Goal: Task Accomplishment & Management: Manage account settings

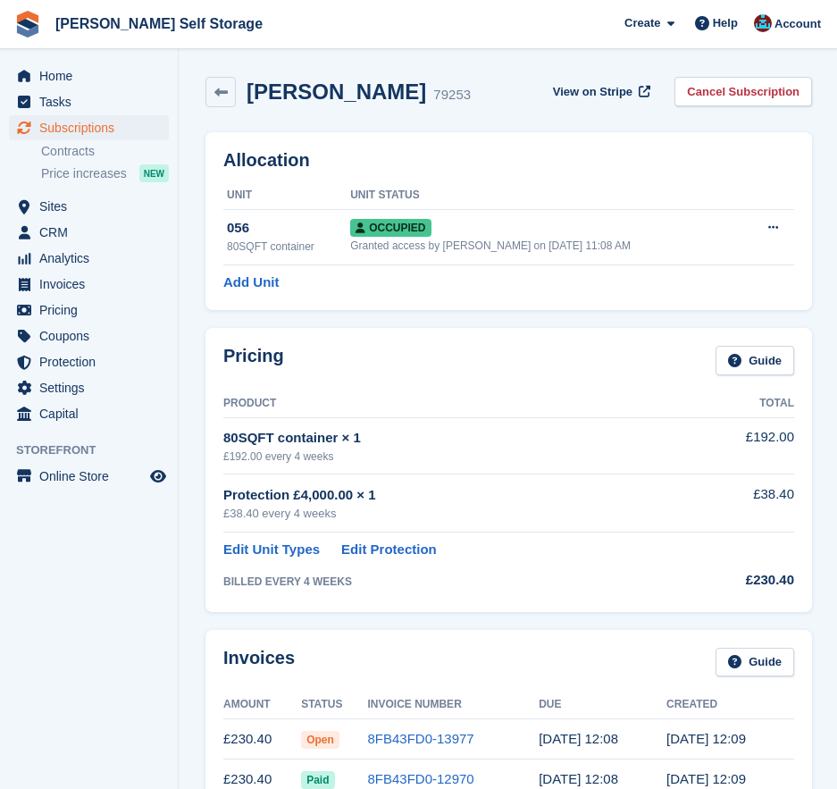
scroll to position [715, 0]
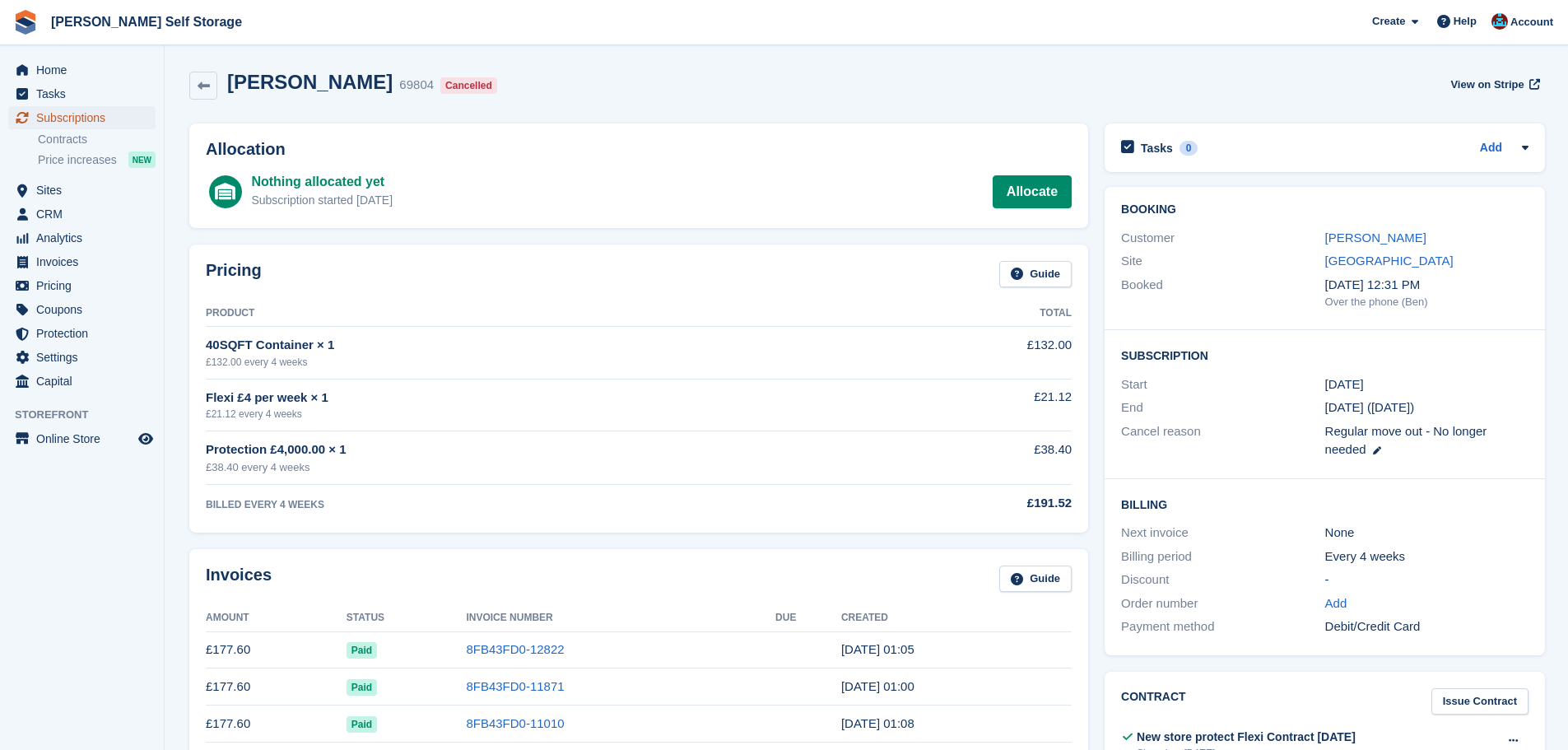
click at [78, 114] on span "Subscriptions" at bounding box center [85, 117] width 99 height 23
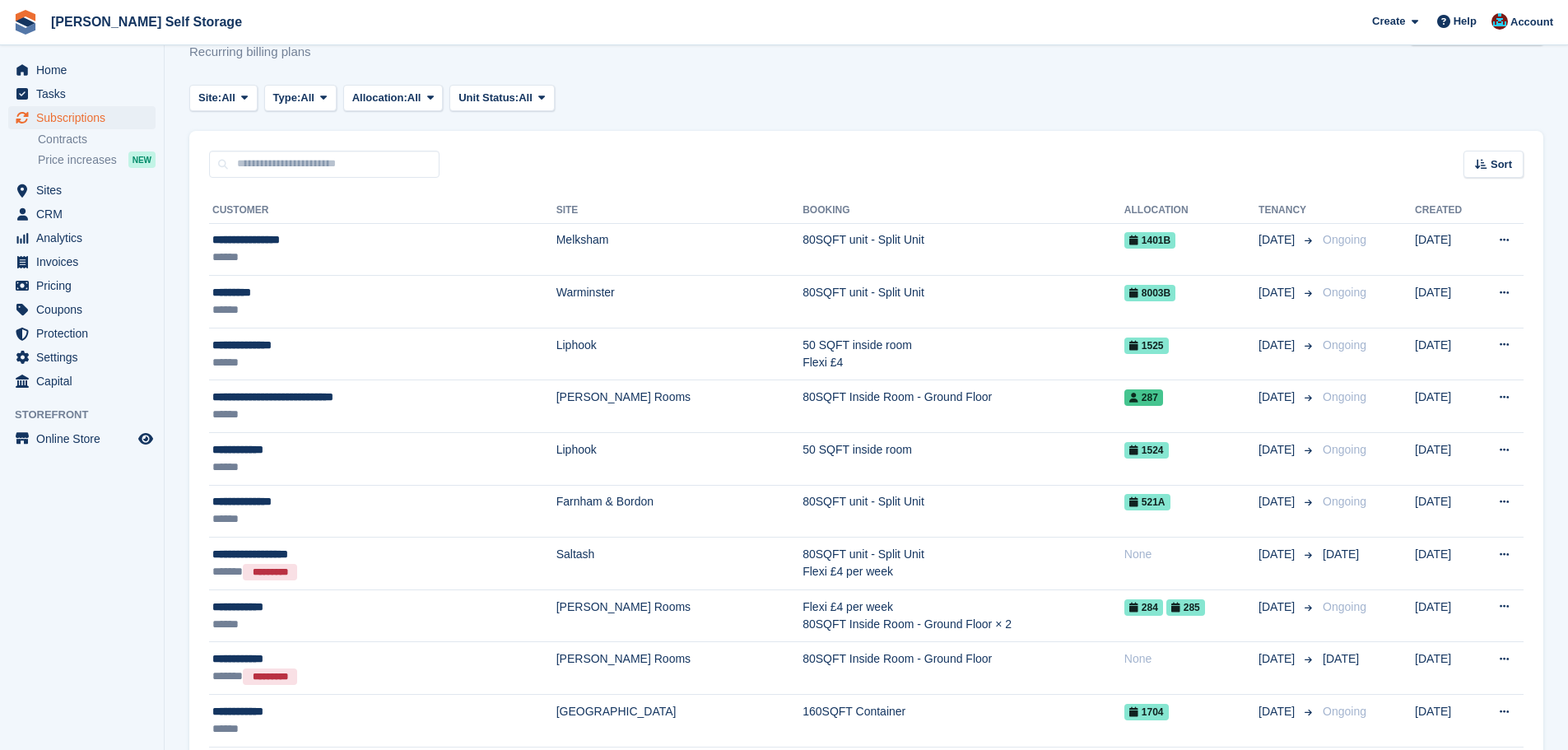
scroll to position [82, 0]
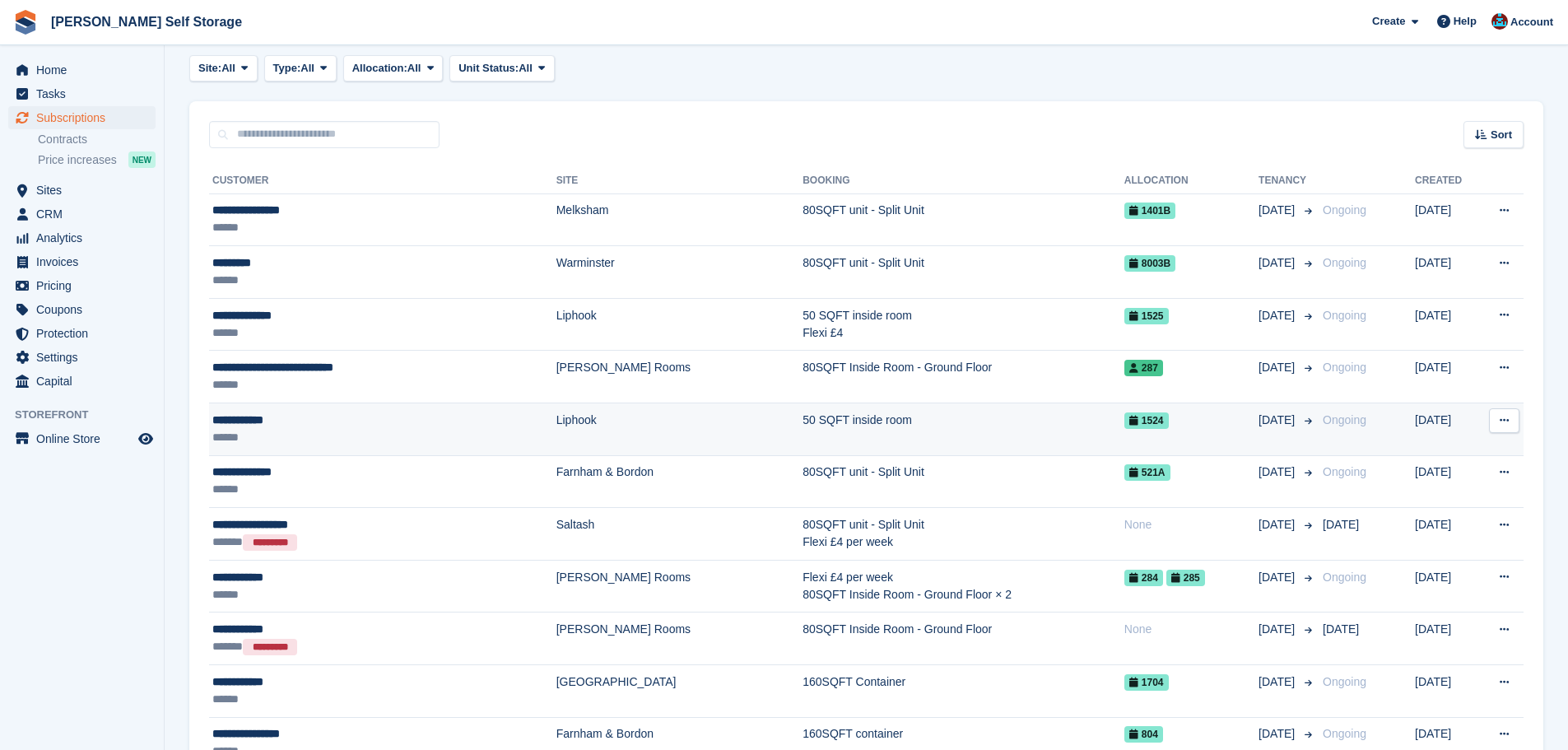
click at [569, 416] on td "Liphook" at bounding box center [680, 429] width 247 height 53
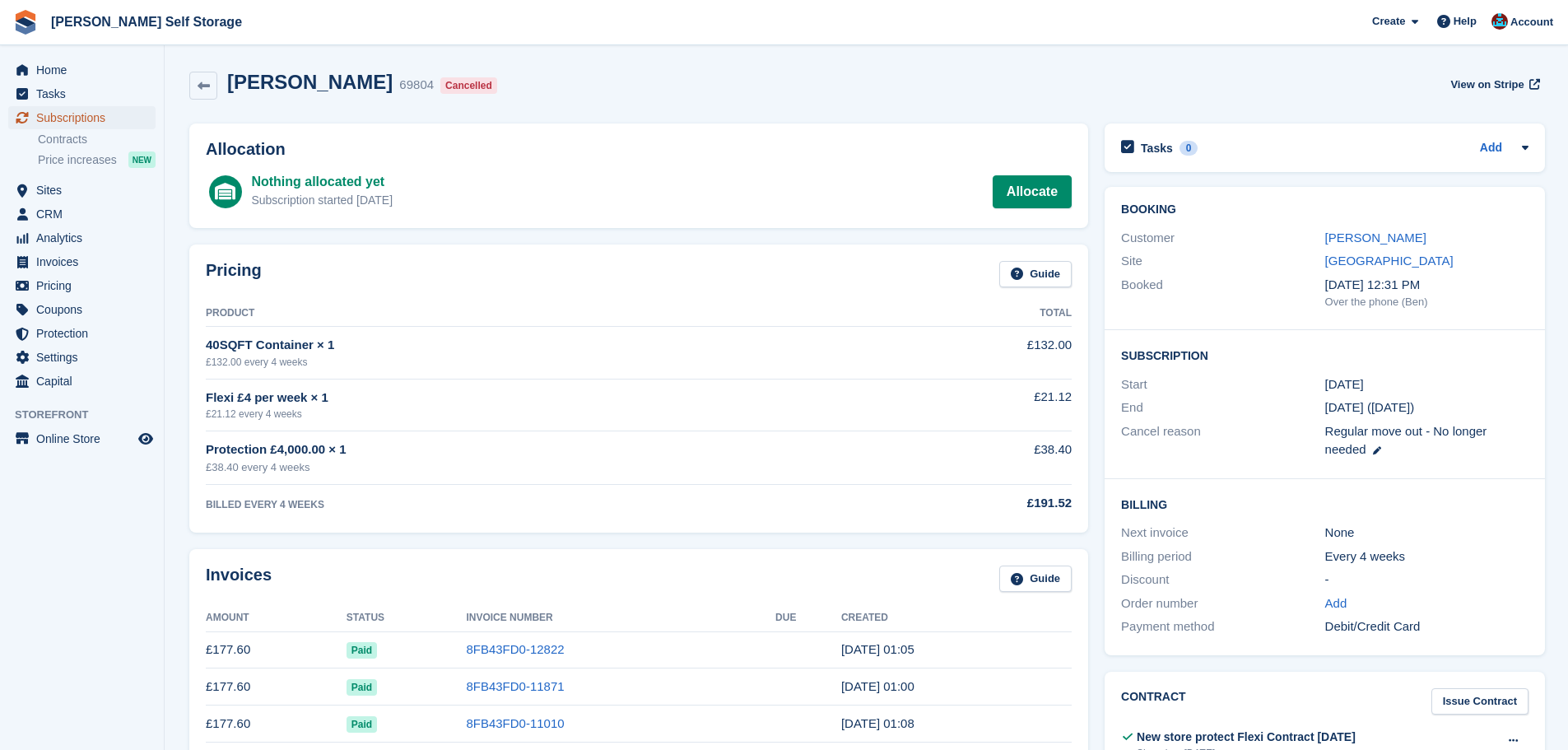
click at [88, 119] on span "Subscriptions" at bounding box center [85, 117] width 99 height 23
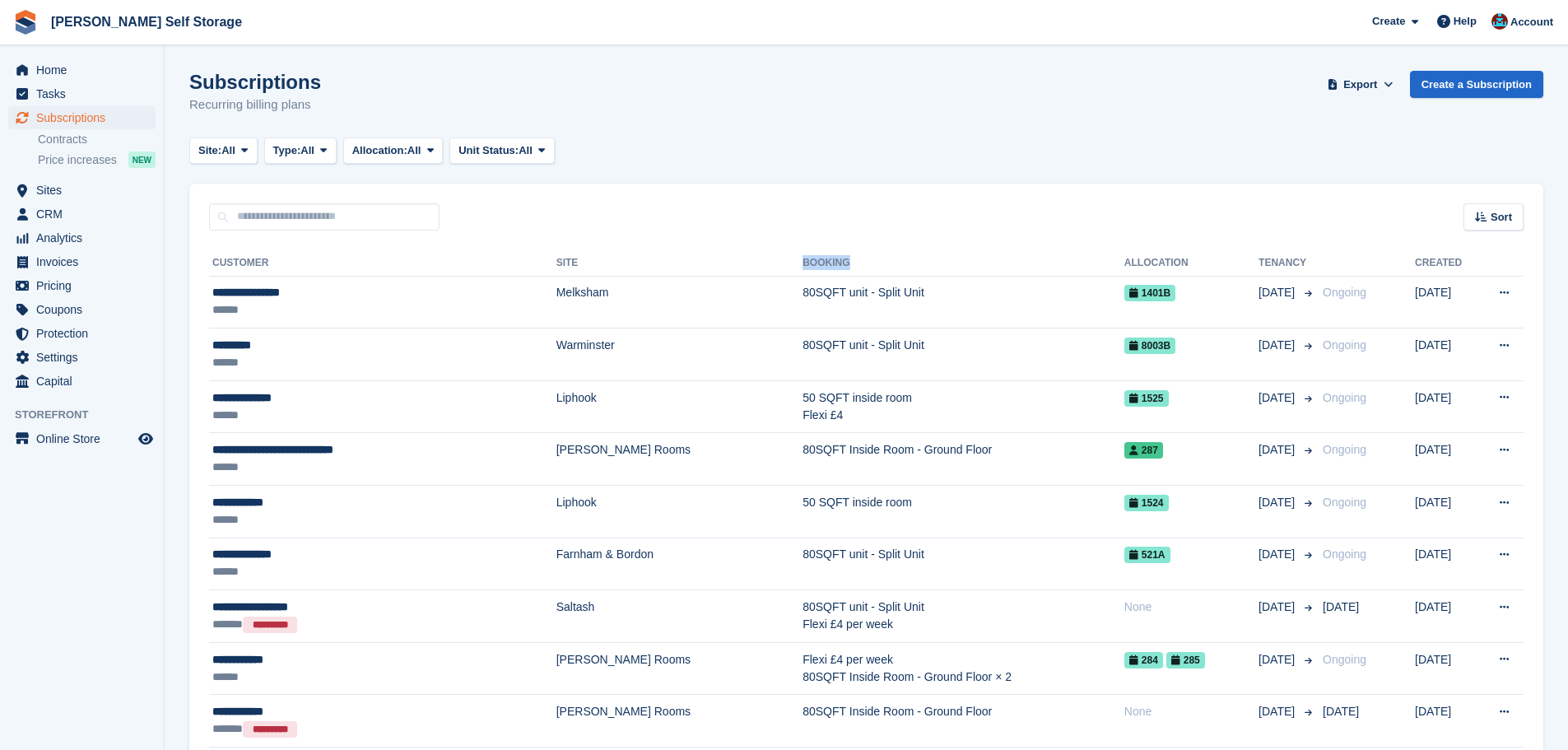
drag, startPoint x: 787, startPoint y: 270, endPoint x: 788, endPoint y: 219, distance: 51.0
click at [770, 206] on div "Sort Sort by Customer name Date created Move in date Move out date Created (old…" at bounding box center [865, 206] width 1353 height 47
drag, startPoint x: 256, startPoint y: 260, endPoint x: 1468, endPoint y: 261, distance: 1212.0
click at [1468, 261] on tr "Customer Site Booking Allocation Tenancy Created" at bounding box center [866, 264] width 1315 height 27
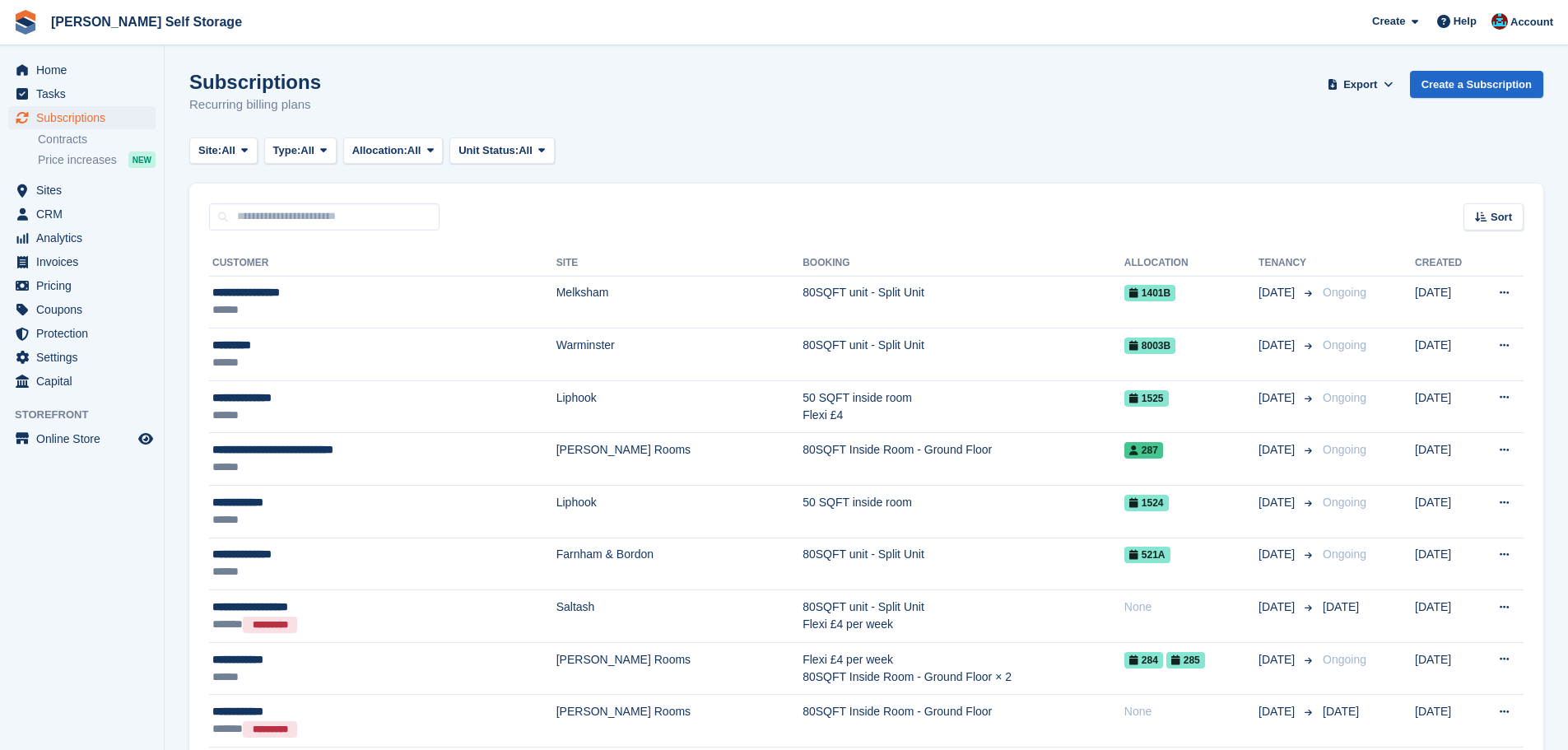
click at [1157, 222] on div "Sort Sort by Customer name Date created Move in date Move out date Created (old…" at bounding box center [865, 206] width 1353 height 47
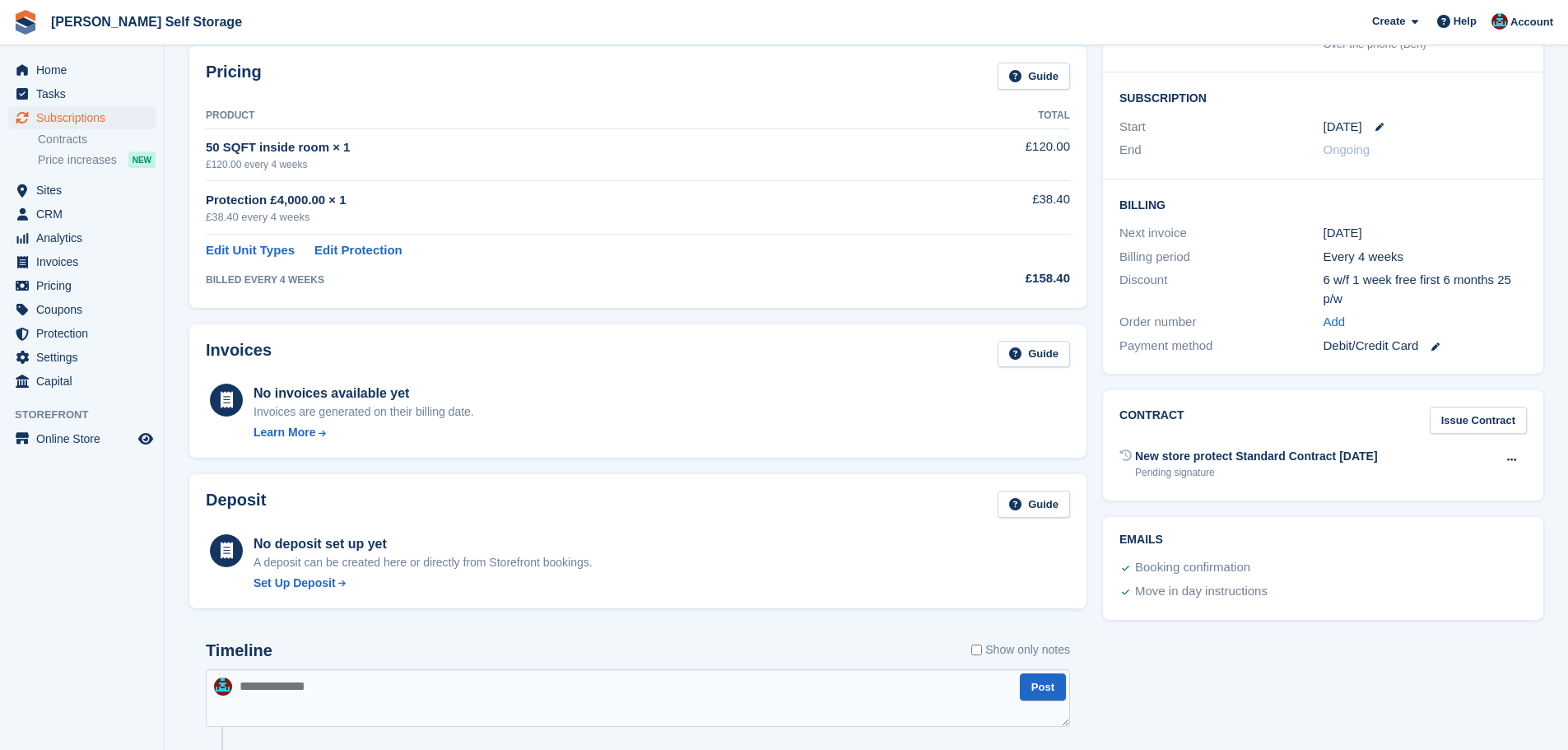
scroll to position [23, 0]
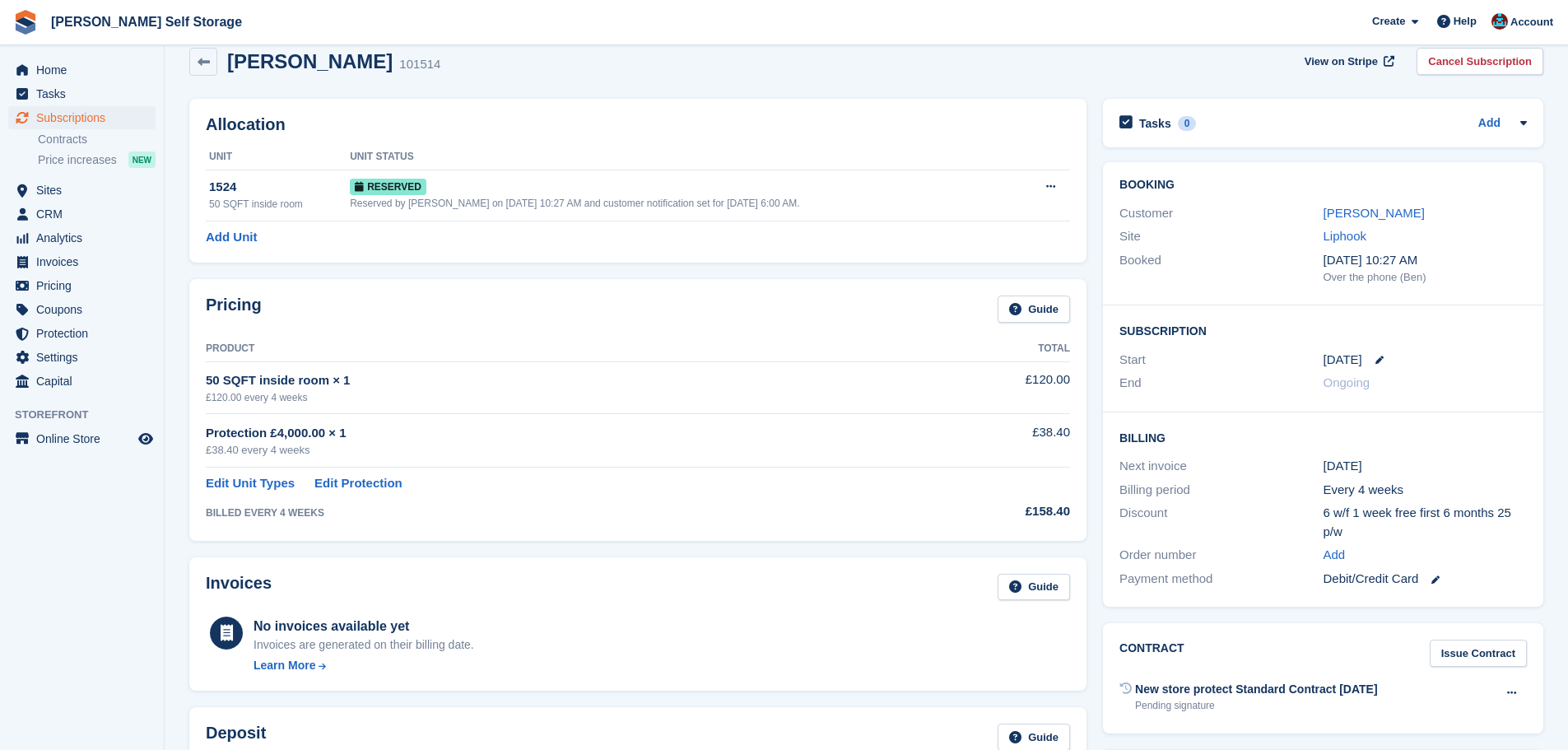
click at [1342, 205] on div "Eleanor Cope" at bounding box center [1424, 214] width 204 height 19
click at [1345, 211] on link "Eleanor Cope" at bounding box center [1374, 212] width 101 height 14
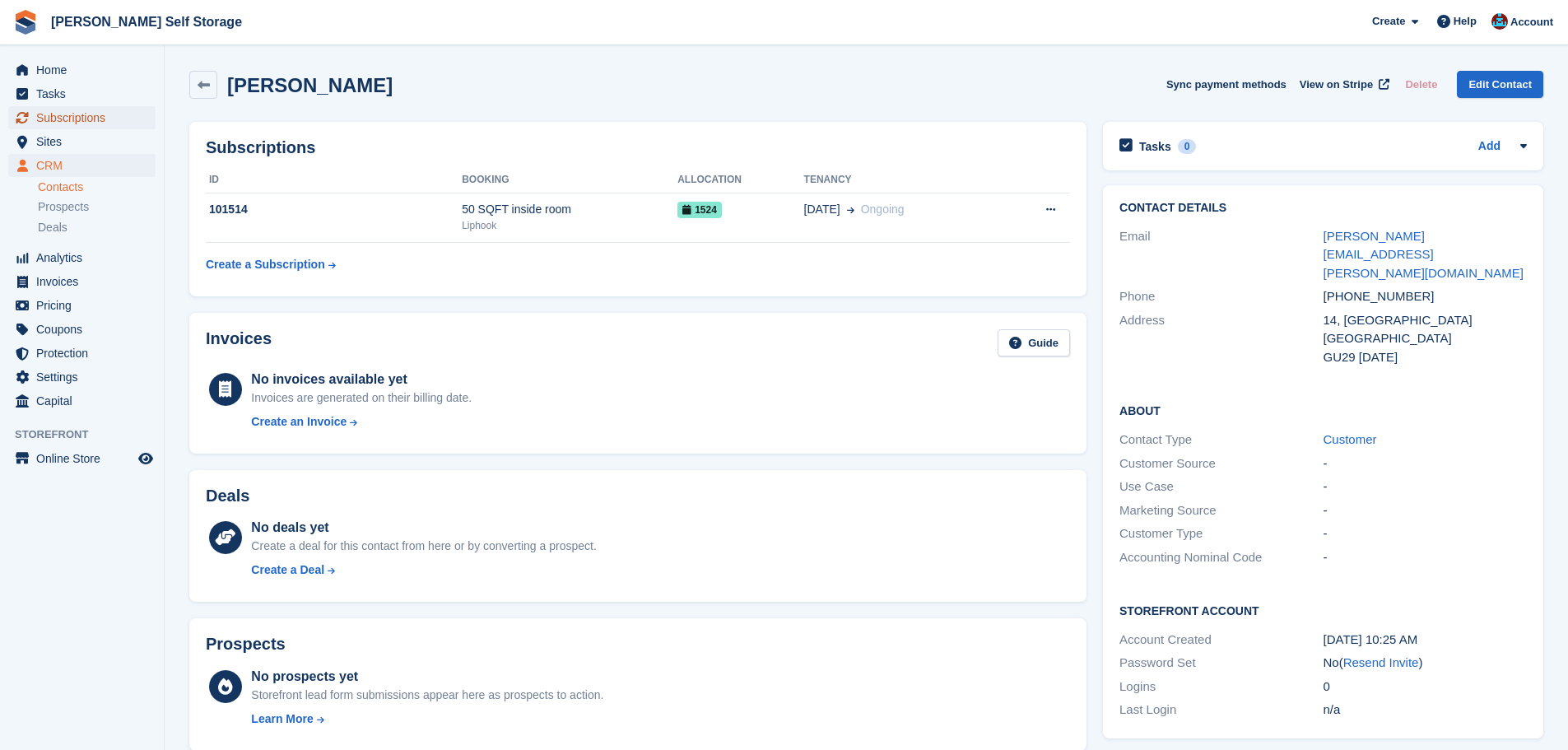
click at [81, 113] on span "Subscriptions" at bounding box center [85, 117] width 99 height 23
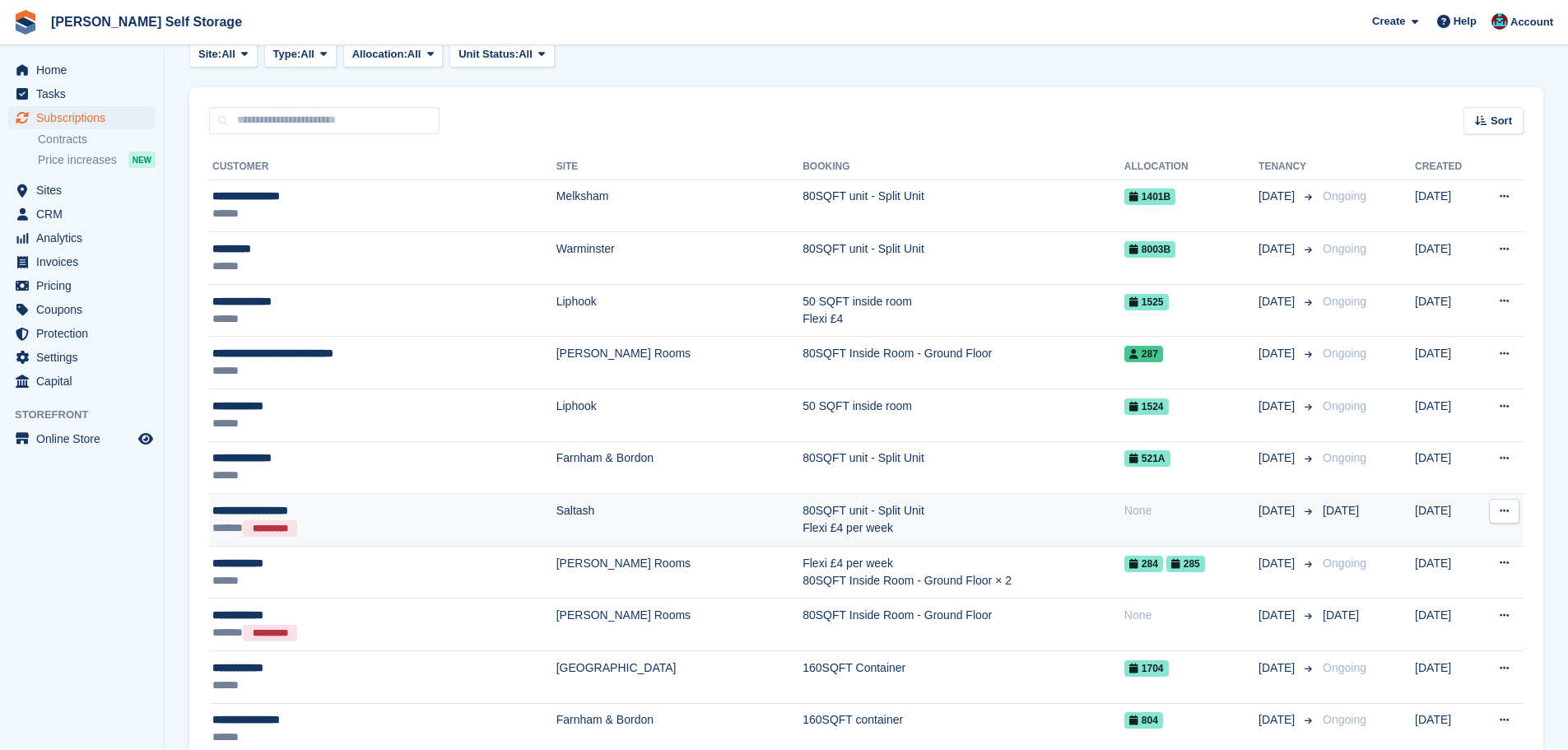
scroll to position [247, 0]
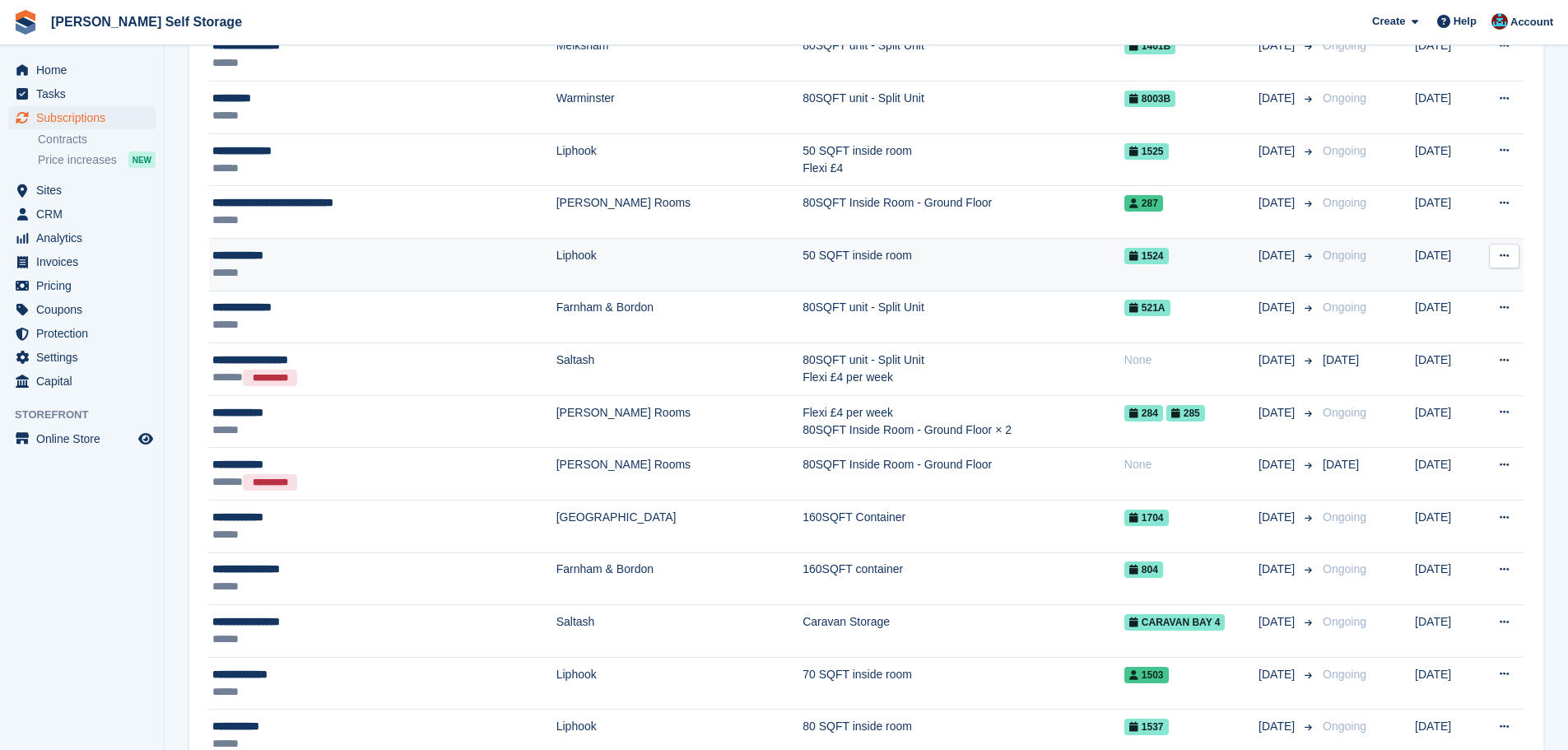
click at [283, 272] on div "******" at bounding box center [341, 273] width 258 height 18
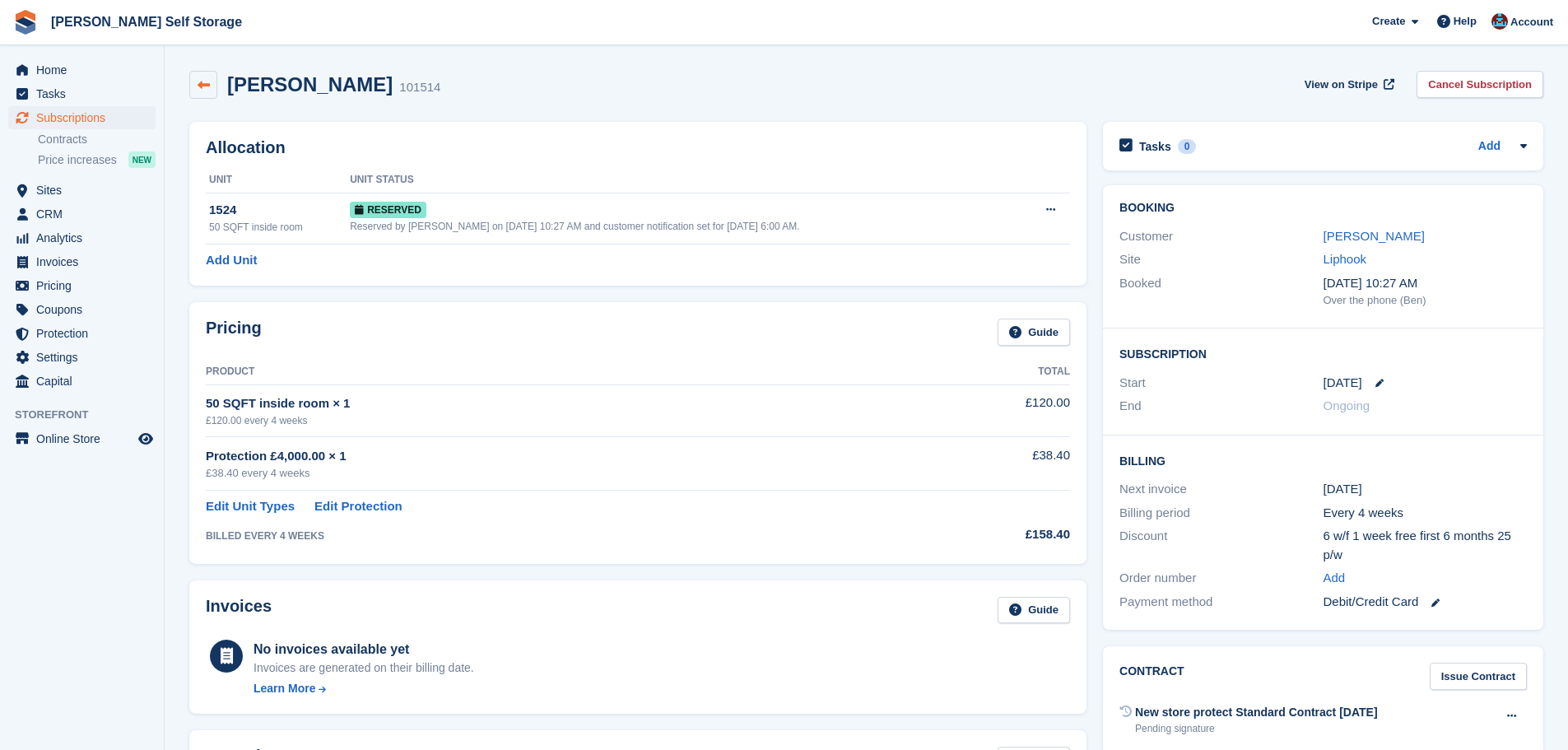
click at [212, 86] on link at bounding box center [203, 85] width 28 height 28
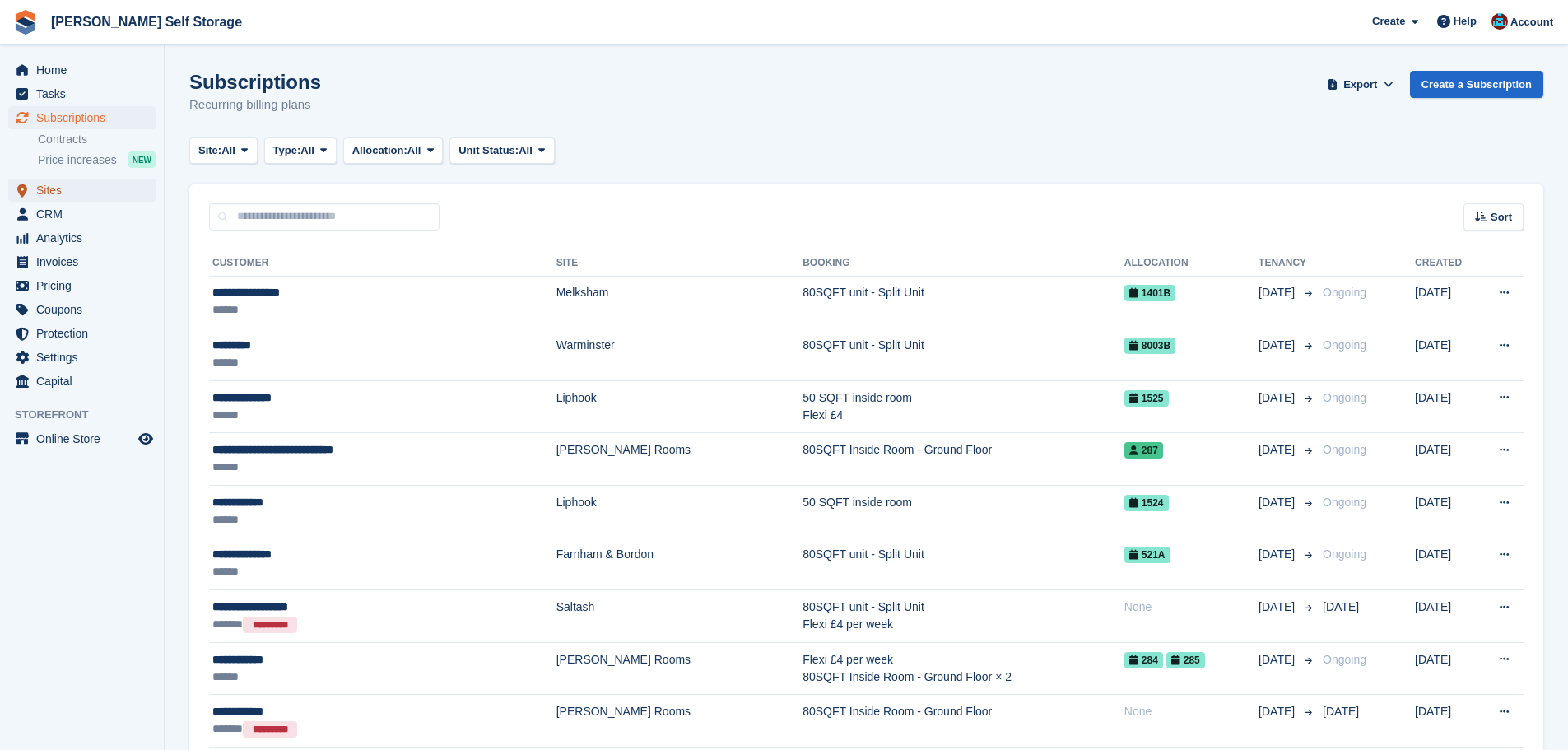
click at [74, 187] on span "Sites" at bounding box center [85, 190] width 99 height 23
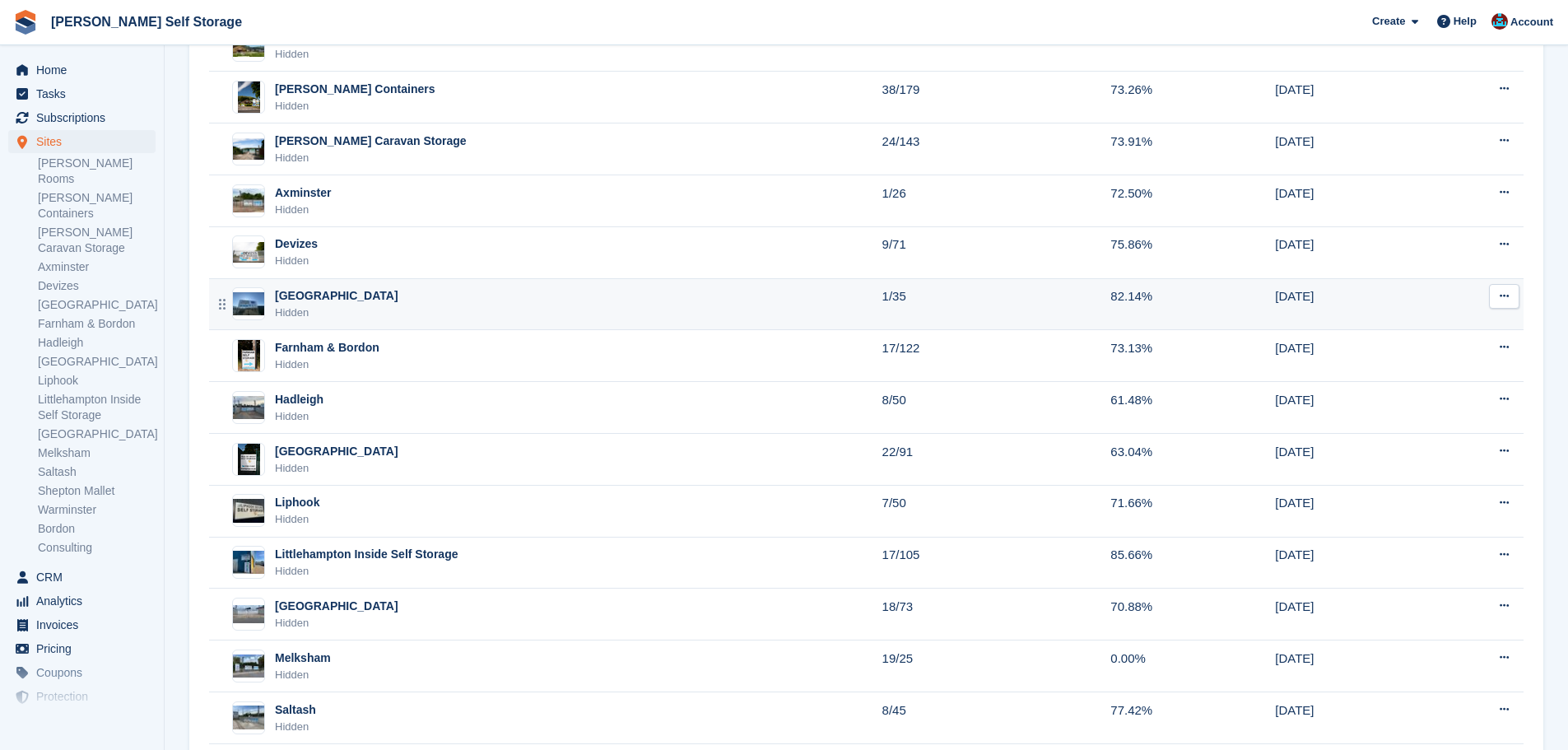
scroll to position [165, 0]
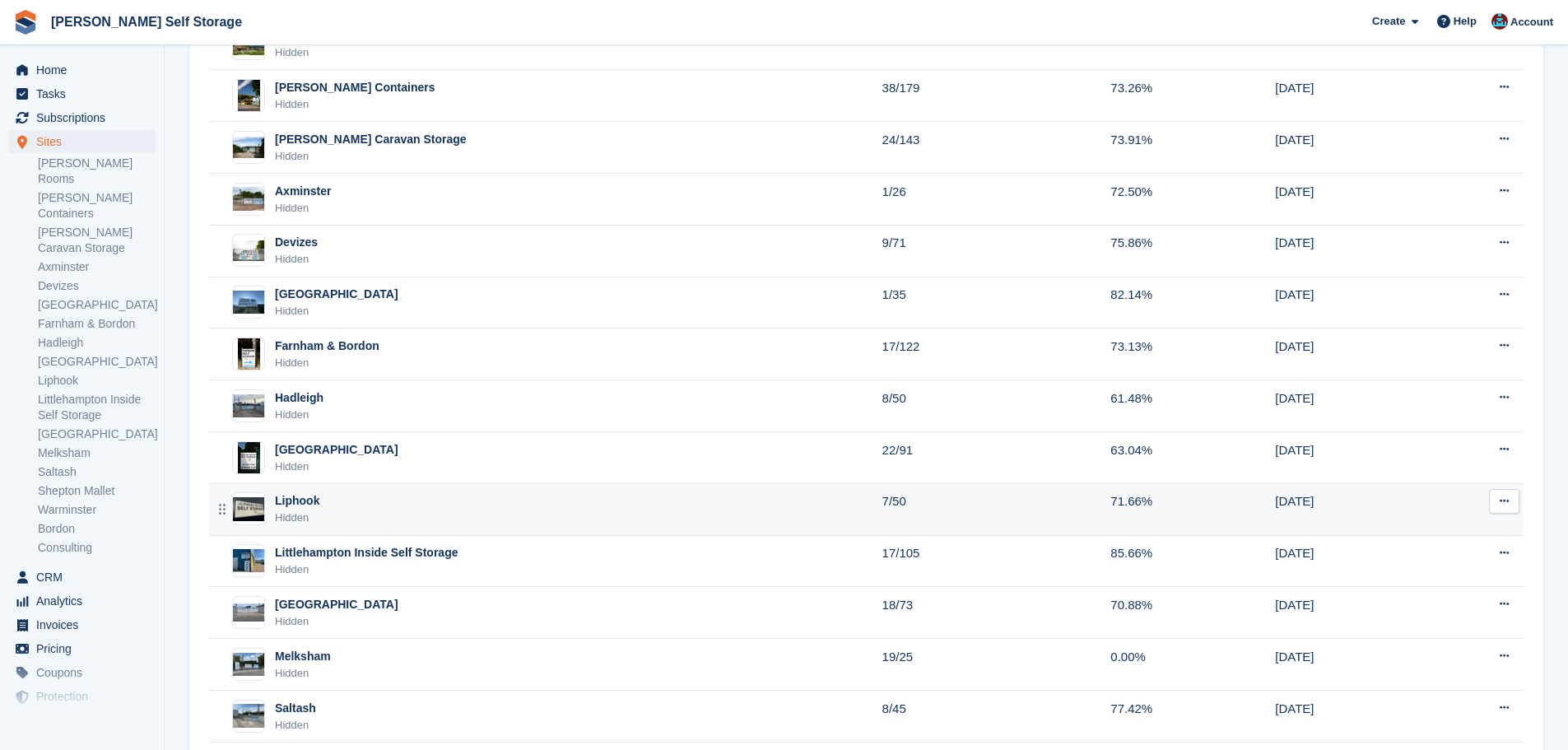
click at [383, 506] on div "Liphook Hidden" at bounding box center [546, 509] width 670 height 34
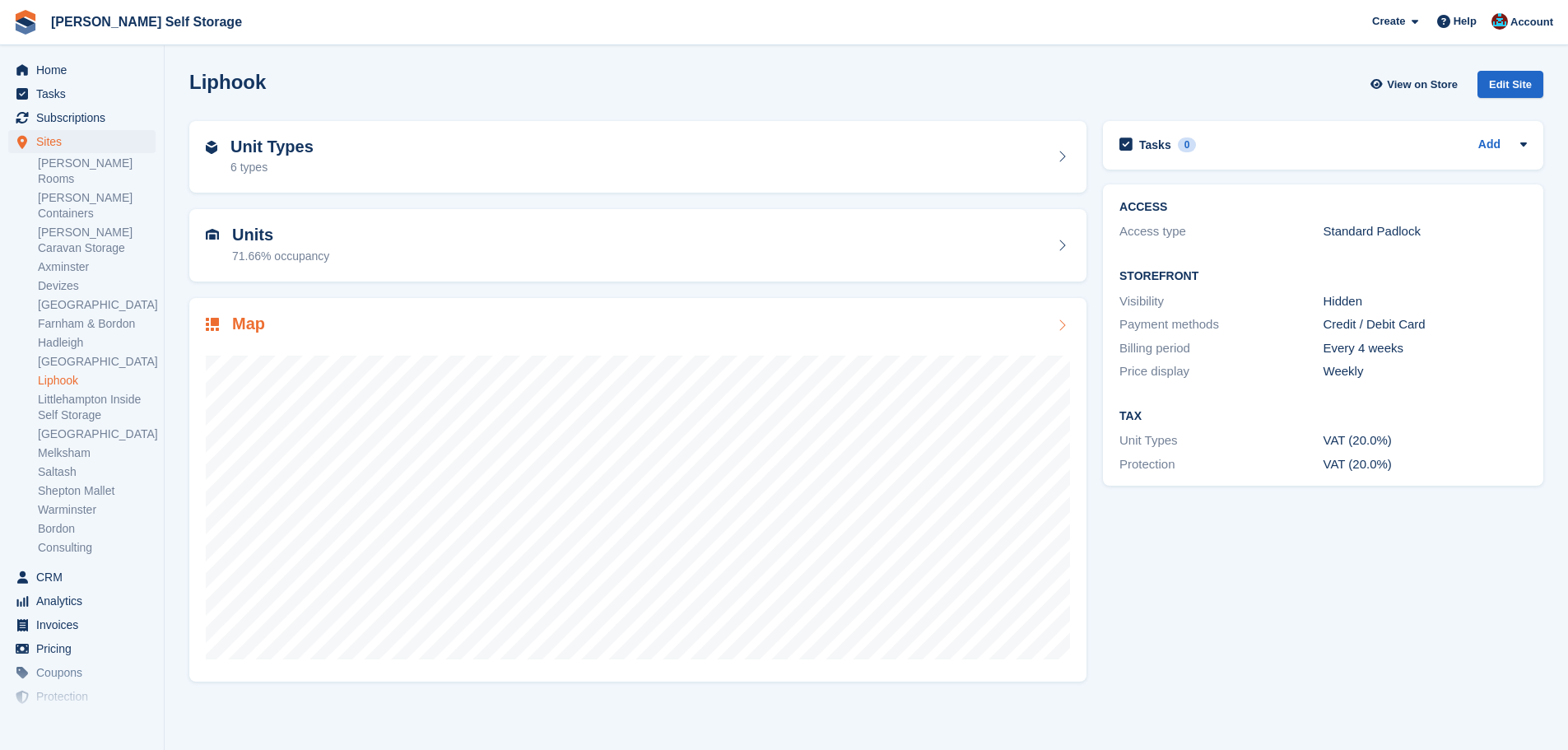
click at [269, 332] on div "Map" at bounding box center [638, 325] width 864 height 22
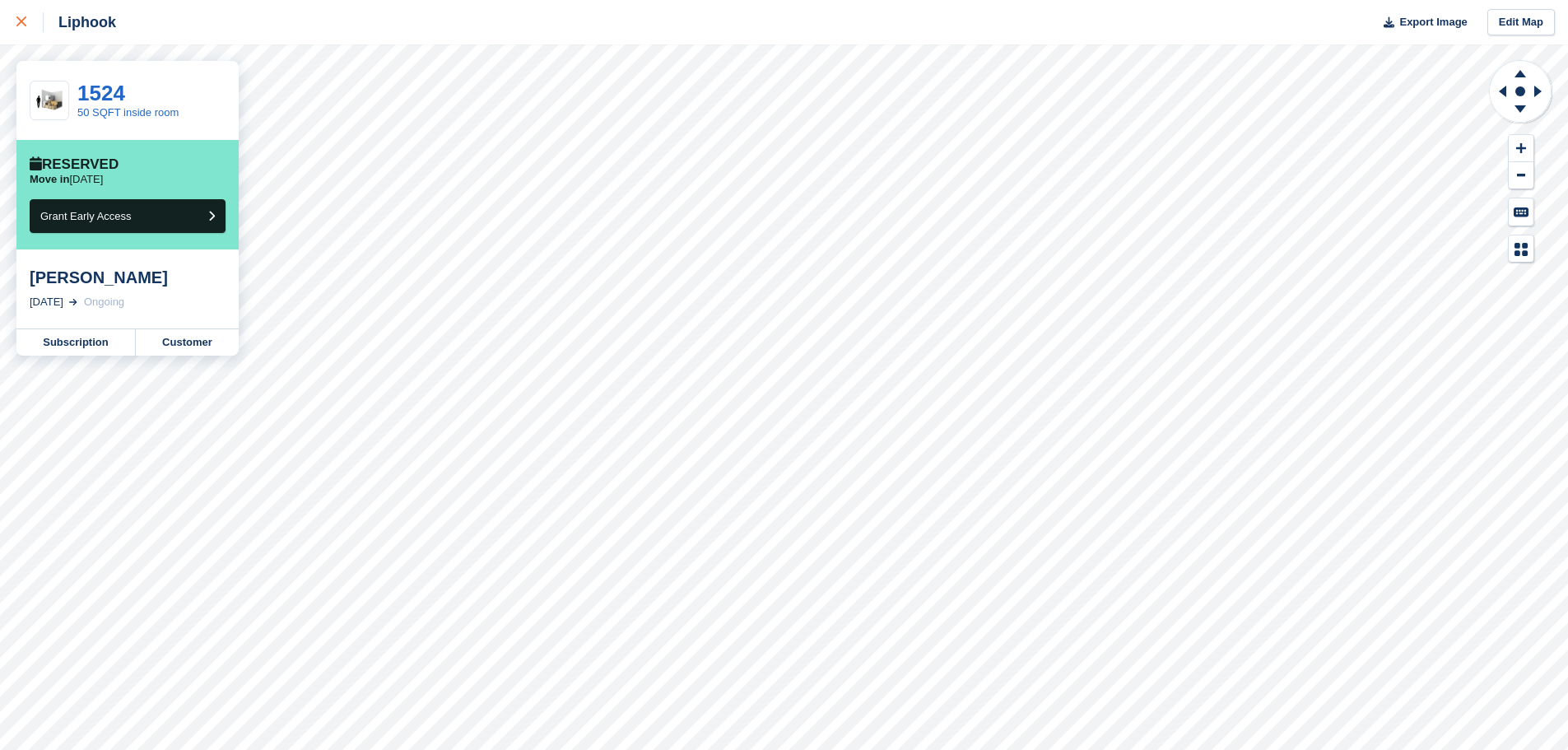
click at [29, 26] on div at bounding box center [29, 21] width 27 height 19
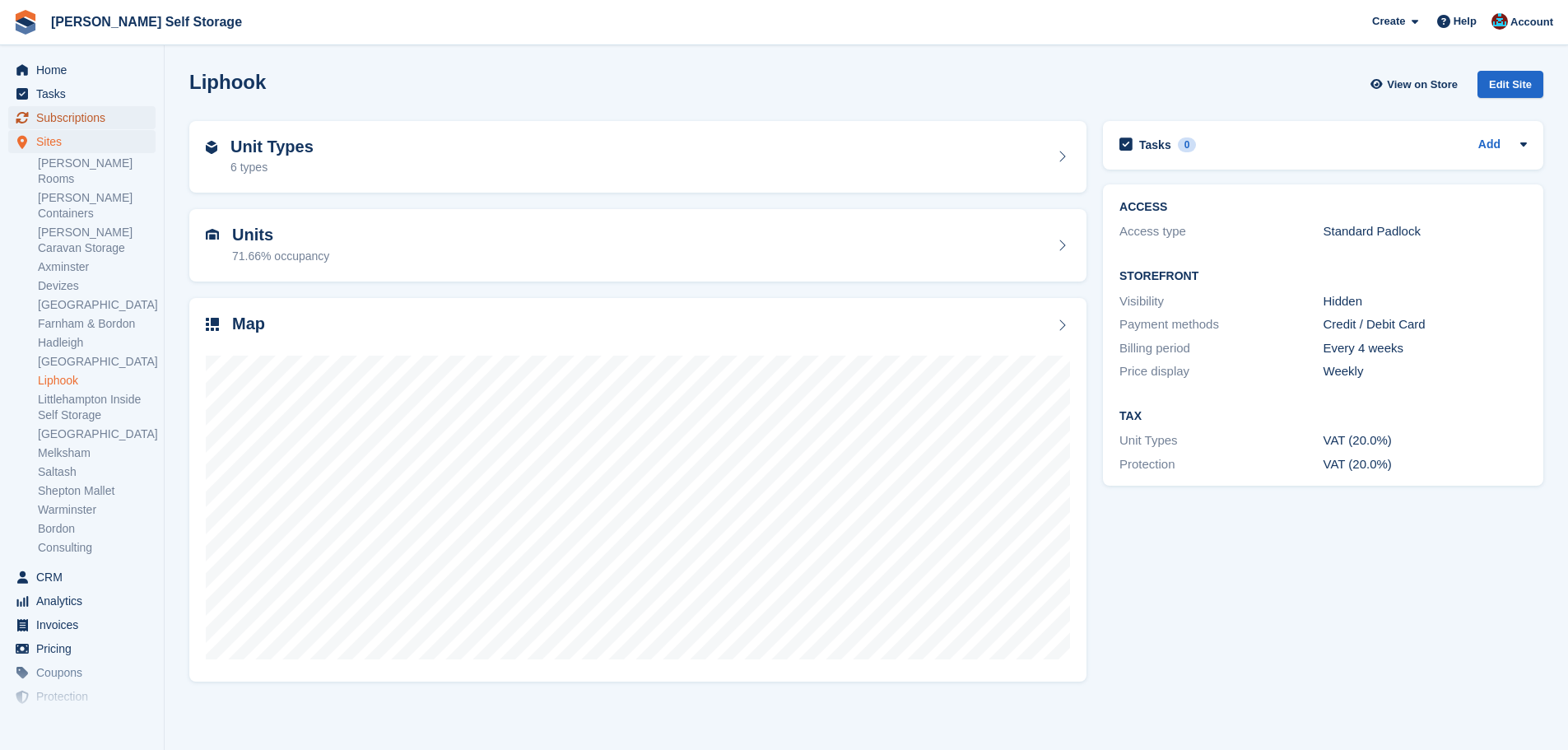
click at [76, 113] on span "Subscriptions" at bounding box center [85, 117] width 99 height 23
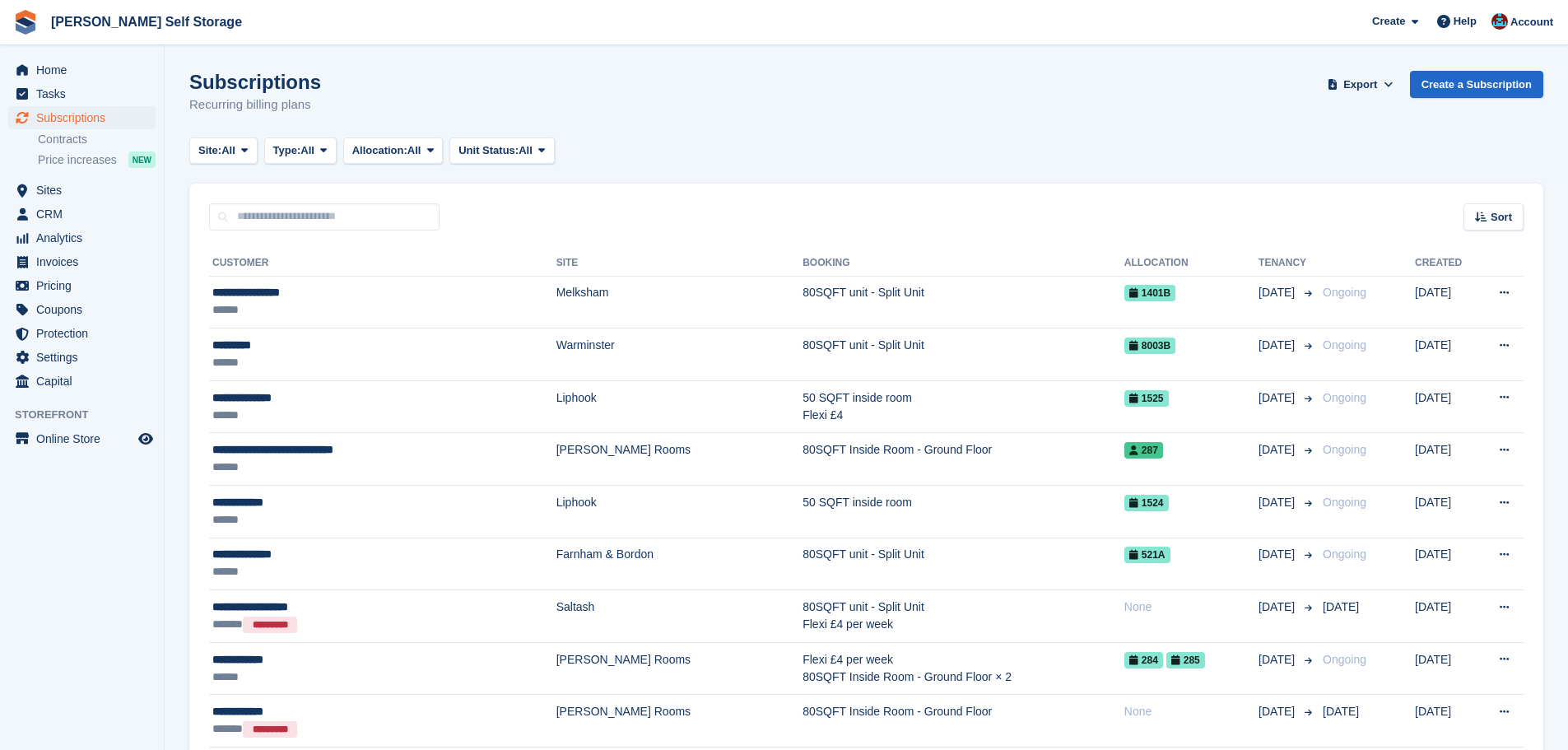
click at [358, 220] on input "text" at bounding box center [324, 217] width 230 height 27
type input "****"
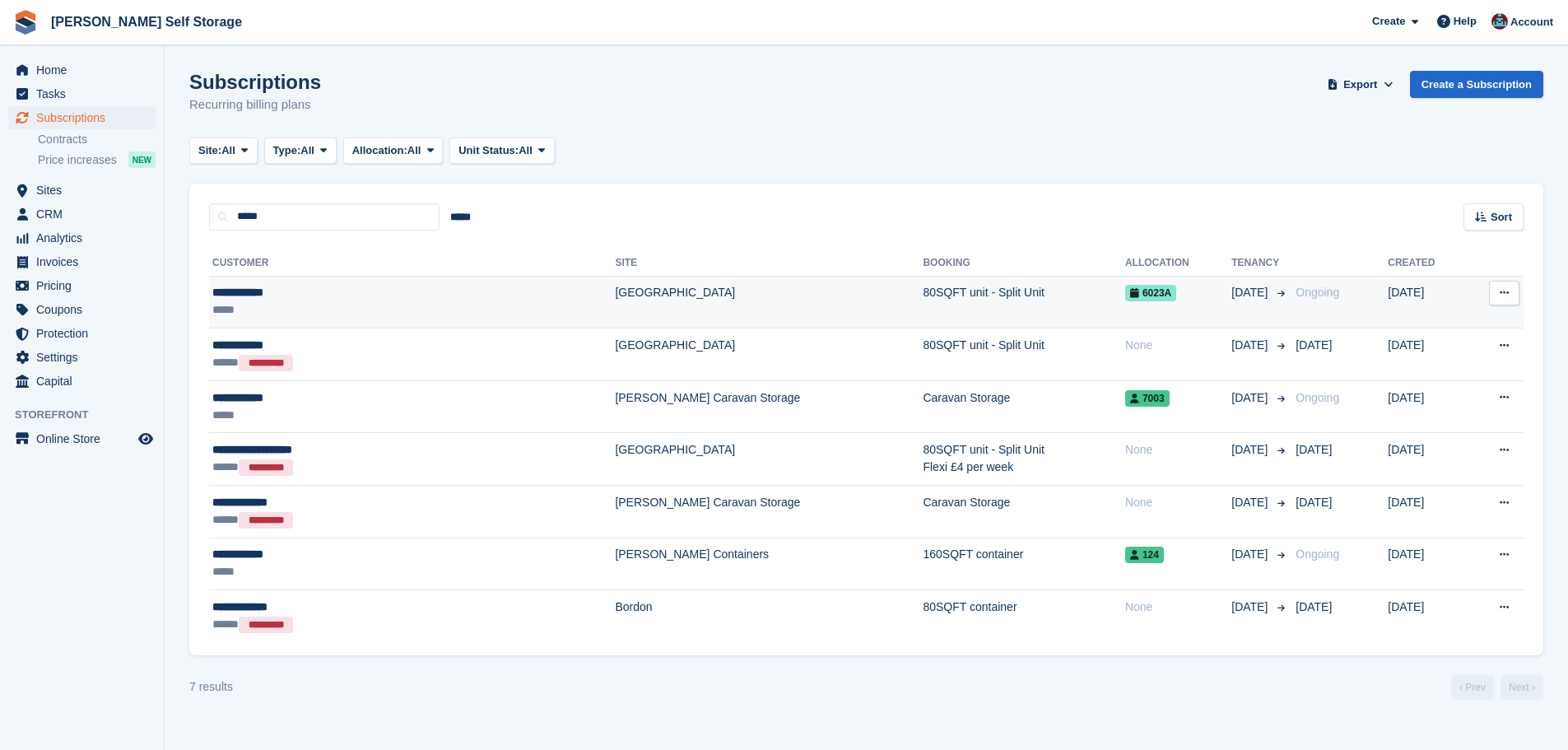
click at [380, 286] on div "**********" at bounding box center [333, 292] width 241 height 18
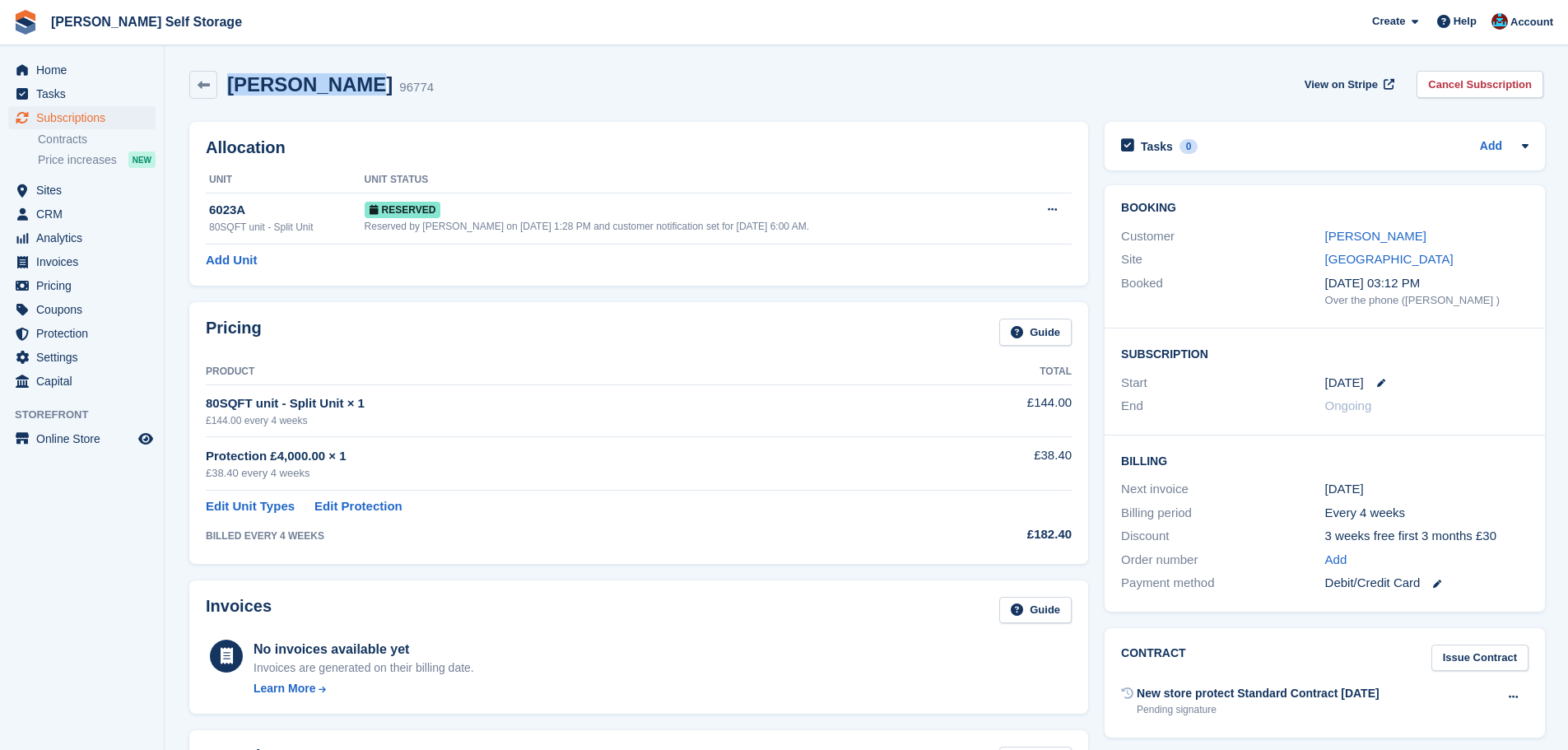
drag, startPoint x: 344, startPoint y: 88, endPoint x: 231, endPoint y: 76, distance: 113.6
click at [231, 76] on h2 "[PERSON_NAME]" at bounding box center [310, 85] width 166 height 22
click at [521, 126] on div "Allocation Unit Unit Status 6023A 80SQFT unit - Split Unit Reserved Reserved by…" at bounding box center [638, 204] width 898 height 164
click at [1353, 235] on link "Bill Adamson" at bounding box center [1375, 235] width 101 height 14
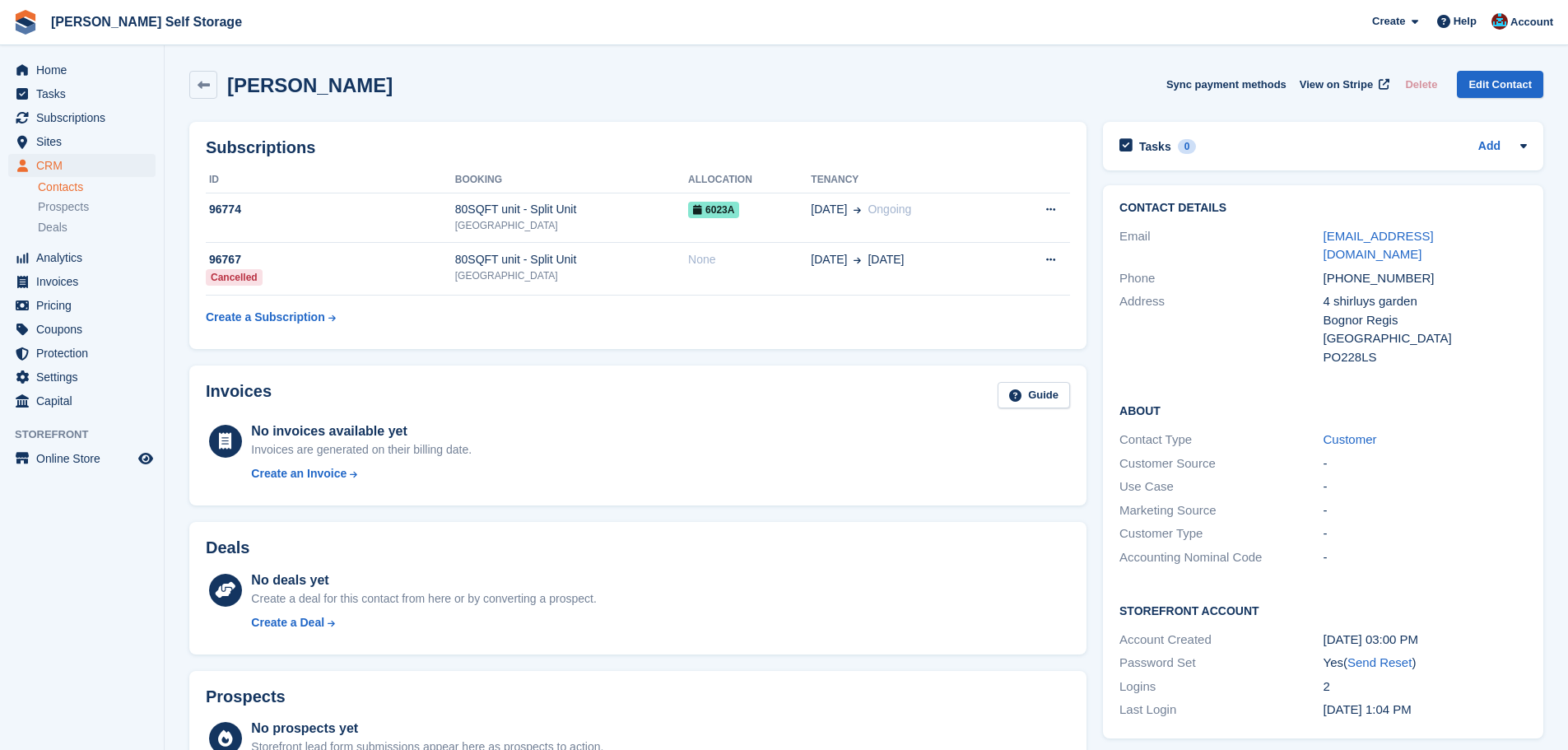
click at [744, 123] on div "Subscriptions ID Booking Allocation Tenancy 96774 80SQFT unit - Split Unit Litt…" at bounding box center [638, 235] width 897 height 228
click at [619, 111] on div "Bill Adamson Sync payment methods View on Stripe Delete Edit Contact" at bounding box center [866, 88] width 1370 height 51
click at [202, 83] on icon at bounding box center [203, 85] width 12 height 12
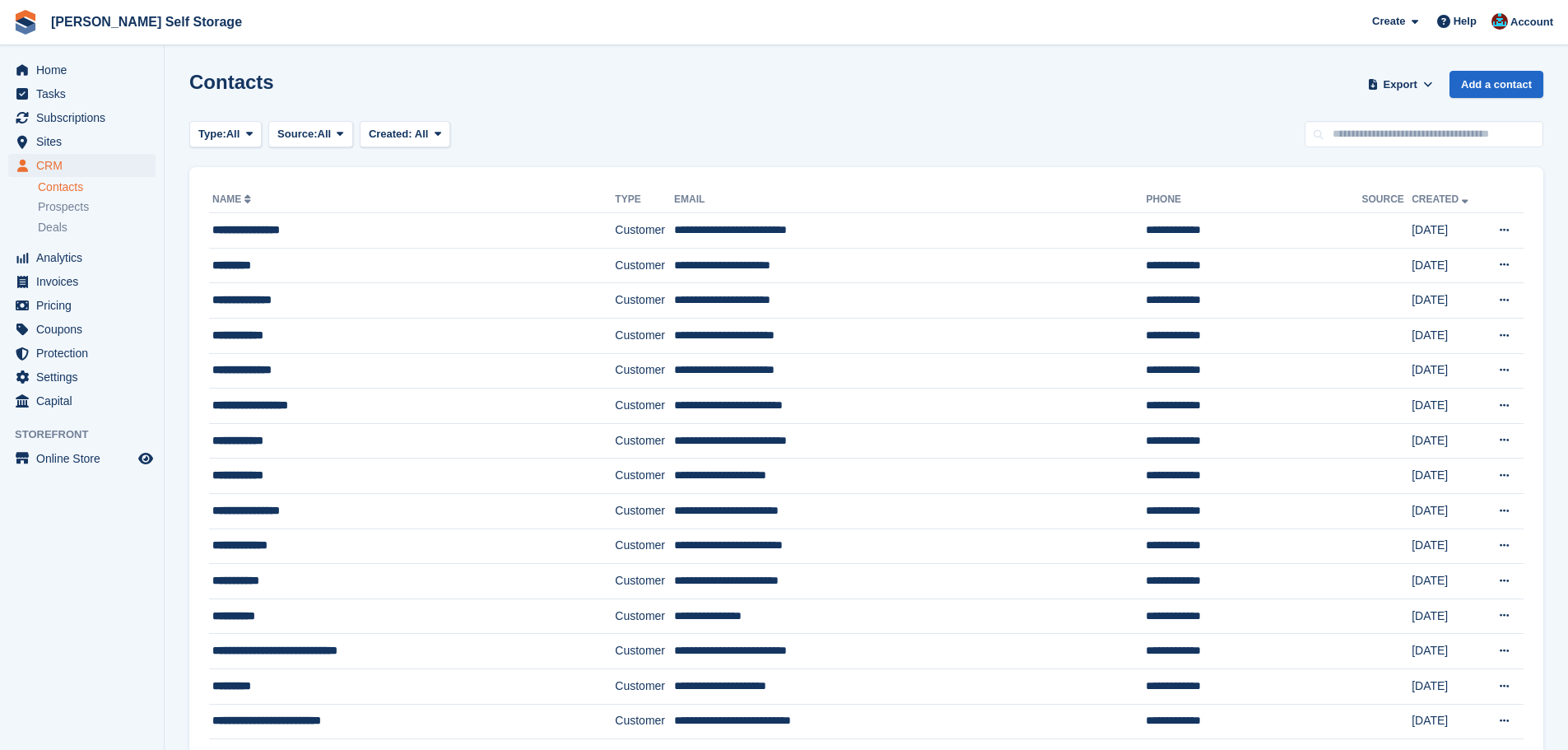
click at [607, 129] on div "Type: All All Lead Customer Source: All All Storefront Backoffice Pre-Opening i…" at bounding box center [865, 134] width 1353 height 27
click at [97, 120] on span "Subscriptions" at bounding box center [85, 117] width 99 height 23
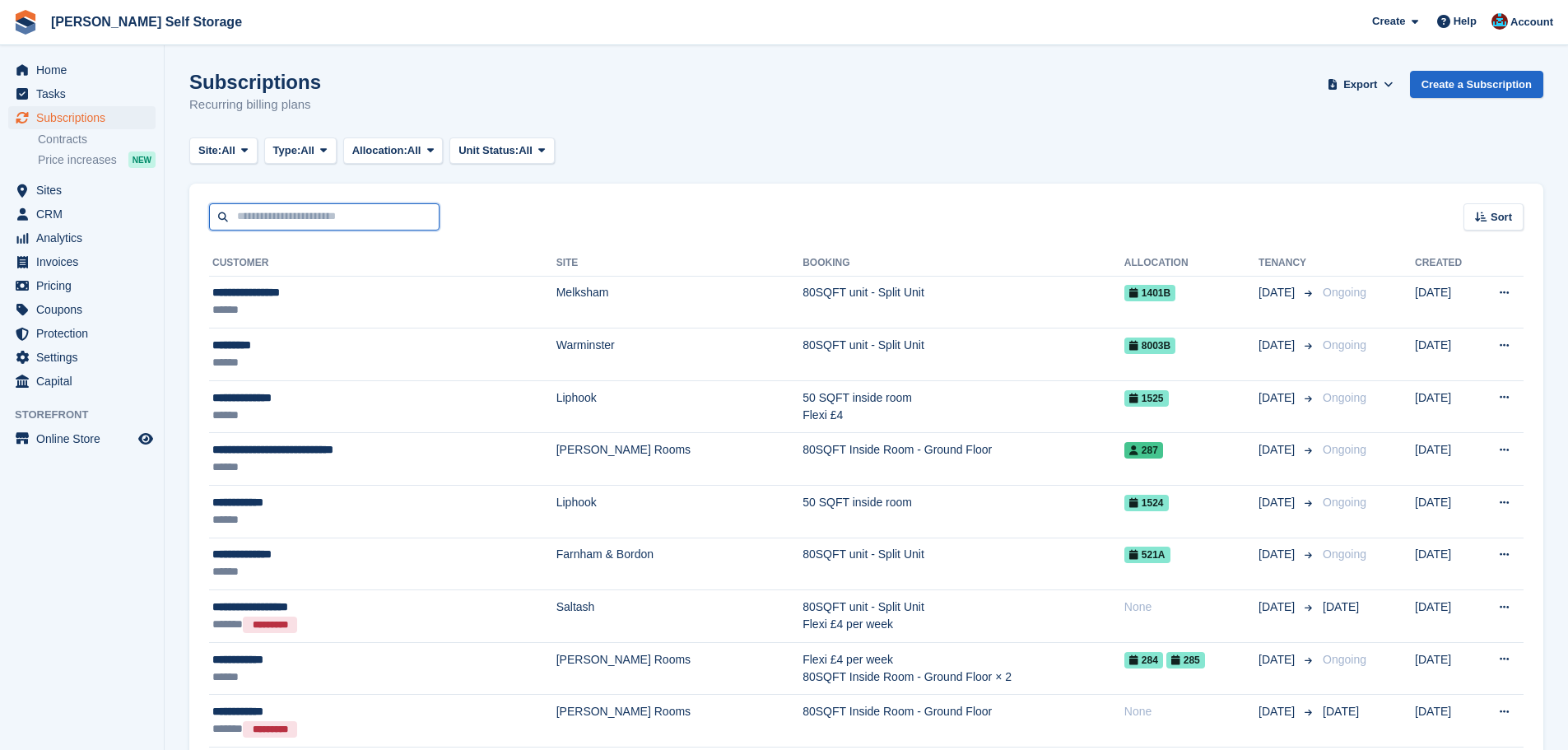
click at [365, 209] on input "text" at bounding box center [324, 217] width 230 height 27
type input "**********"
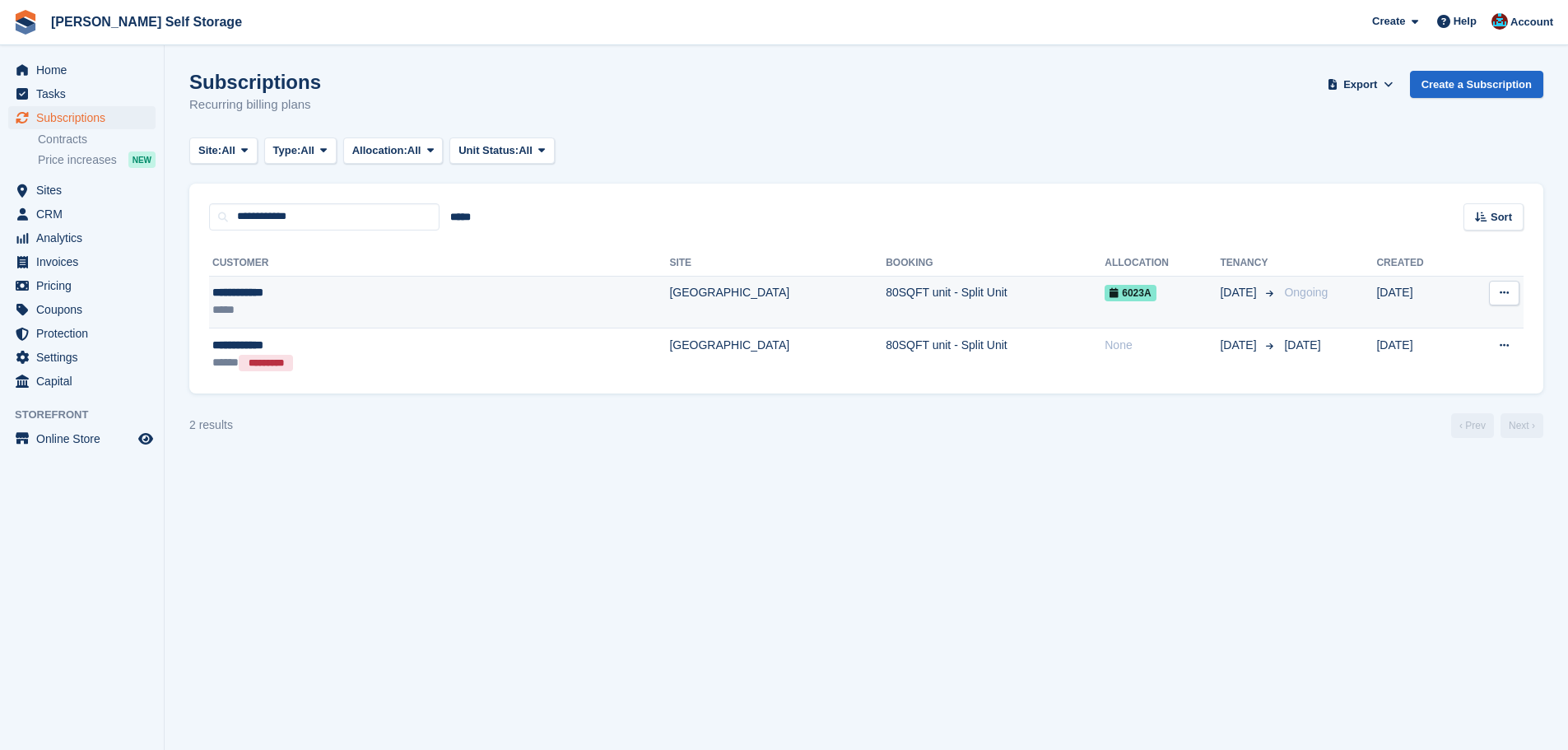
click at [669, 313] on td "[GEOGRAPHIC_DATA]" at bounding box center [777, 301] width 216 height 53
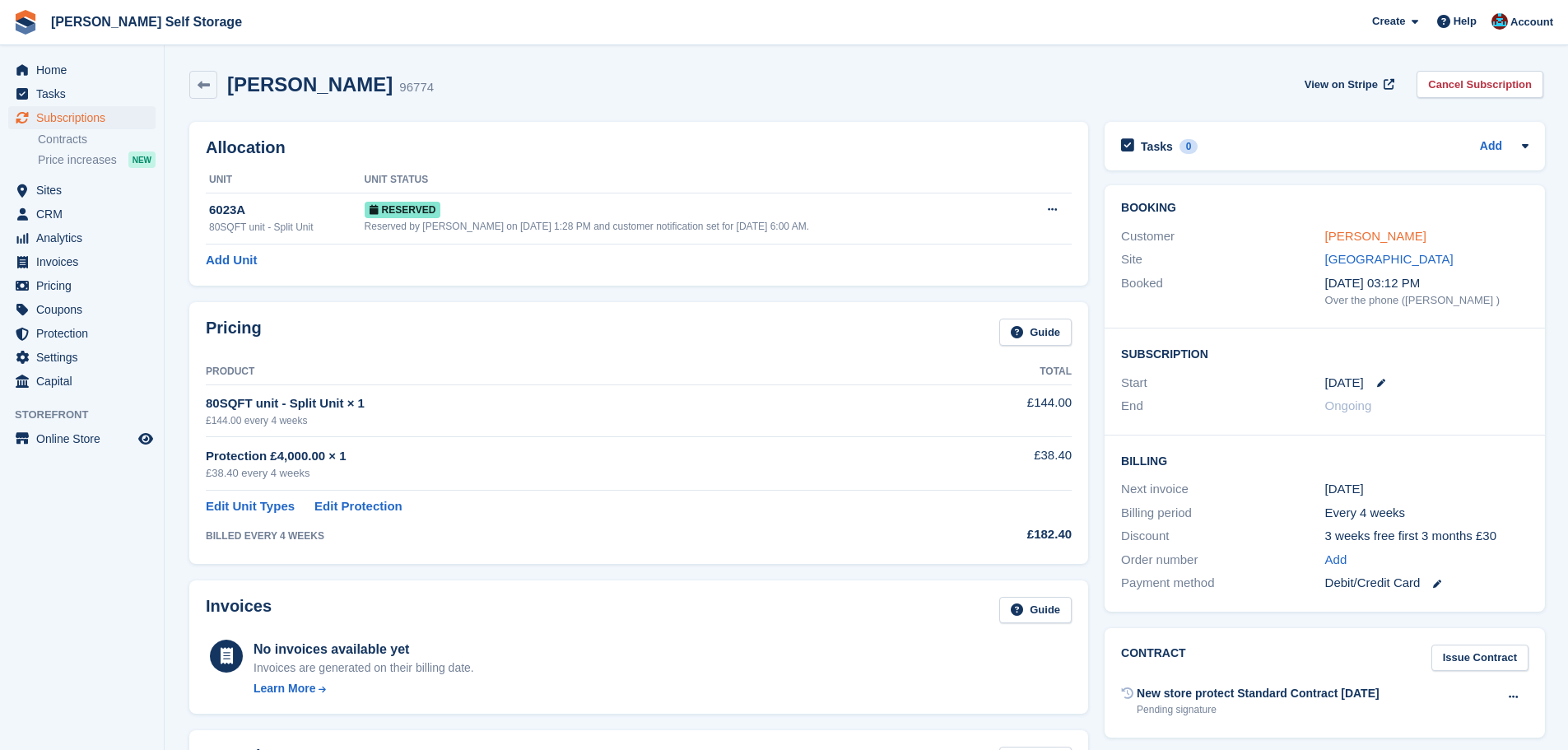
click at [1381, 232] on link "[PERSON_NAME]" at bounding box center [1375, 235] width 101 height 14
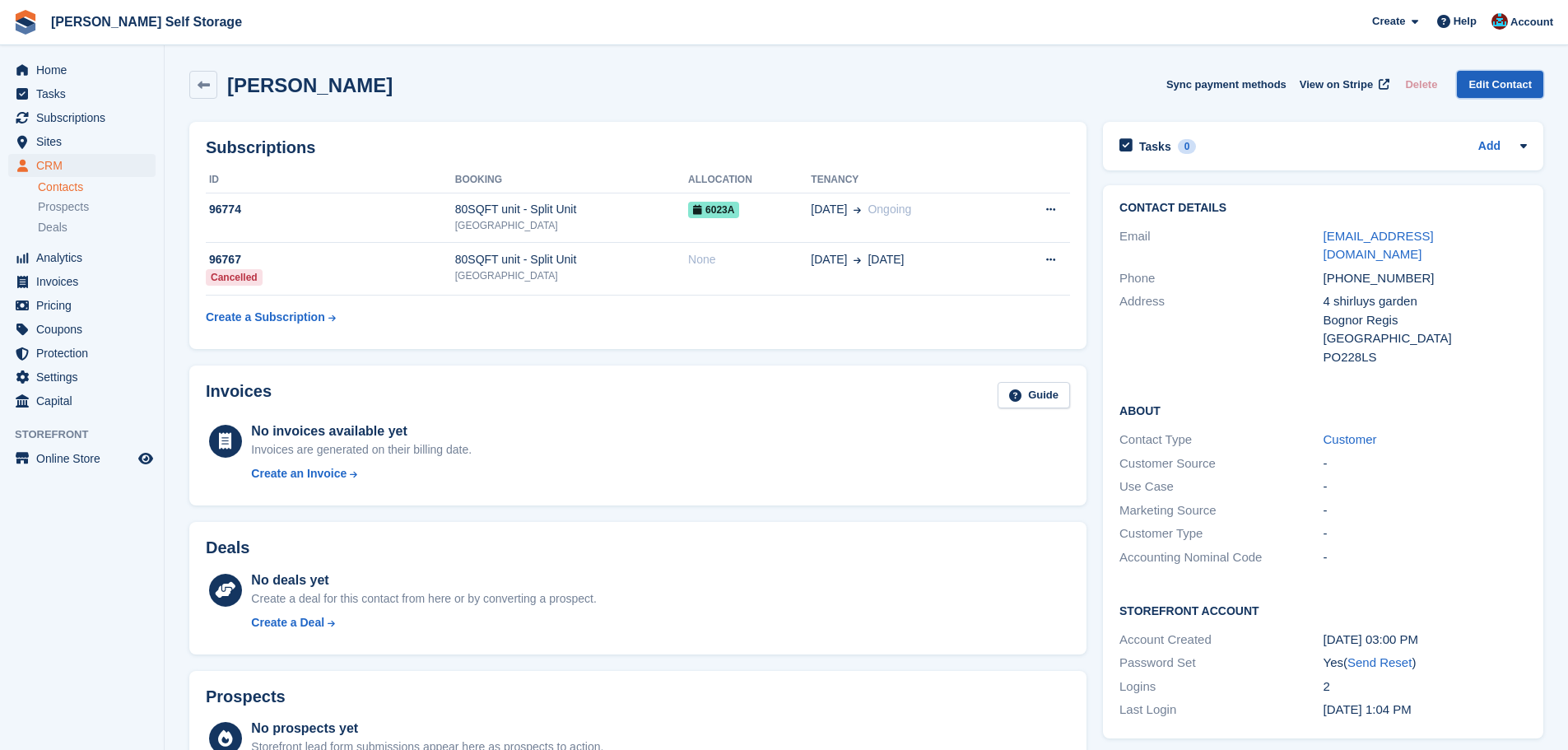
click at [1476, 85] on link "Edit Contact" at bounding box center [1500, 84] width 87 height 27
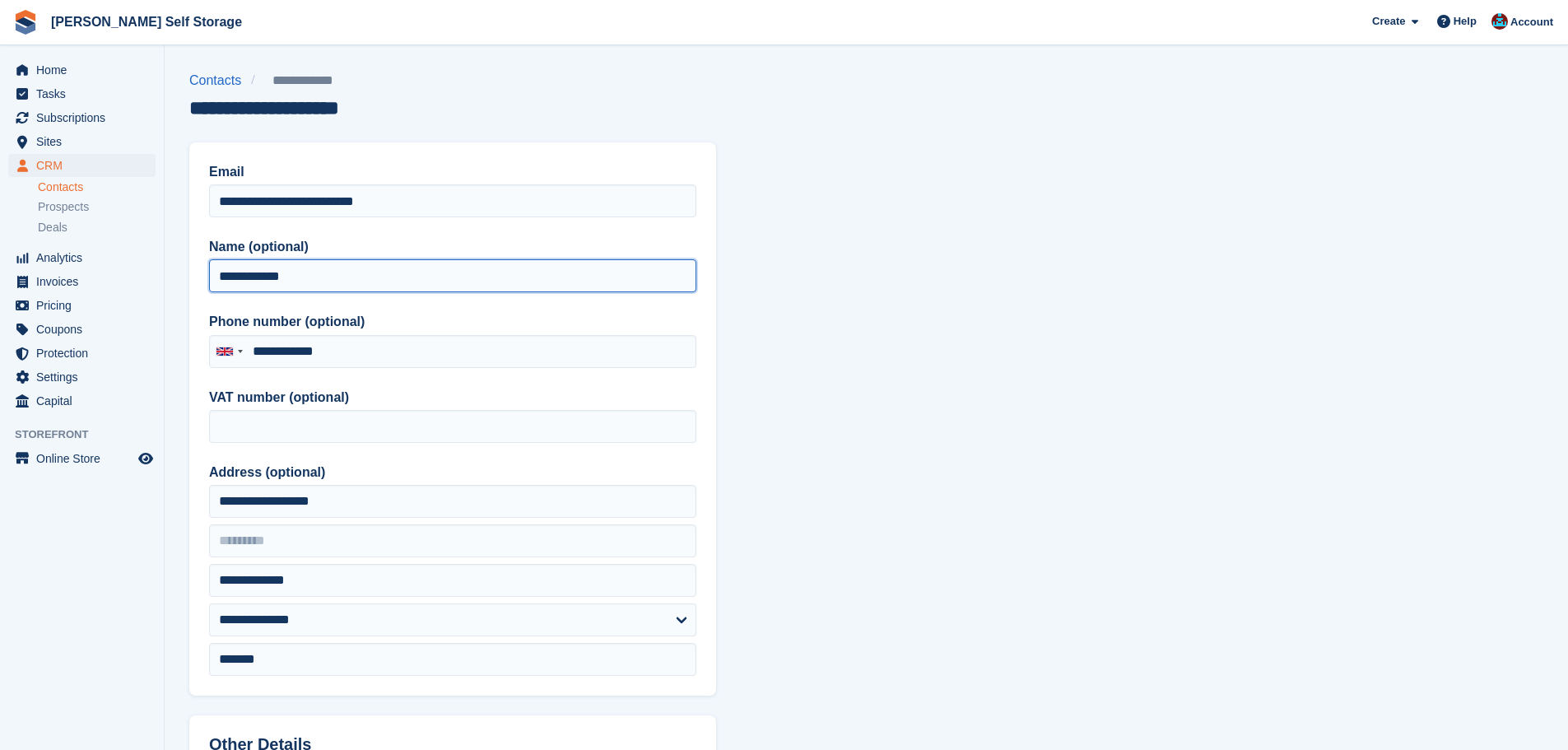
click at [237, 274] on input "**********" at bounding box center [452, 275] width 487 height 33
click at [240, 275] on input "**********" at bounding box center [452, 275] width 487 height 33
click at [231, 278] on input "**********" at bounding box center [452, 275] width 487 height 33
click at [235, 278] on input "**********" at bounding box center [452, 275] width 487 height 33
type input "**********"
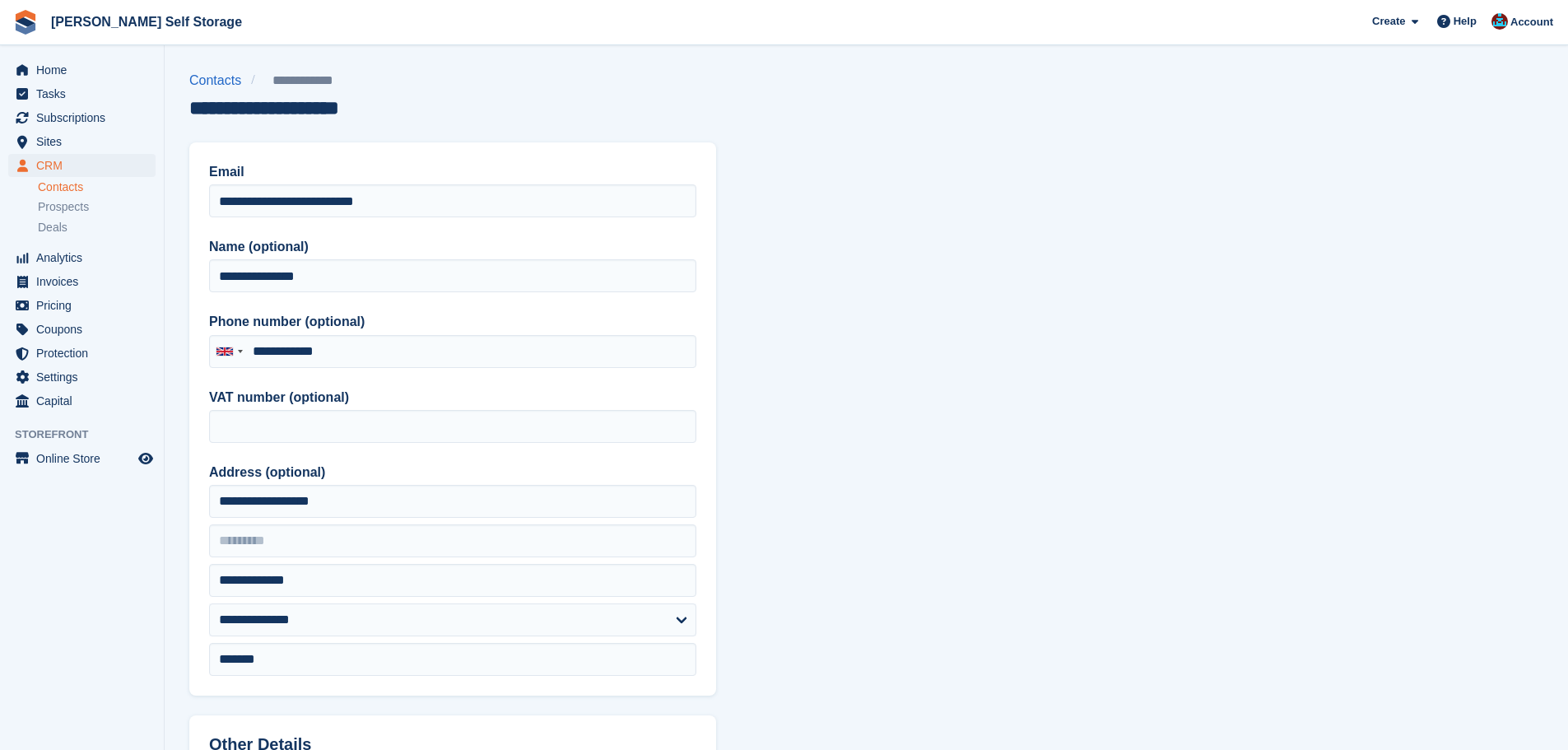
click at [884, 485] on section "**********" at bounding box center [866, 701] width 1403 height 1402
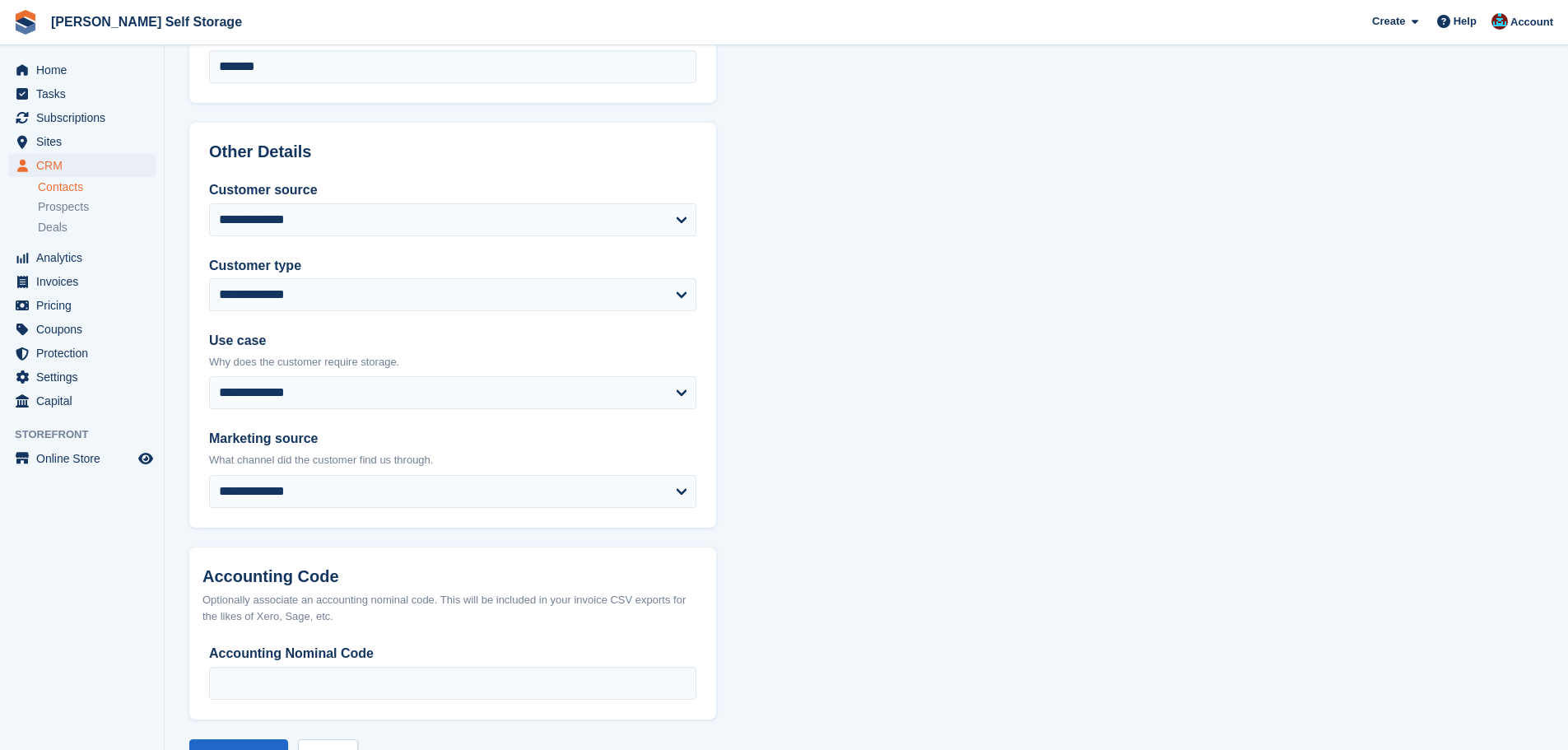
scroll to position [652, 0]
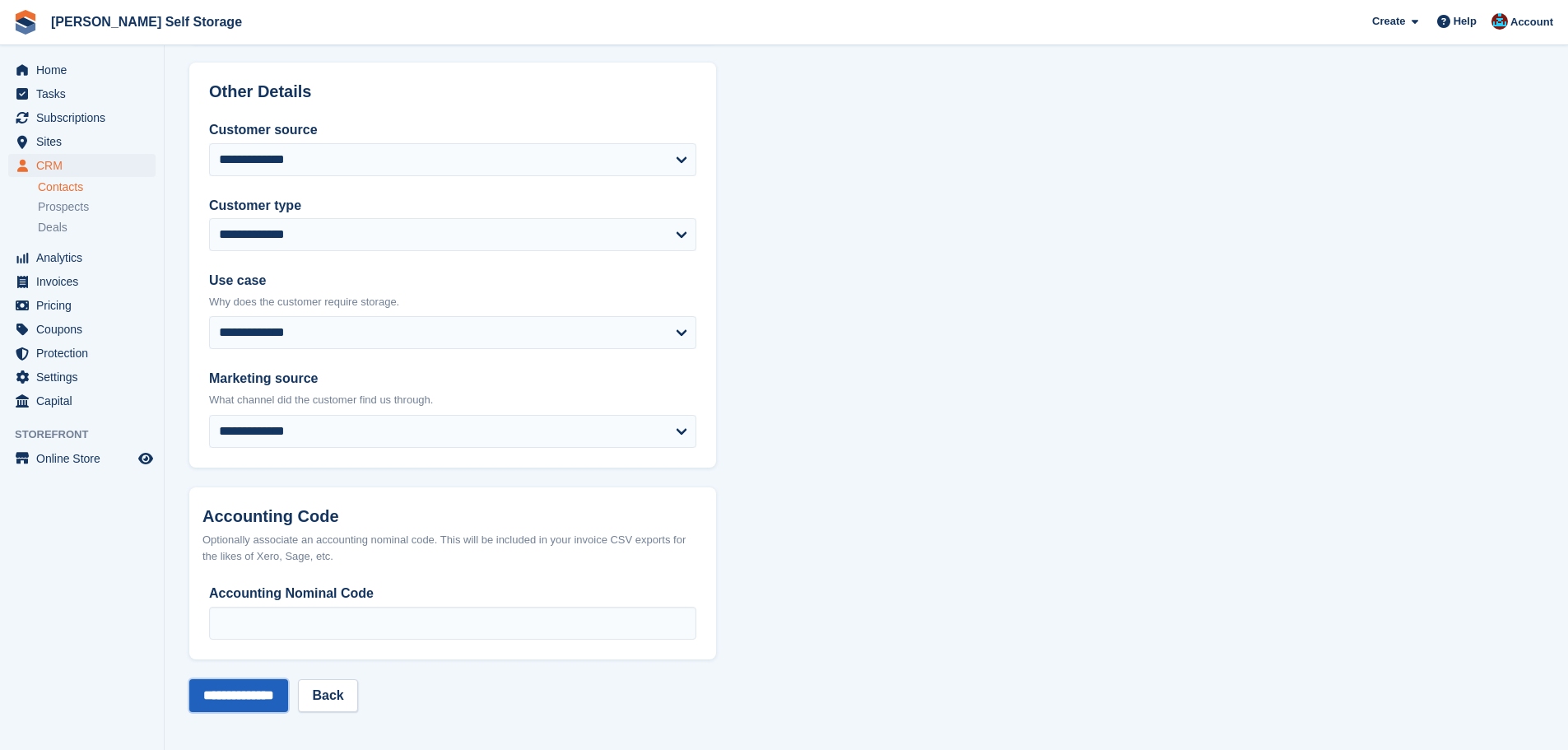
click at [256, 681] on input "**********" at bounding box center [238, 696] width 99 height 33
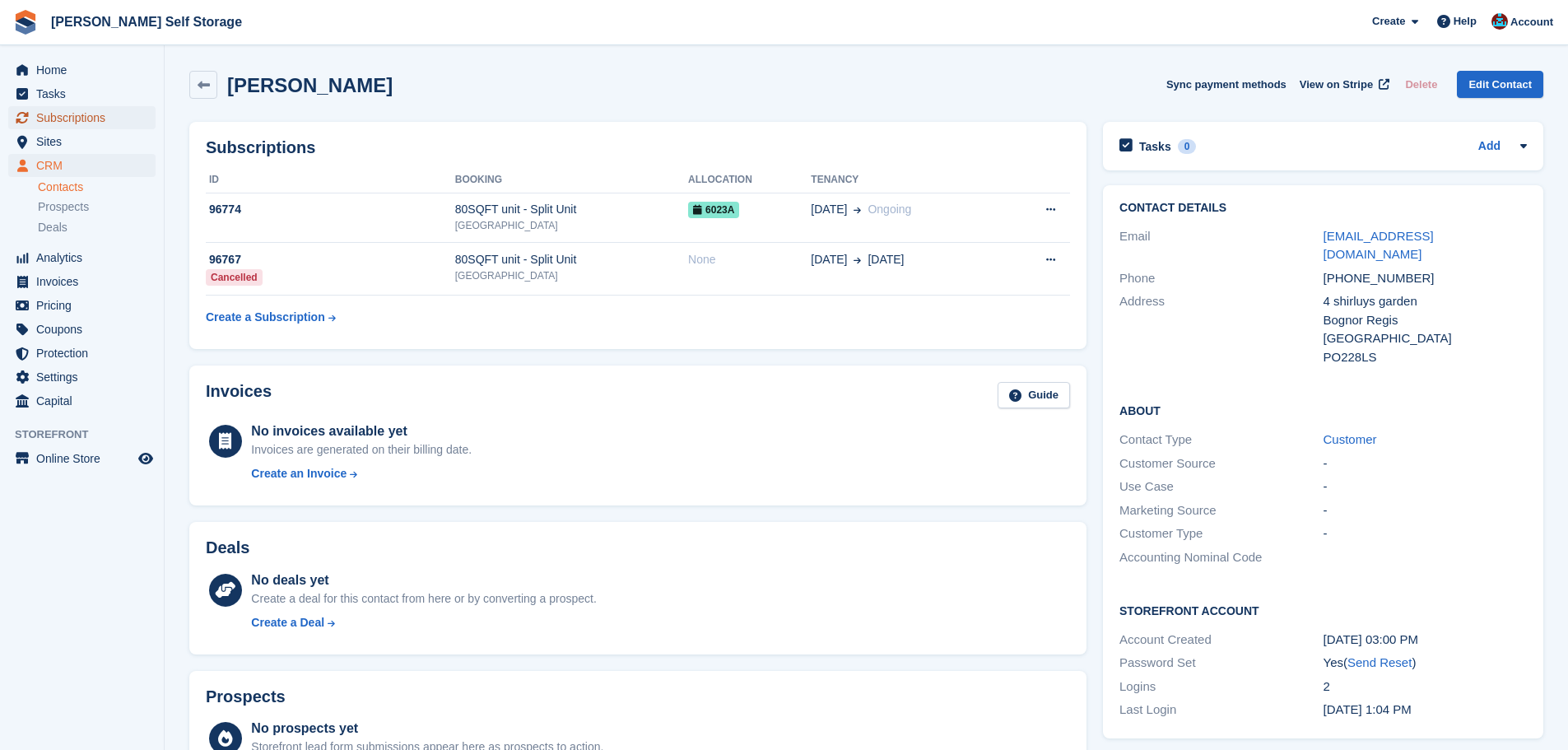
click at [104, 119] on span "Subscriptions" at bounding box center [85, 117] width 99 height 23
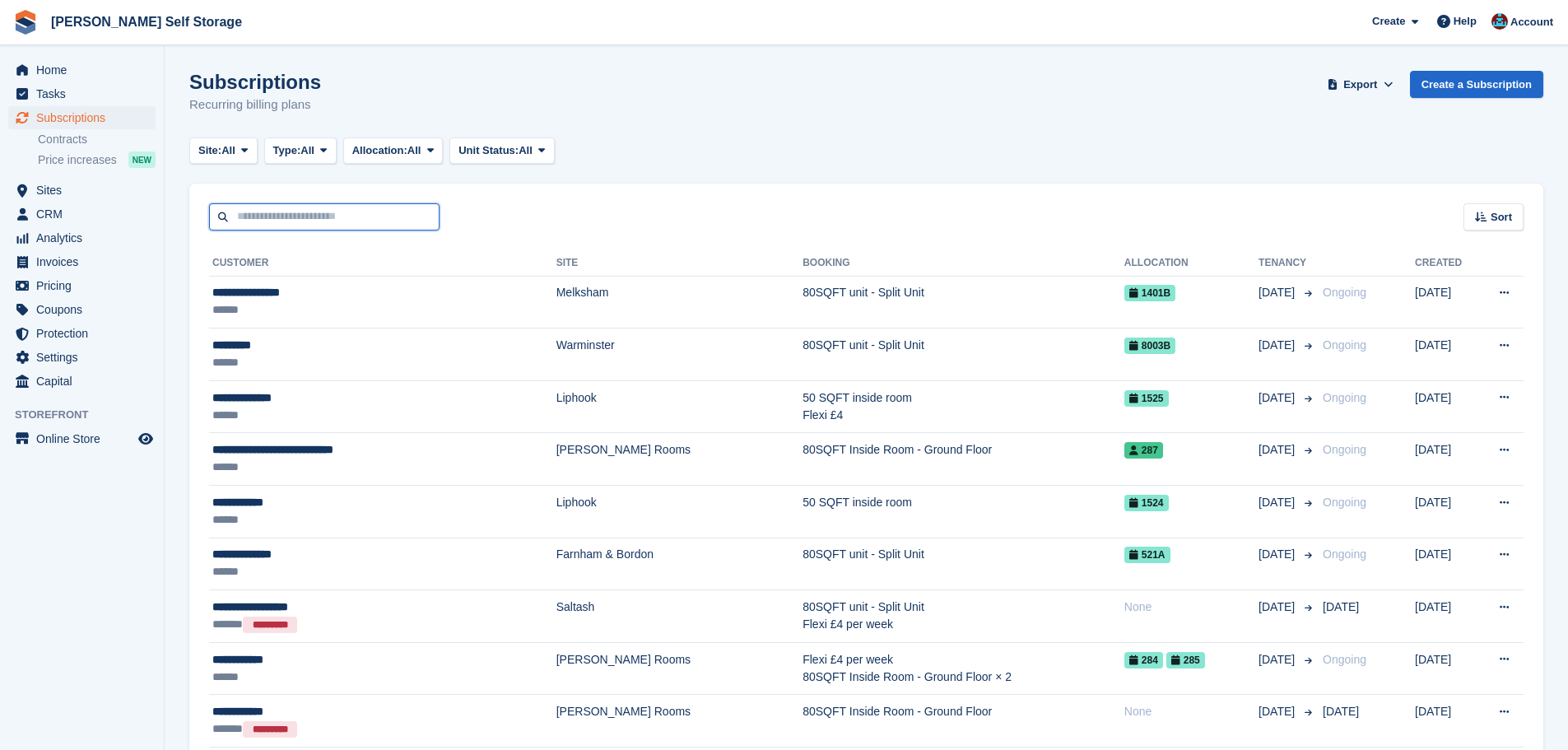
click at [387, 228] on input "text" at bounding box center [324, 217] width 230 height 27
type input "******"
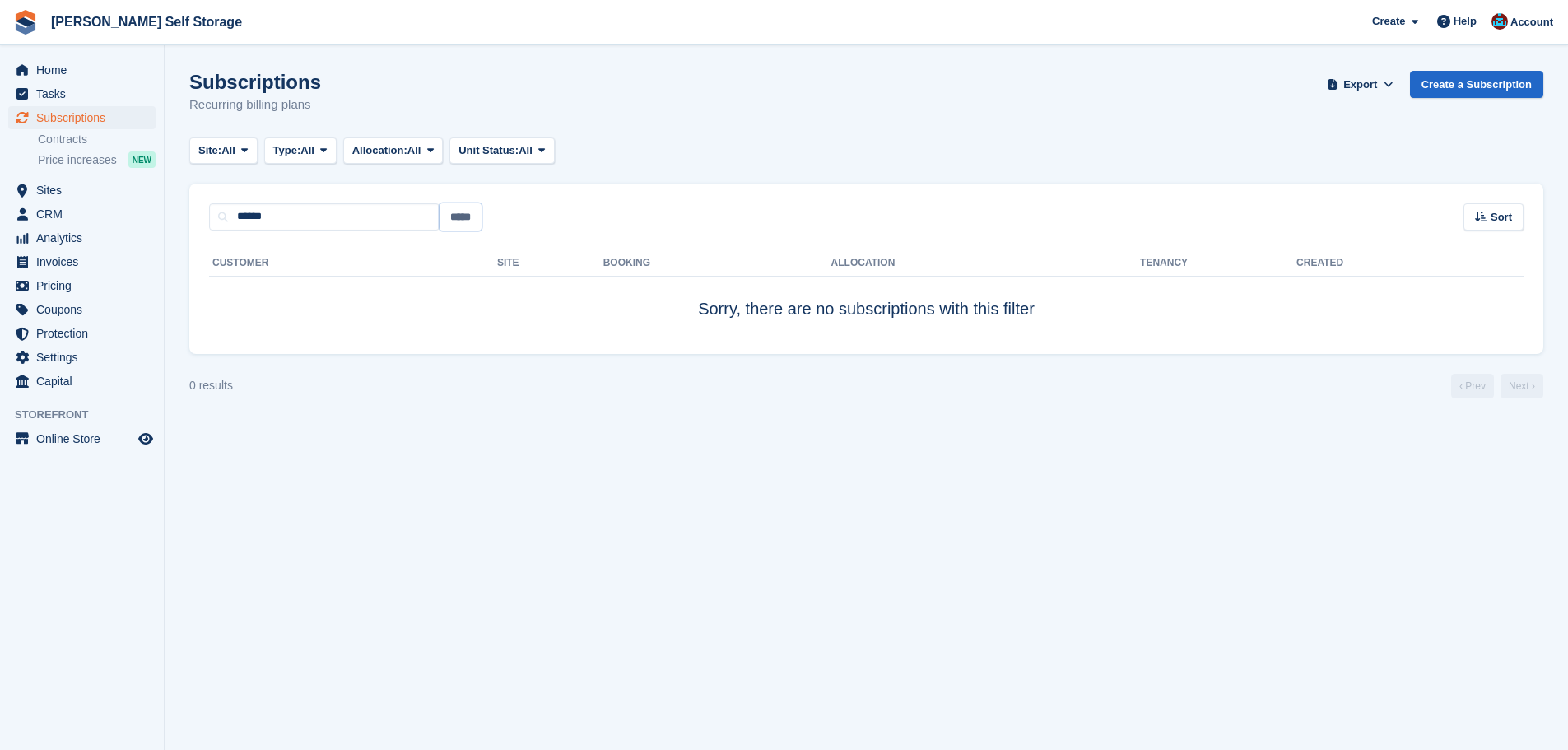
click at [462, 221] on input "*****" at bounding box center [461, 217] width 42 height 27
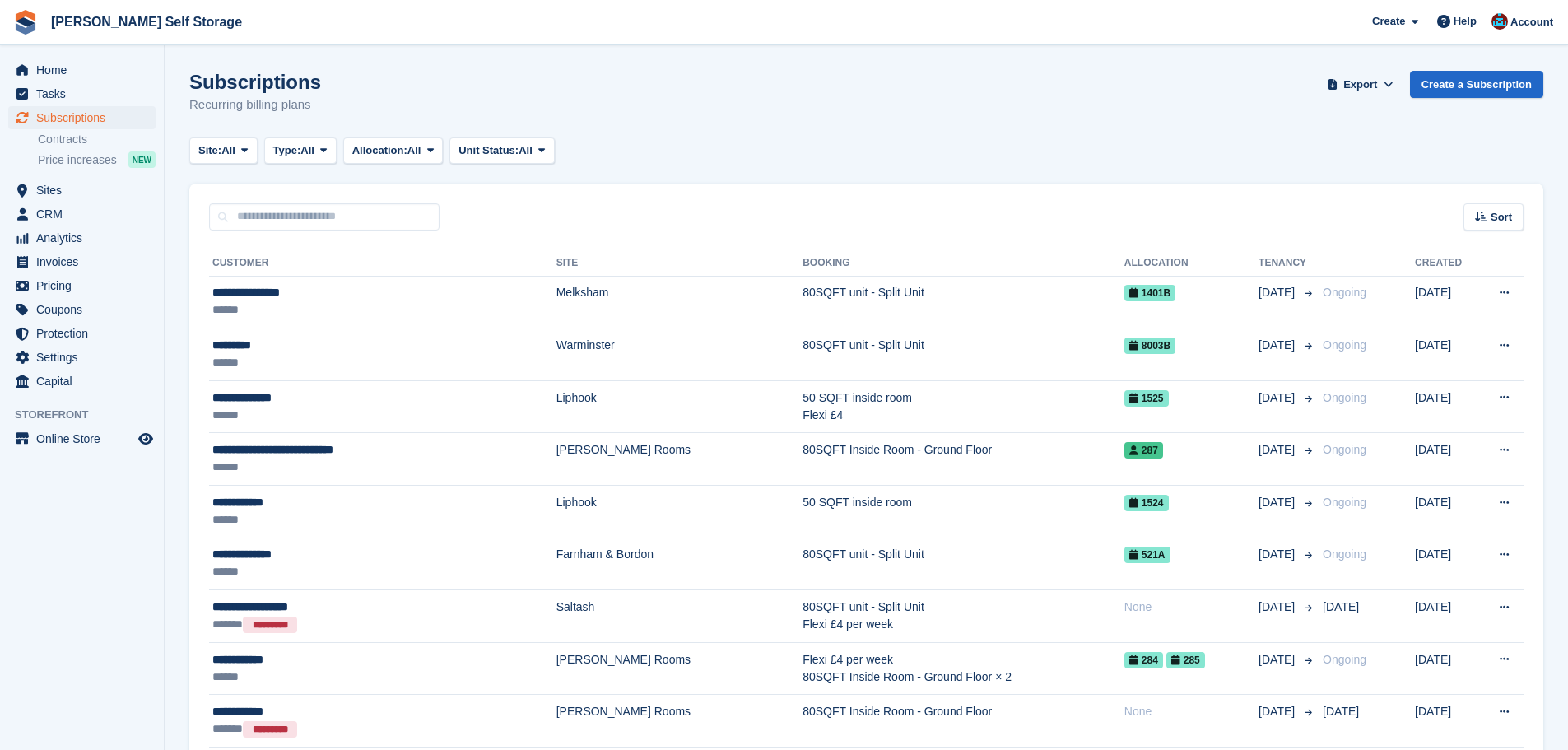
drag, startPoint x: 513, startPoint y: 225, endPoint x: 527, endPoint y: 228, distance: 14.3
click at [515, 225] on div "Sort Sort by Customer name Date created Move in date Move out date Created (old…" at bounding box center [865, 206] width 1353 height 47
click at [258, 208] on input "text" at bounding box center [324, 217] width 230 height 27
type input "****"
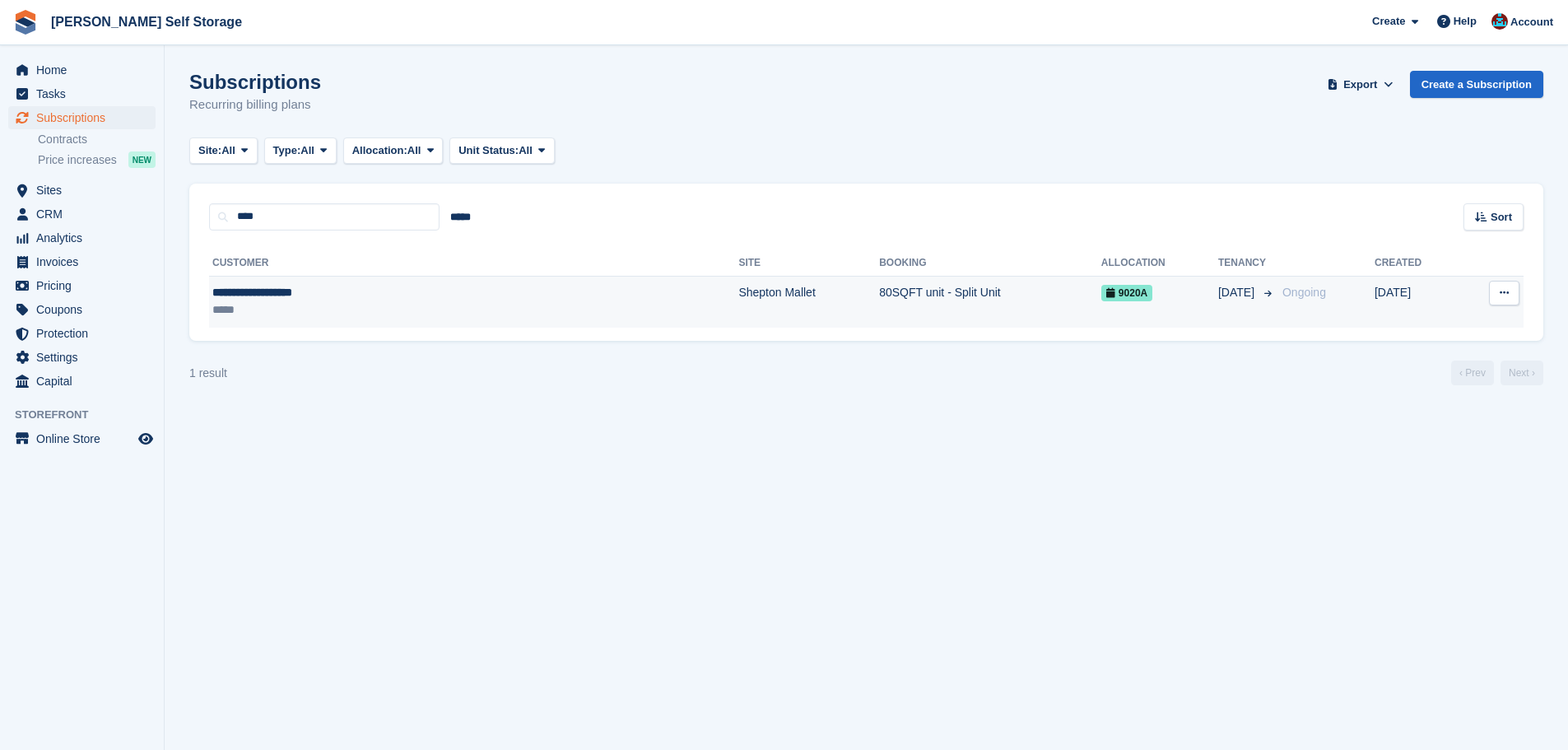
click at [365, 299] on div "**********" at bounding box center [355, 292] width 287 height 18
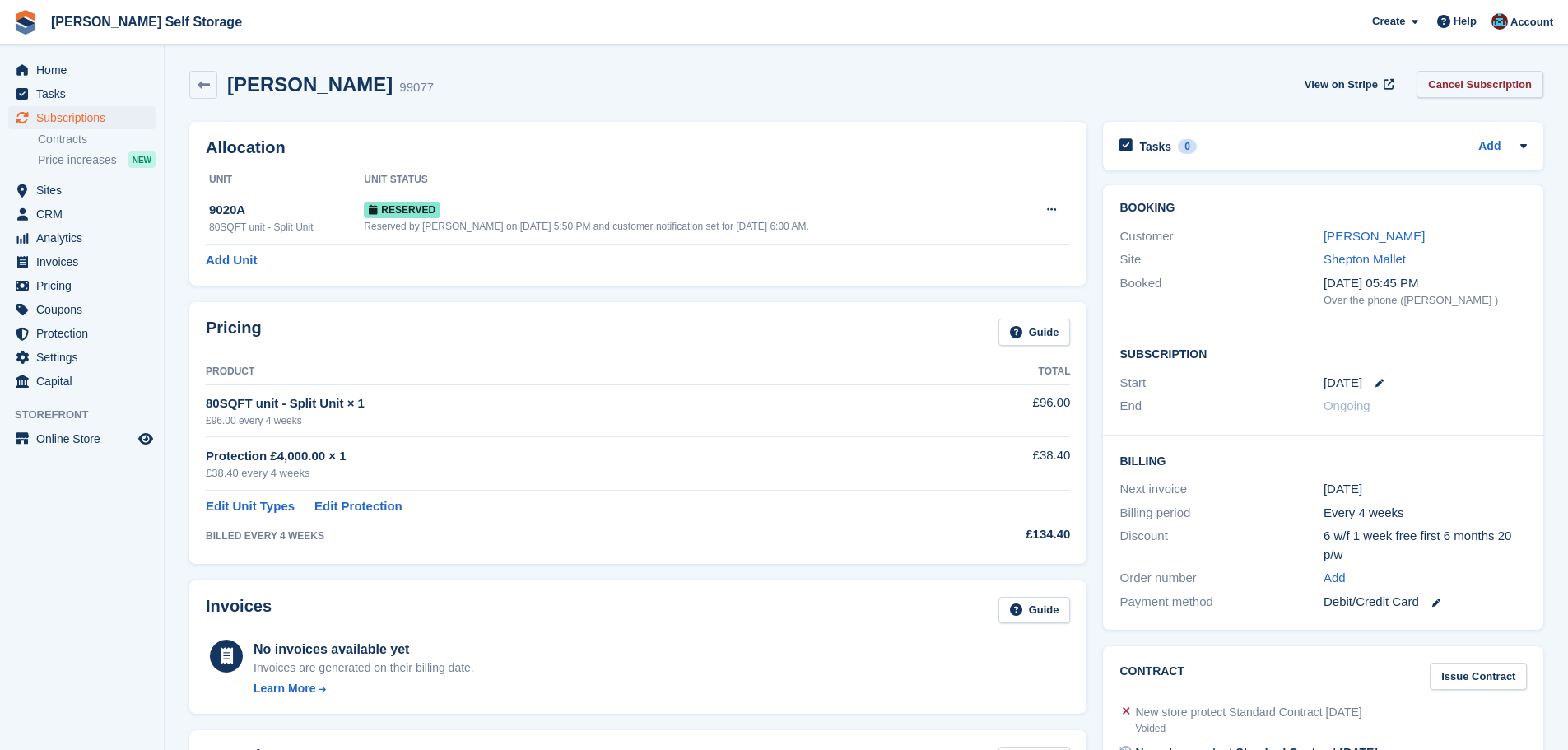
click at [1478, 85] on link "Cancel Subscription" at bounding box center [1480, 84] width 127 height 27
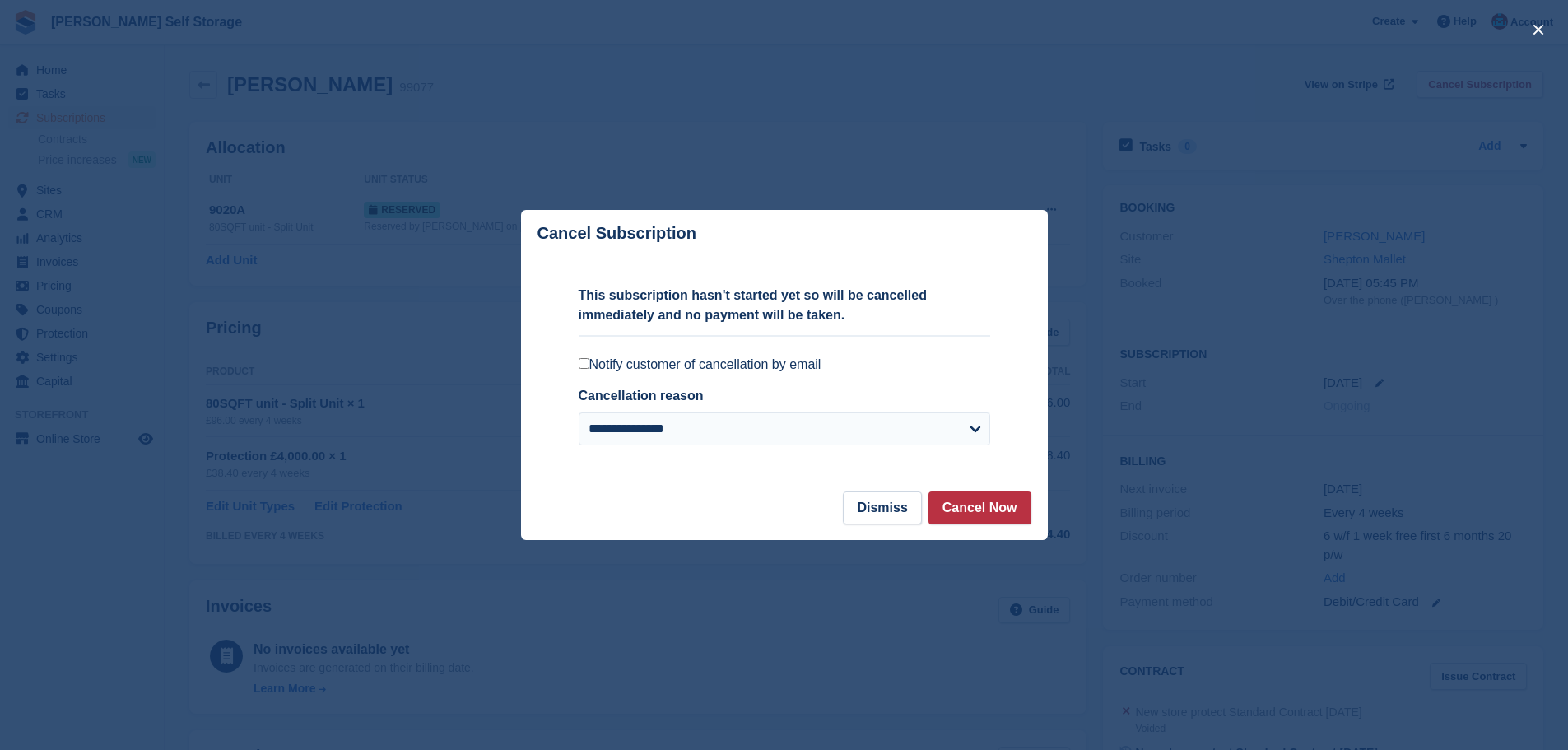
click at [631, 413] on div "**********" at bounding box center [784, 422] width 412 height 73
click at [632, 430] on select "**********" at bounding box center [784, 429] width 412 height 33
click at [579, 414] on select "**********" at bounding box center [784, 429] width 412 height 33
click at [667, 426] on select "**********" at bounding box center [784, 429] width 412 height 33
select select "*****"
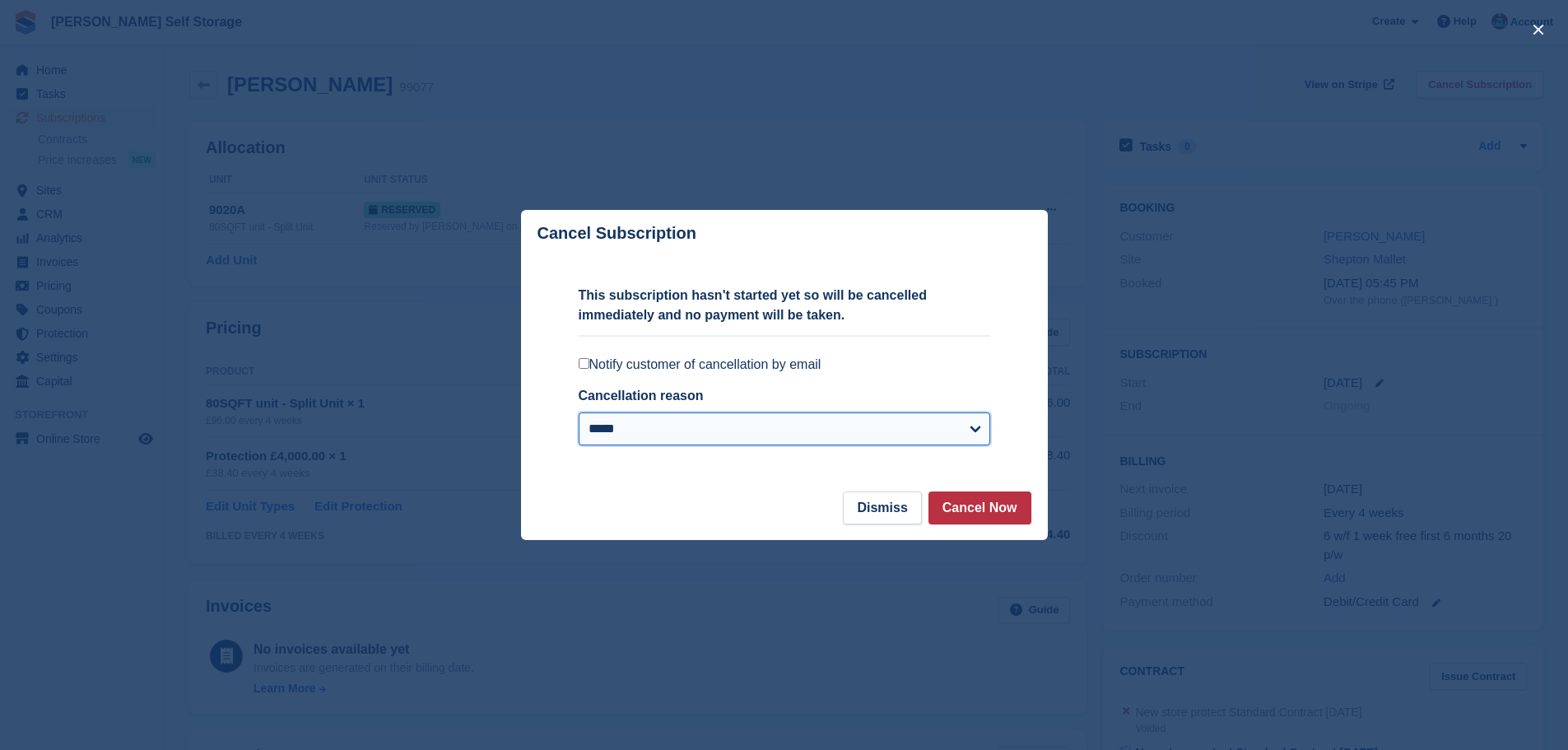
click at [579, 414] on select "**********" at bounding box center [784, 429] width 412 height 33
drag, startPoint x: 1000, startPoint y: 513, endPoint x: 979, endPoint y: 490, distance: 31.1
click at [999, 511] on button "Cancel Now" at bounding box center [980, 508] width 103 height 33
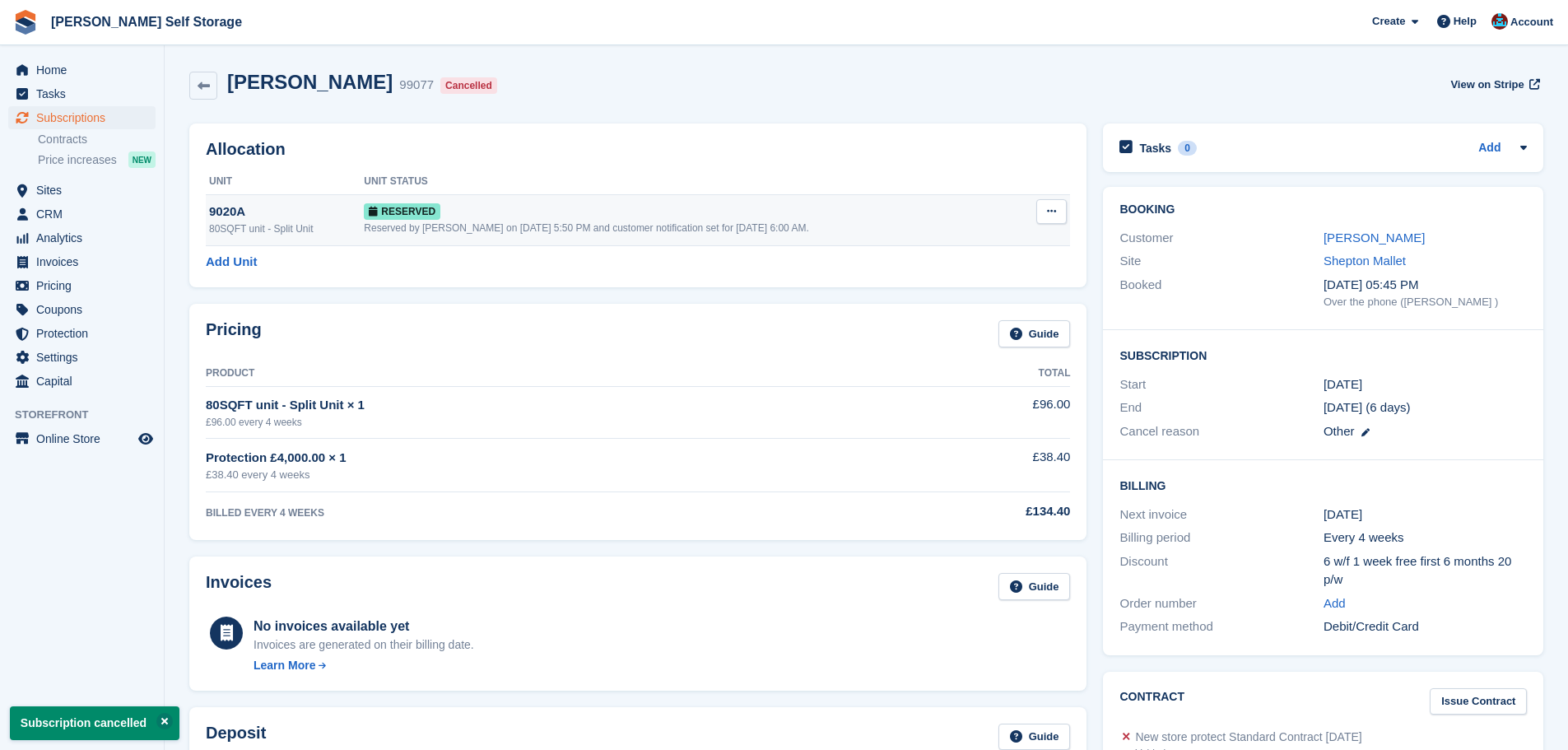
click at [1042, 209] on button at bounding box center [1051, 211] width 30 height 25
click at [983, 283] on p "Deallocate" at bounding box center [987, 278] width 143 height 21
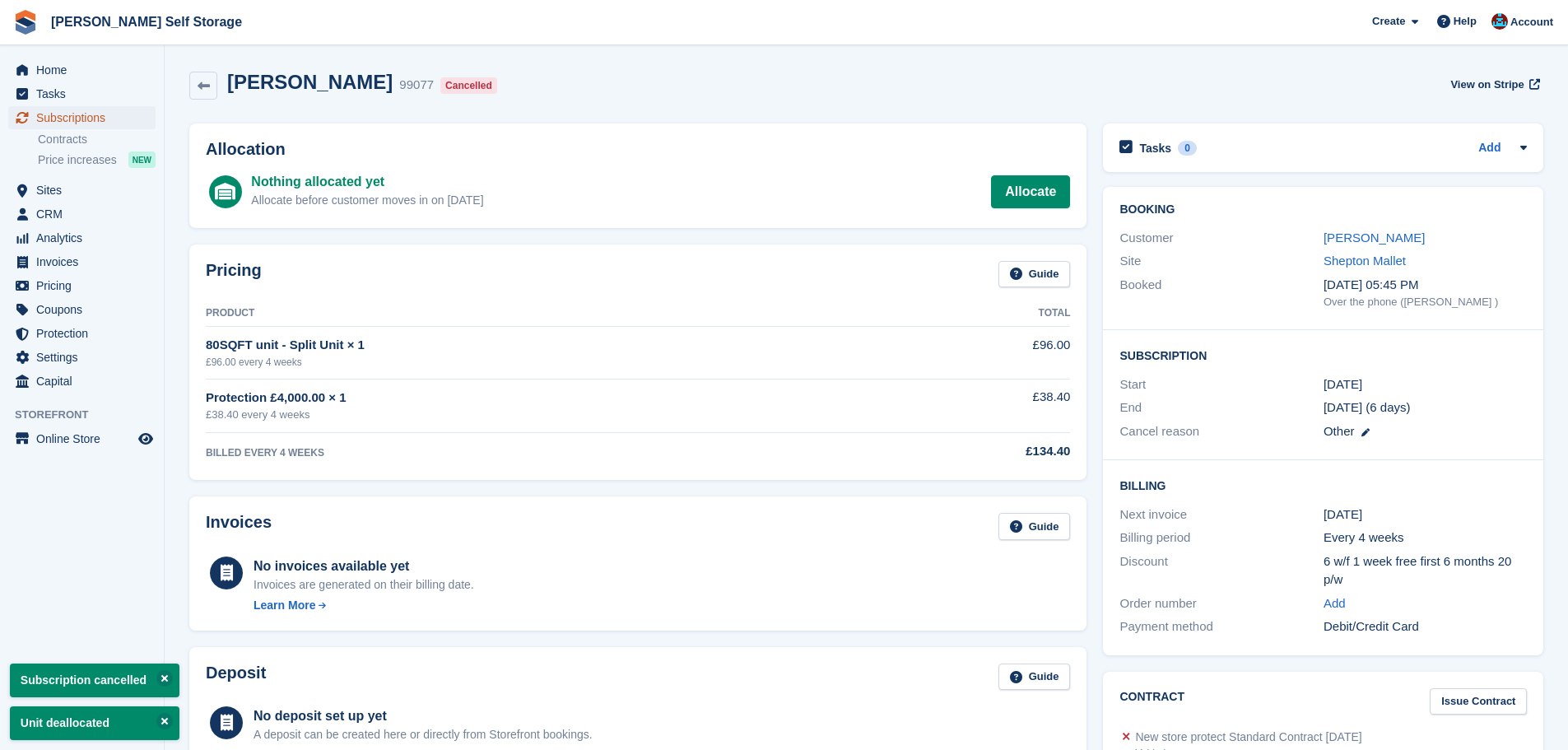
click at [97, 107] on span "Subscriptions" at bounding box center [85, 117] width 99 height 23
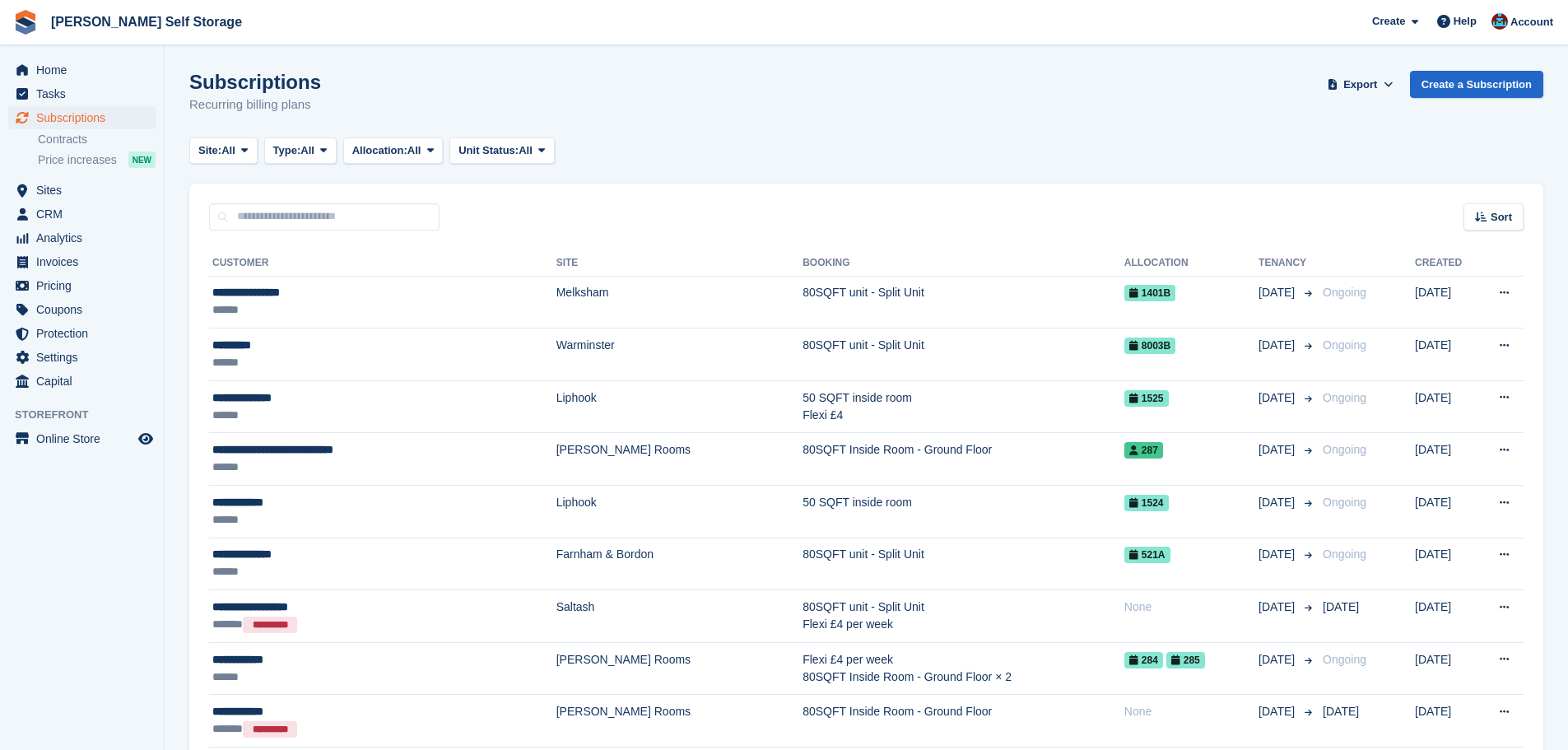
click at [328, 215] on input "text" at bounding box center [324, 217] width 230 height 27
type input "******"
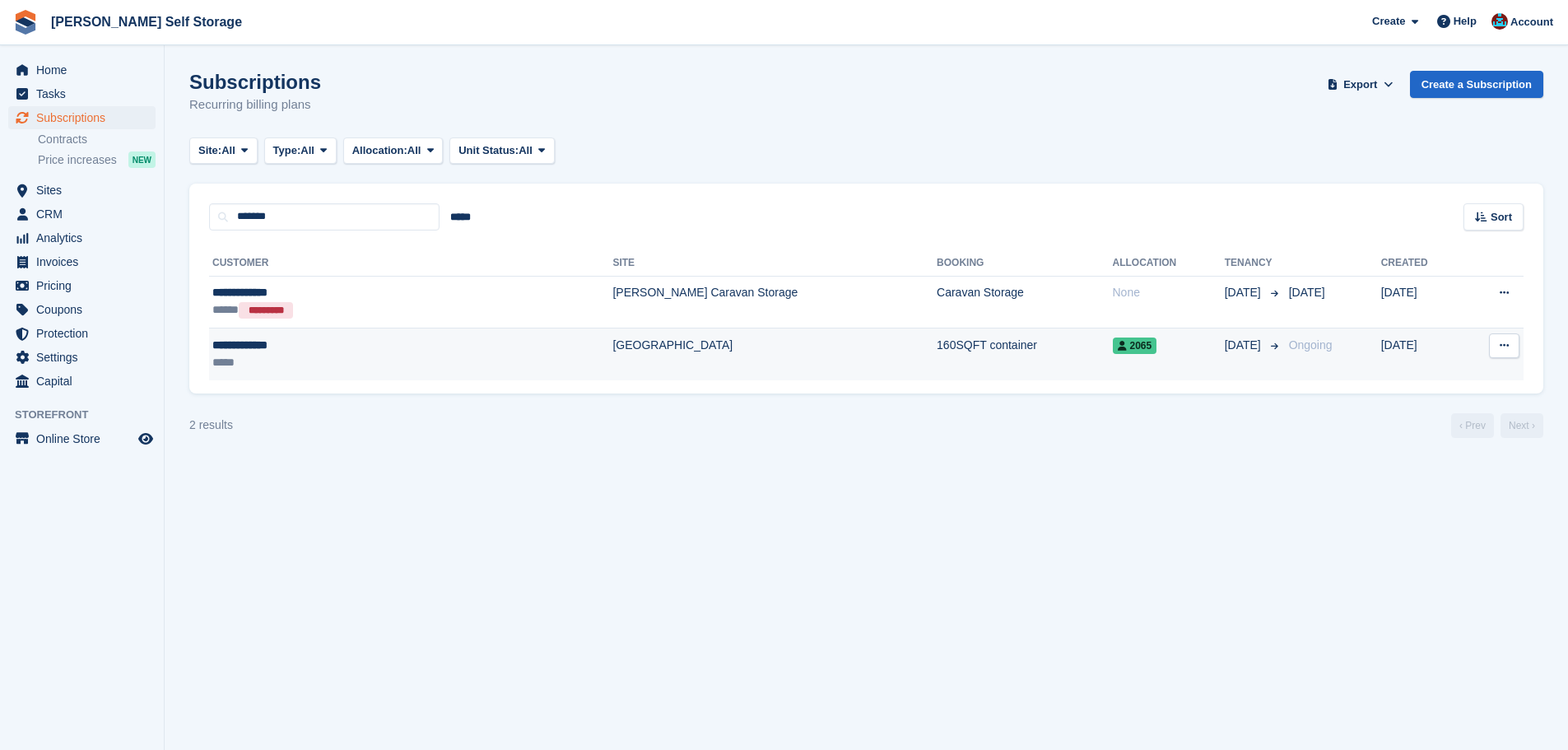
click at [408, 345] on div "**********" at bounding box center [325, 345] width 228 height 18
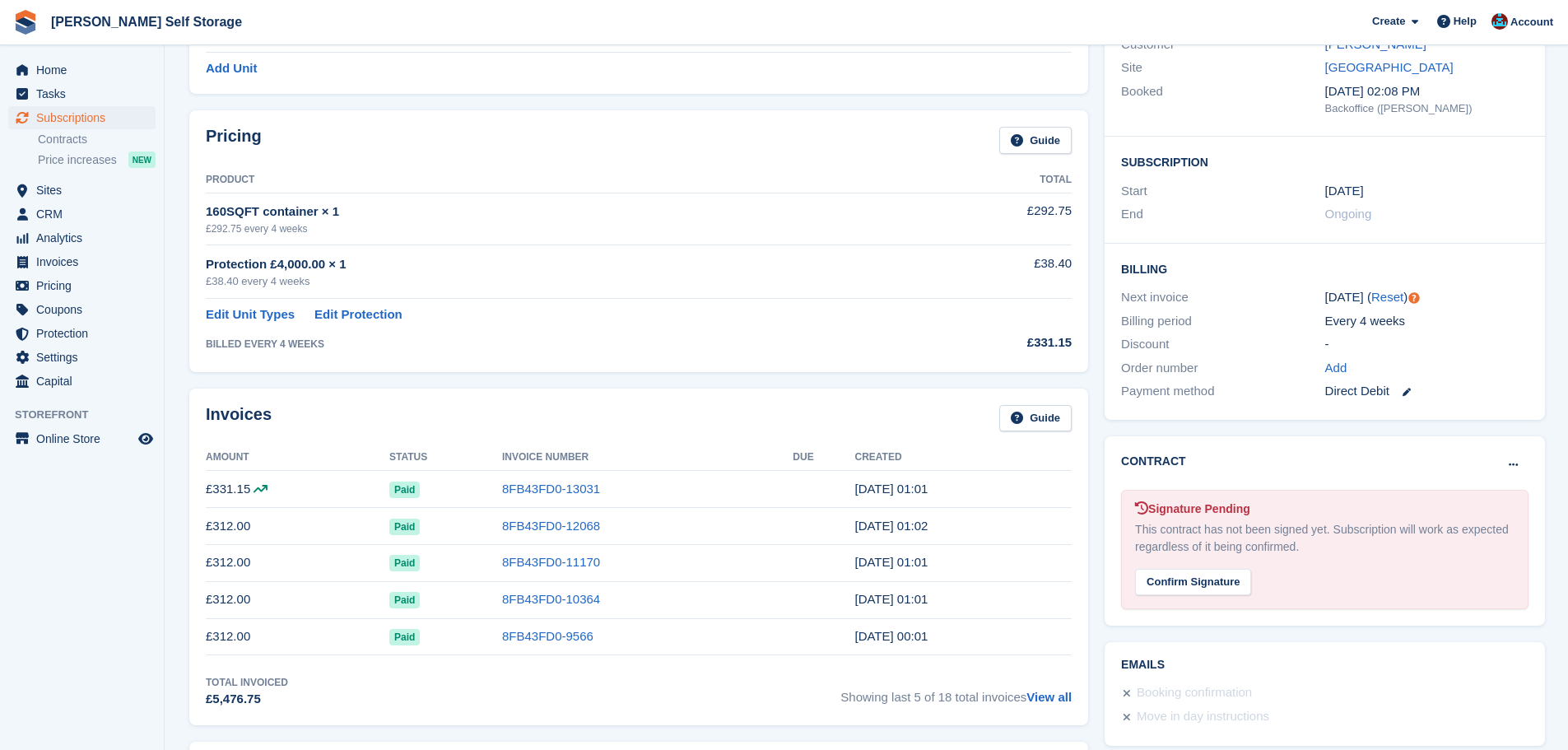
scroll to position [165, 0]
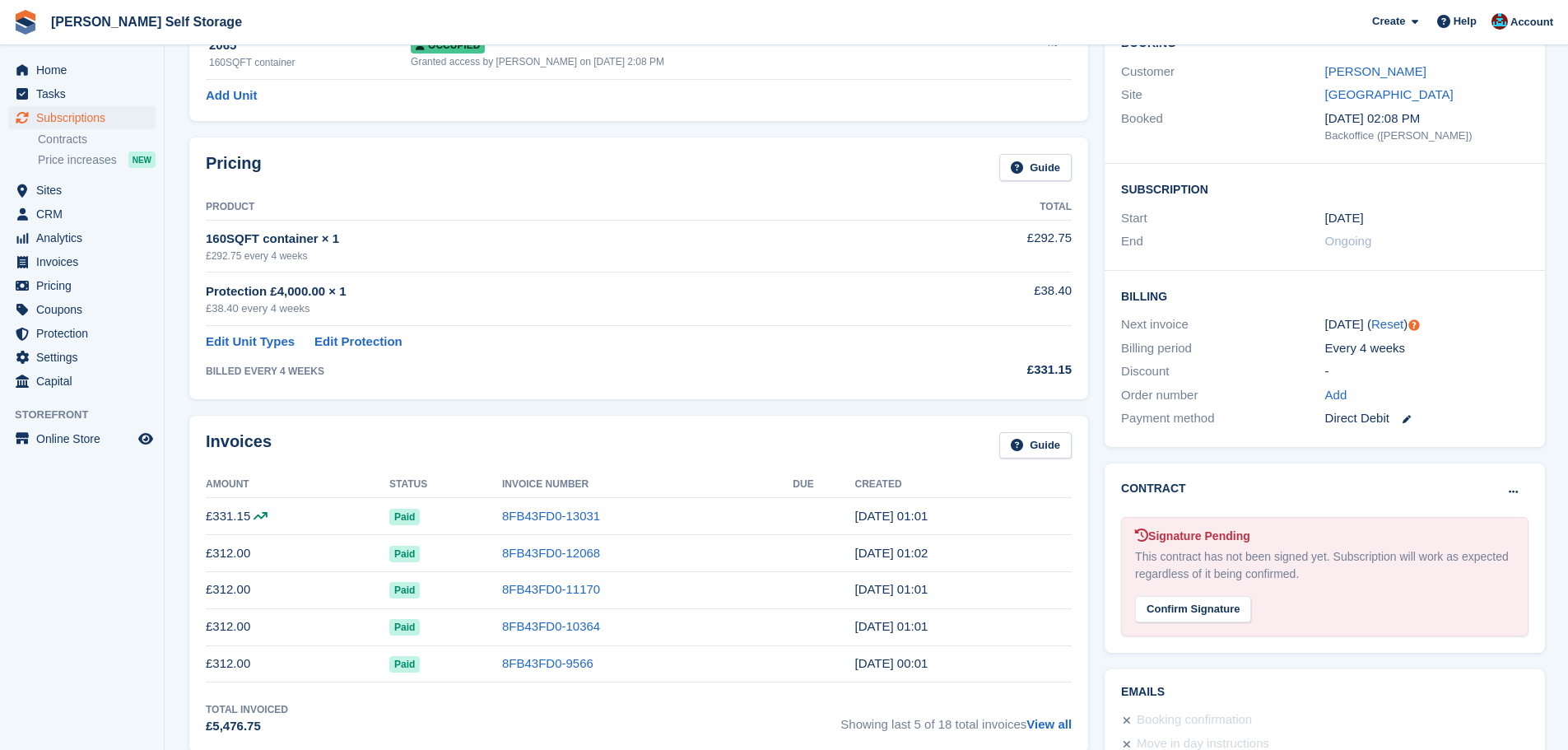
click at [547, 120] on div "Allocation Unit Unit Status 2065 160SQFT container Occupied Granted access by T…" at bounding box center [638, 40] width 898 height 164
click at [555, 120] on div "Allocation Unit Unit Status 2065 160SQFT container Occupied Granted access by T…" at bounding box center [638, 40] width 898 height 164
click at [557, 124] on div "Allocation Unit Unit Status 2065 160SQFT container Occupied Granted access by T…" at bounding box center [638, 40] width 915 height 181
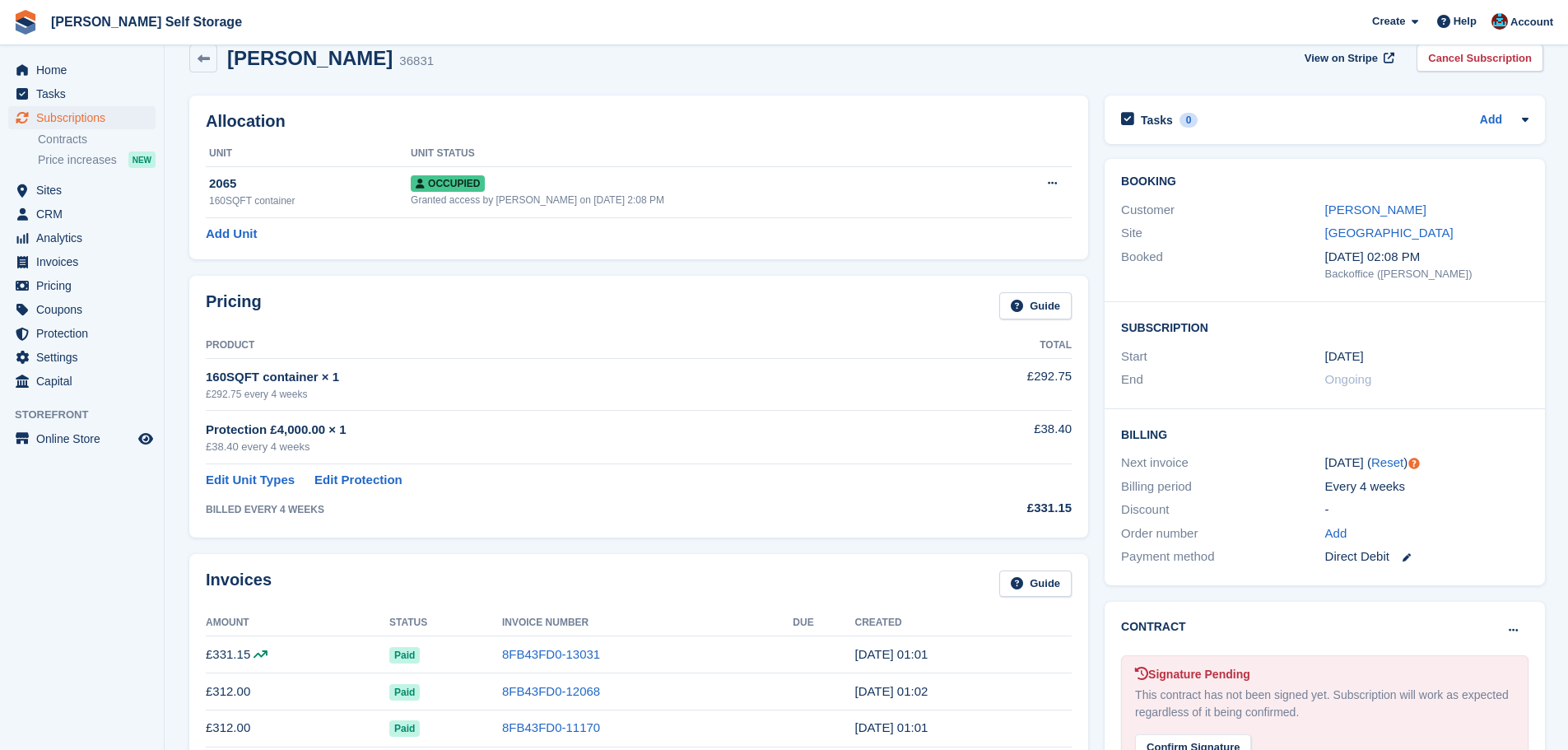
scroll to position [0, 0]
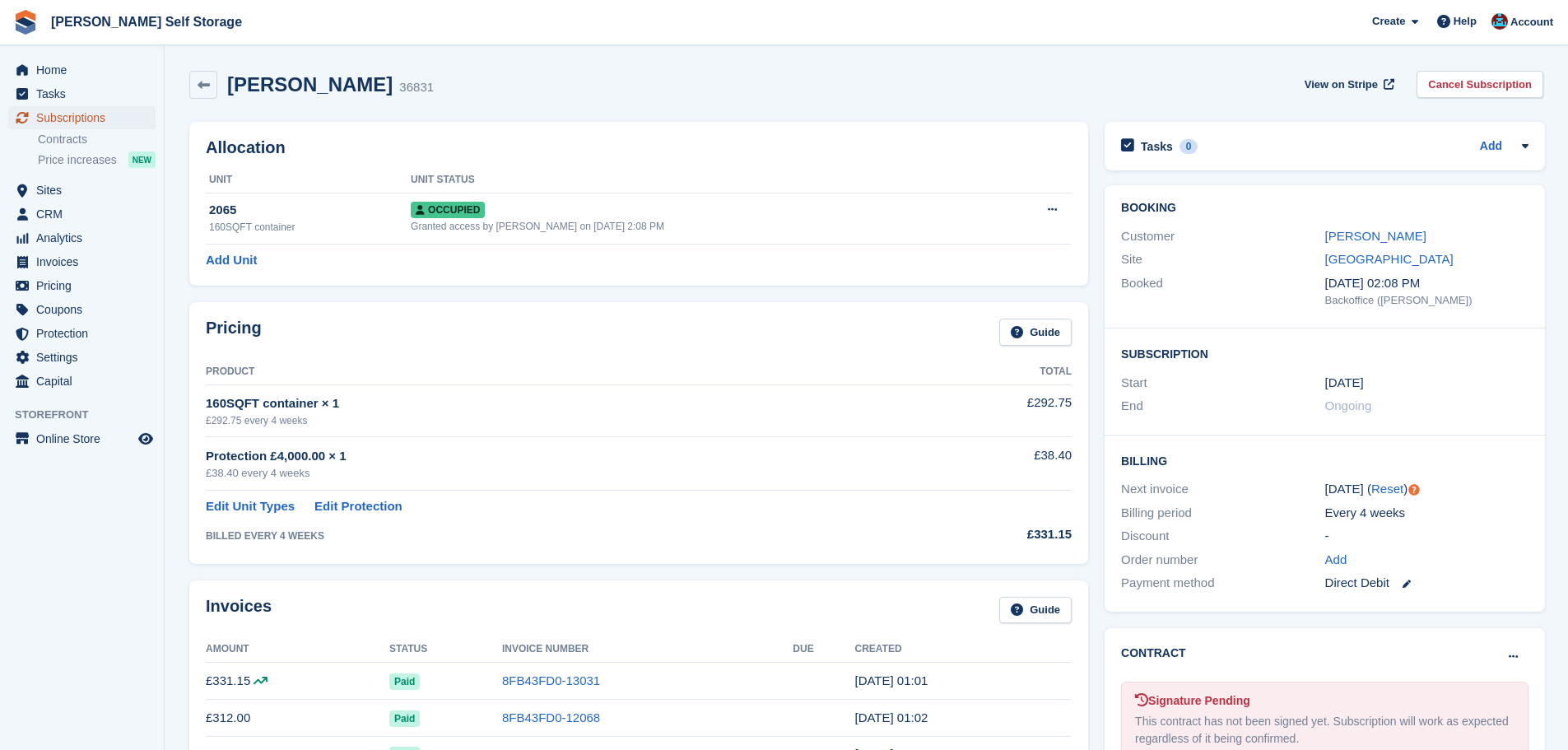
click at [113, 117] on span "Subscriptions" at bounding box center [85, 117] width 99 height 23
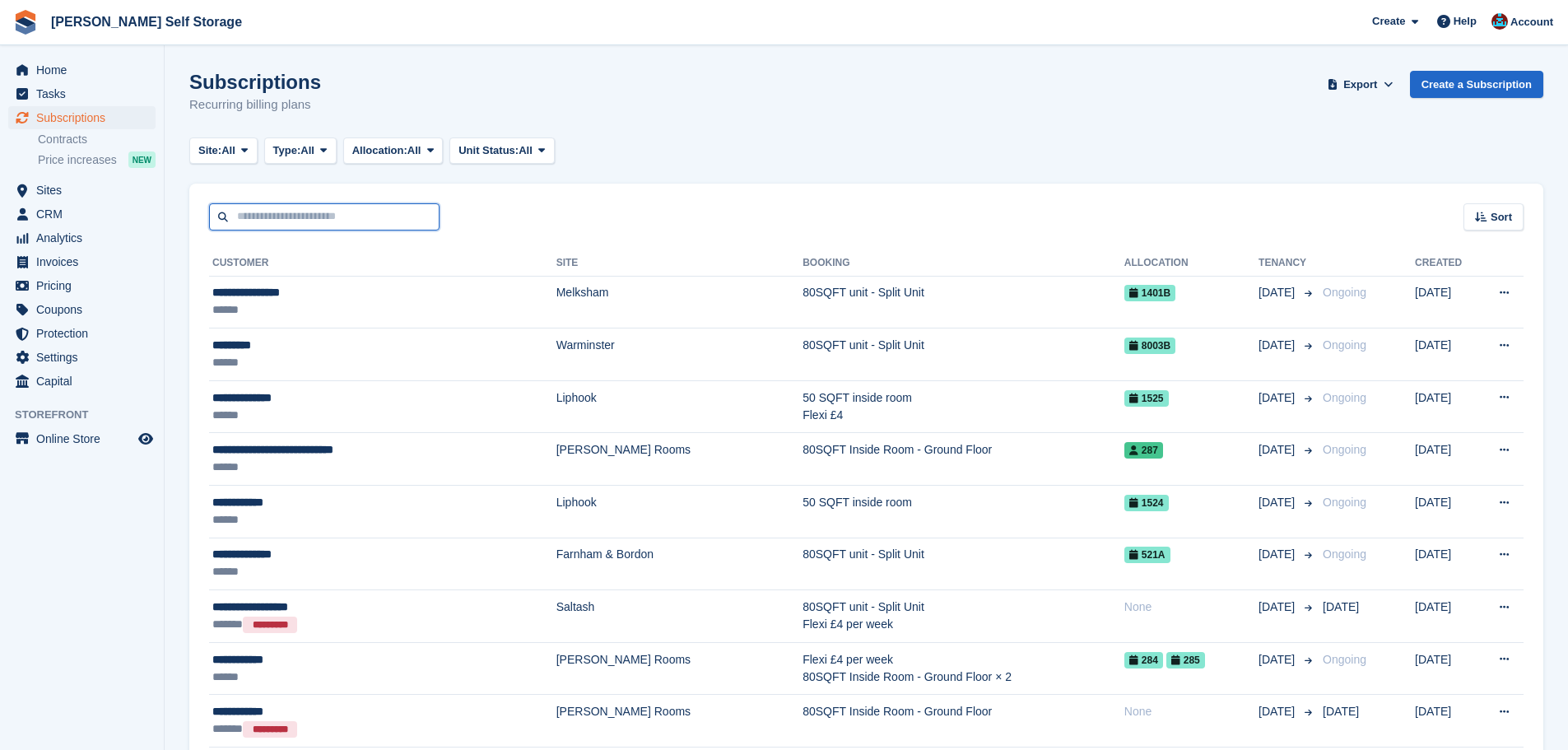
click at [297, 219] on input "text" at bounding box center [324, 217] width 230 height 27
type input "*"
type input "******"
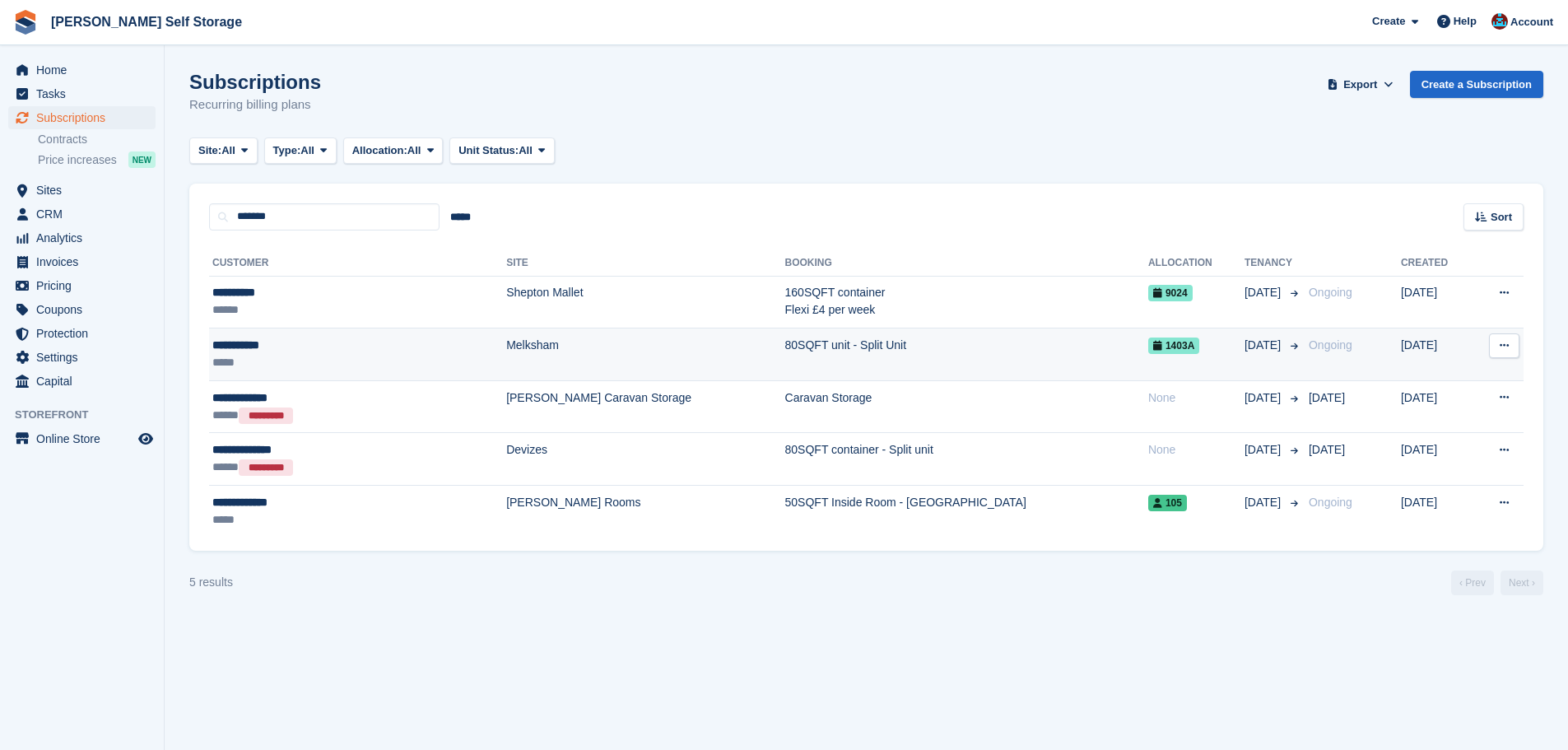
click at [506, 349] on td "Melksham" at bounding box center [645, 354] width 278 height 53
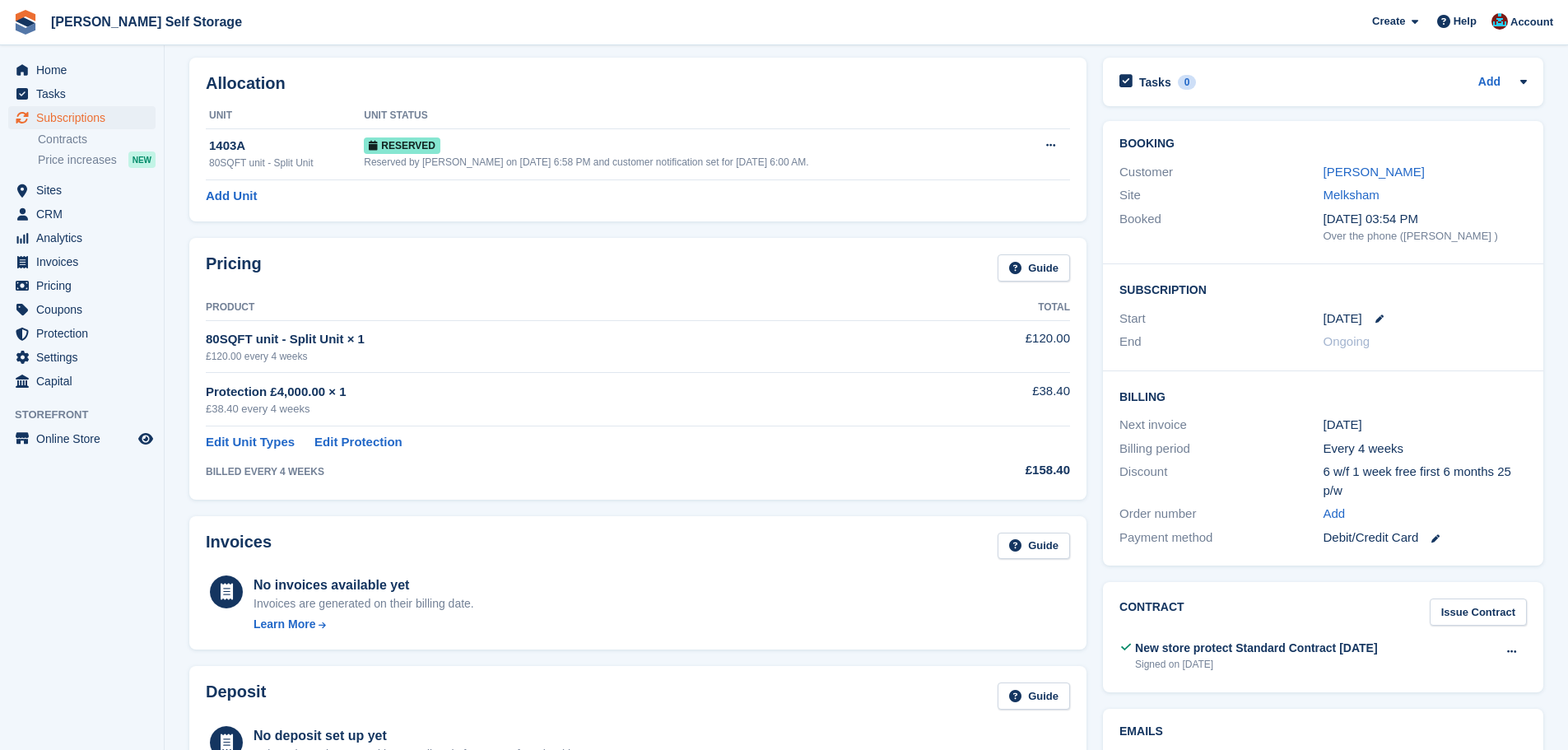
scroll to position [58, 0]
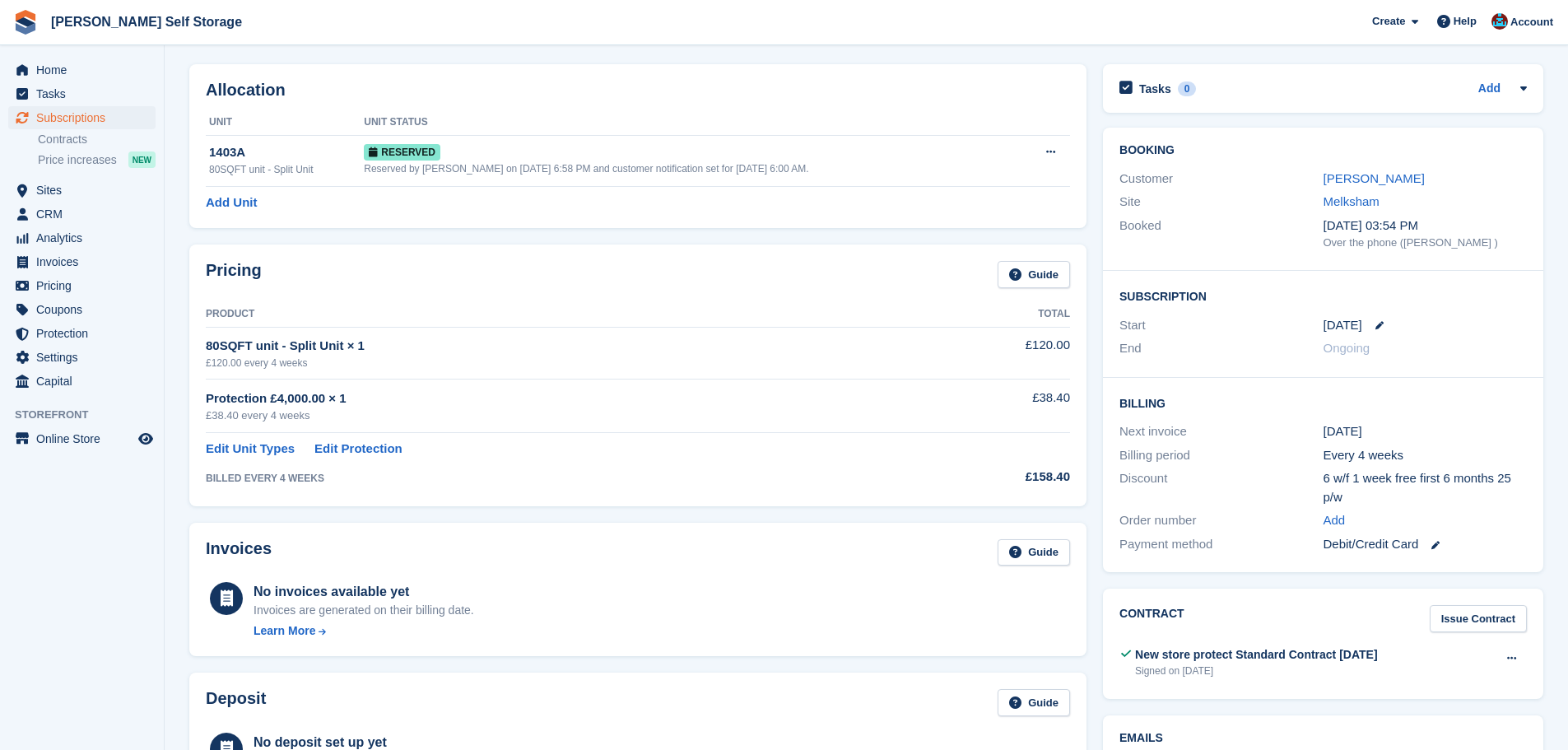
click at [419, 229] on div "Allocation Unit Unit Status 1403A 80SQFT unit - Split Unit Reserved Reserved by…" at bounding box center [638, 146] width 914 height 181
click at [428, 229] on div "Allocation Unit Unit Status 1403A 80SQFT unit - Split Unit Reserved Reserved by…" at bounding box center [638, 146] width 914 height 181
click at [446, 229] on div "Allocation Unit Unit Status 1403A 80SQFT unit - Split Unit Reserved Reserved by…" at bounding box center [638, 146] width 914 height 181
click at [449, 229] on div "Allocation Unit Unit Status 1403A 80SQFT unit - Split Unit Reserved Reserved by…" at bounding box center [638, 146] width 914 height 181
drag, startPoint x: 361, startPoint y: 204, endPoint x: 646, endPoint y: 259, distance: 290.3
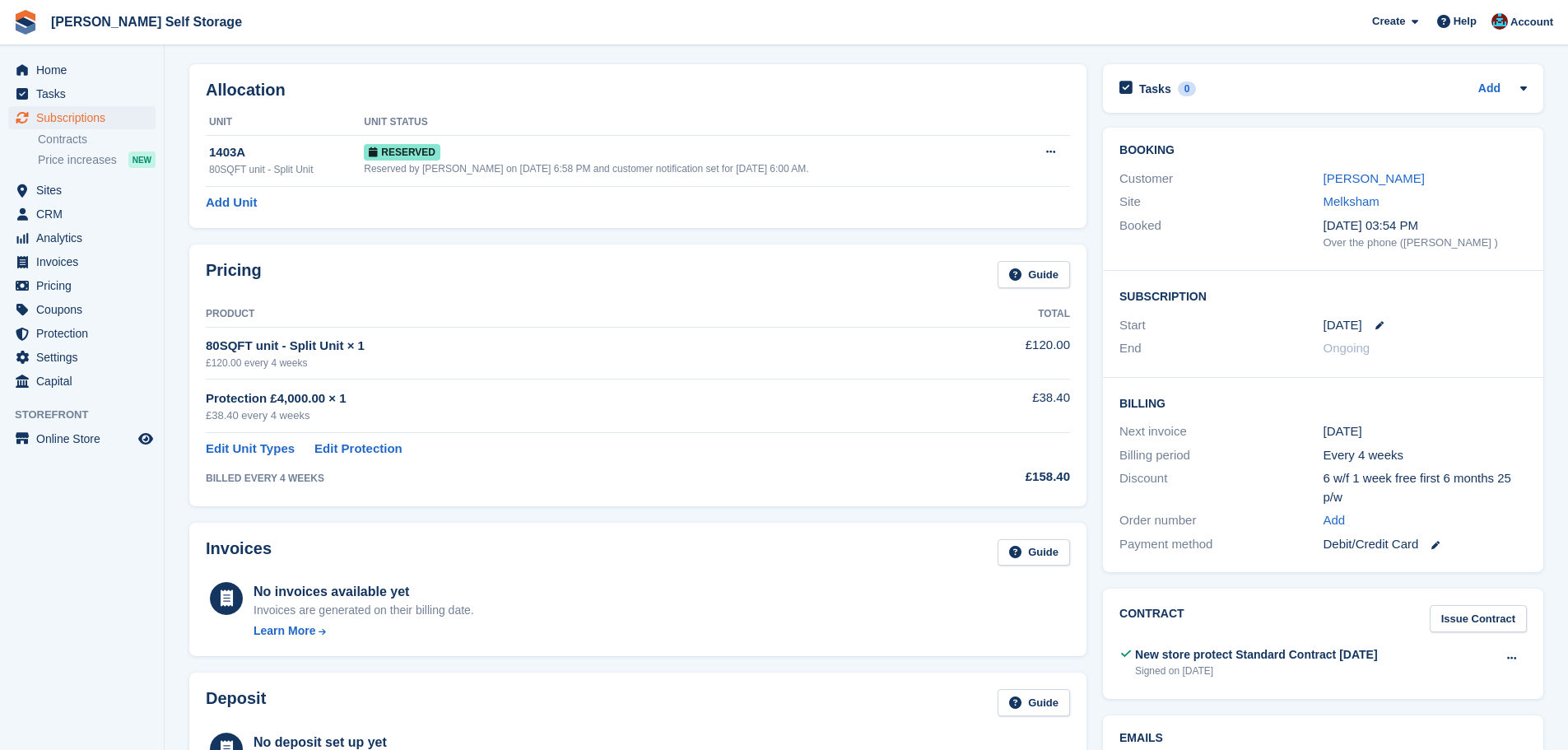
click at [361, 203] on div "Add Unit" at bounding box center [638, 203] width 864 height 19
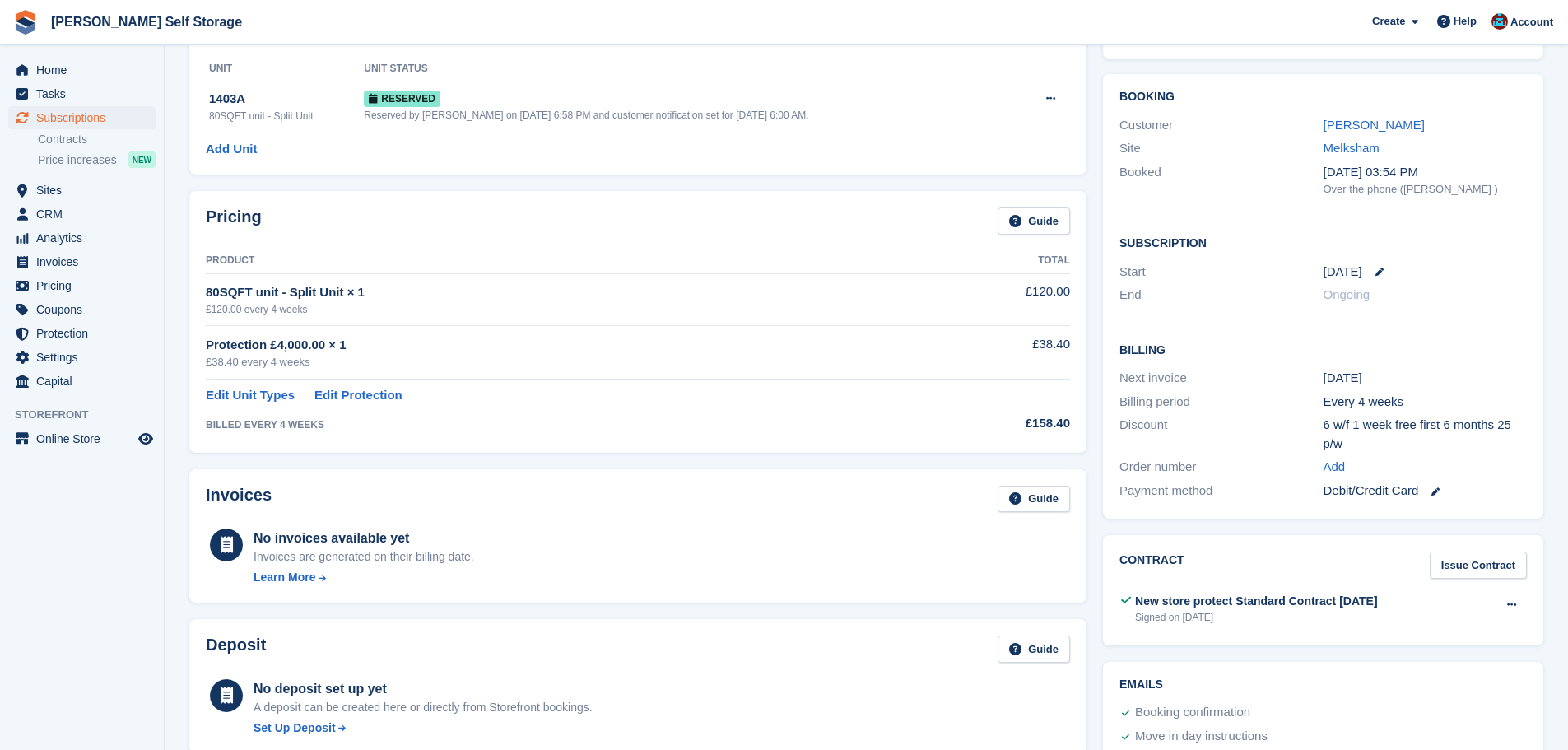
scroll to position [140, 0]
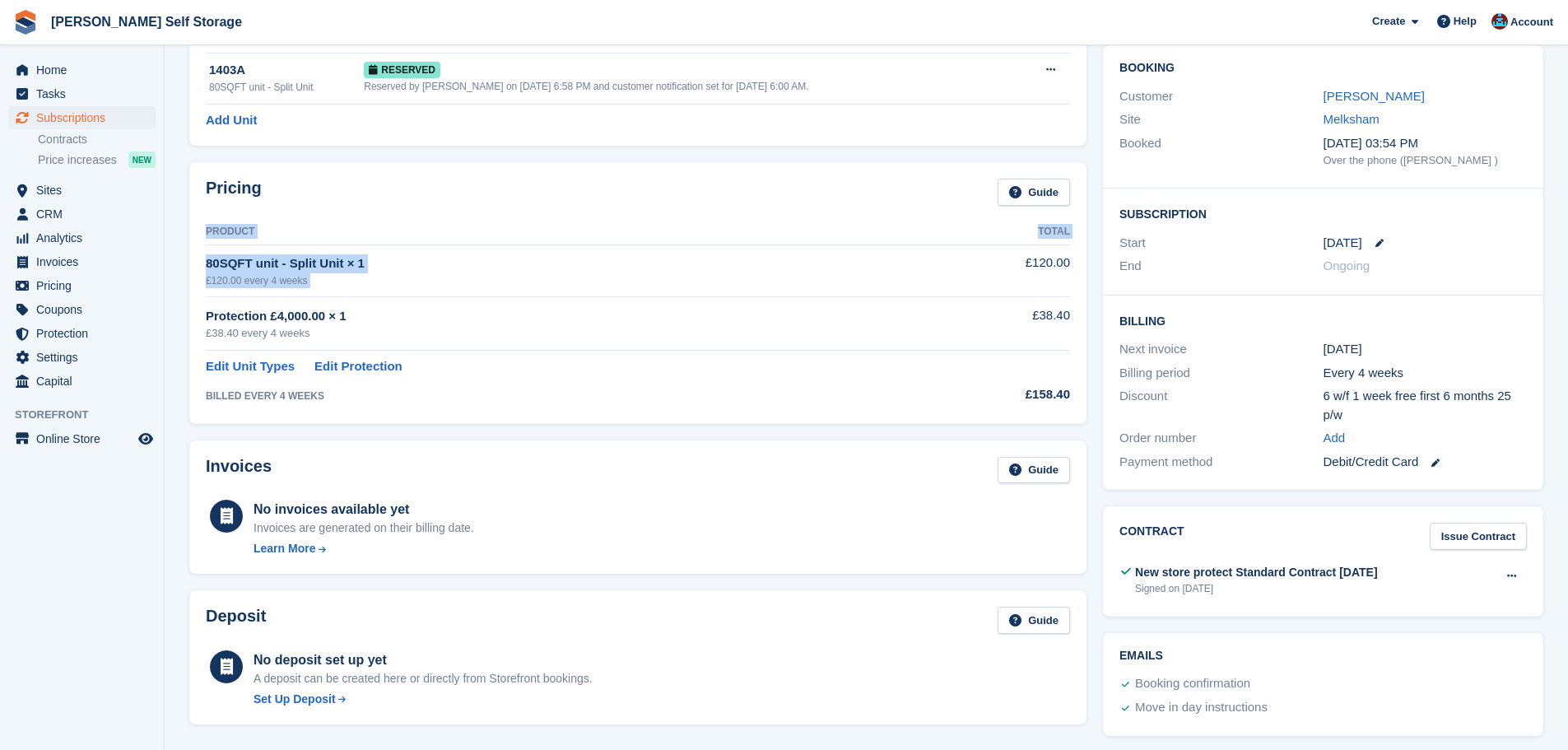
drag, startPoint x: 1007, startPoint y: 253, endPoint x: 1074, endPoint y: 266, distance: 68.2
click at [1074, 266] on div "Pricing Guide Product Total 80SQFT unit - Split Unit × 1 £120.00 every 4 weeks …" at bounding box center [638, 292] width 897 height 261
click at [903, 199] on div "Pricing Guide" at bounding box center [638, 197] width 864 height 37
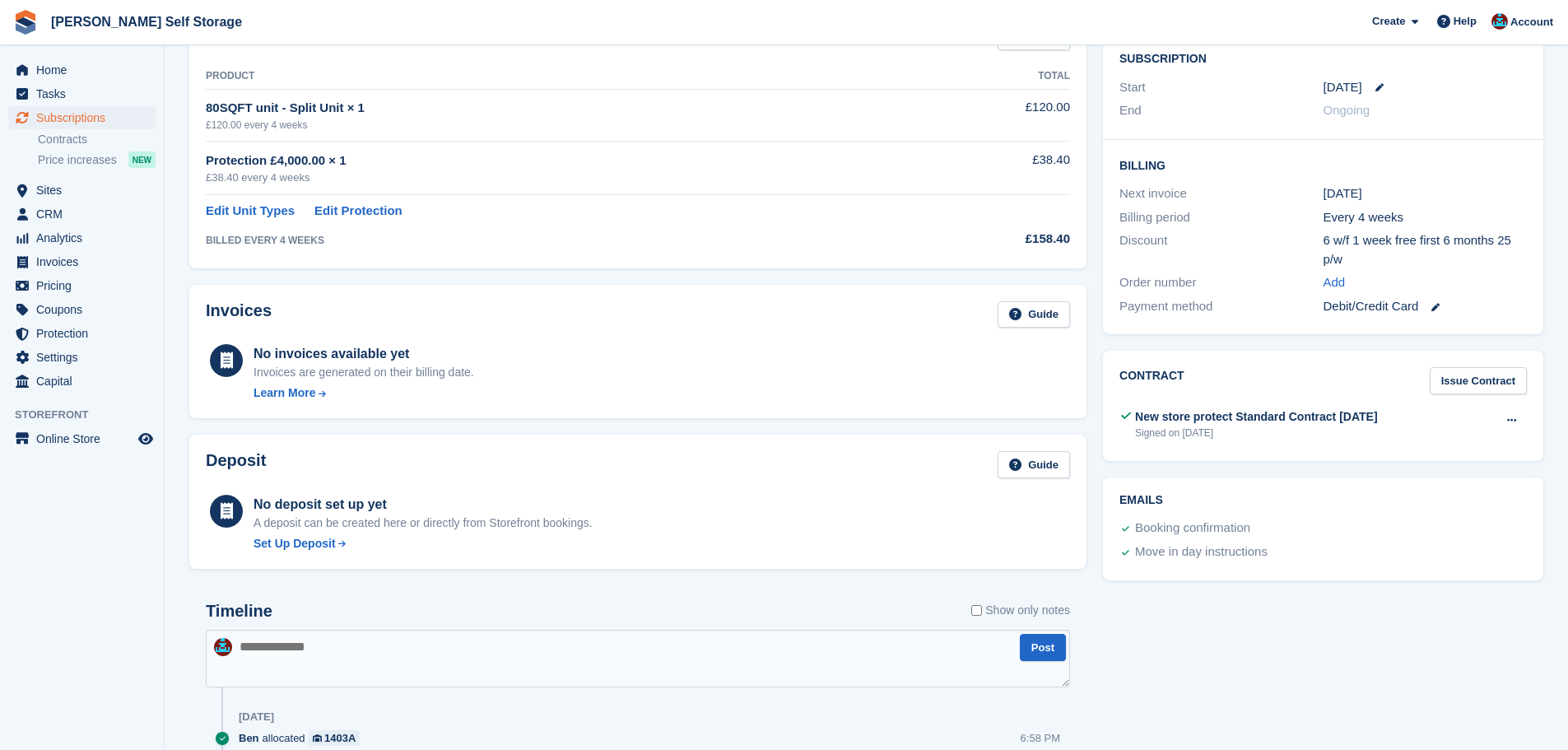
scroll to position [305, 0]
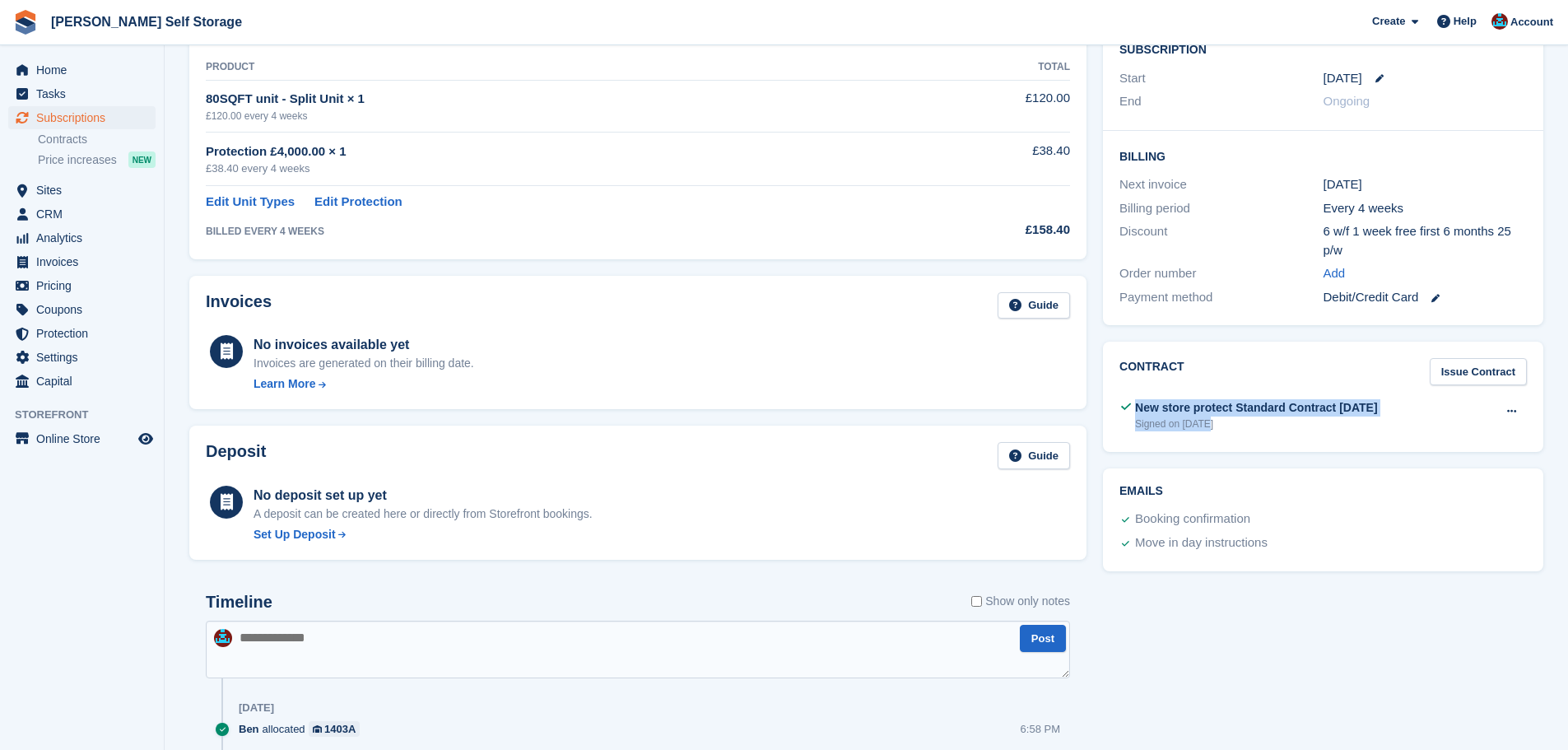
drag, startPoint x: 1133, startPoint y: 405, endPoint x: 1375, endPoint y: 428, distance: 243.1
click at [1377, 425] on div "New store protect Standard Contract May 2024 Signed on 4 Aug" at bounding box center [1248, 415] width 258 height 32
click at [1357, 433] on div "Contract Issue Contract New store protect Standard Contract May 2024 Signed on …" at bounding box center [1323, 397] width 440 height 111
click at [1345, 466] on div "Emails Booking confirmation Move in day instructions" at bounding box center [1323, 520] width 457 height 120
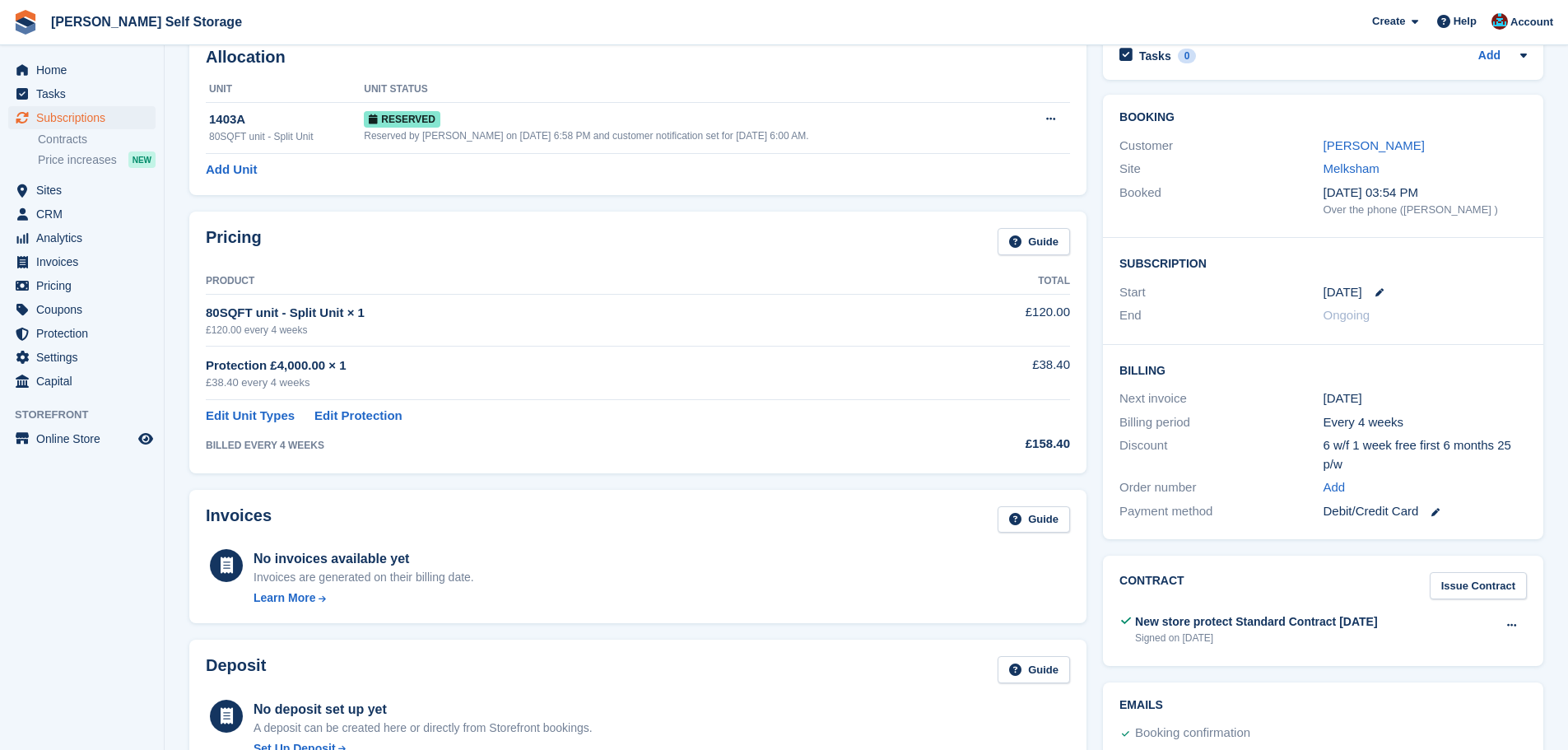
scroll to position [0, 0]
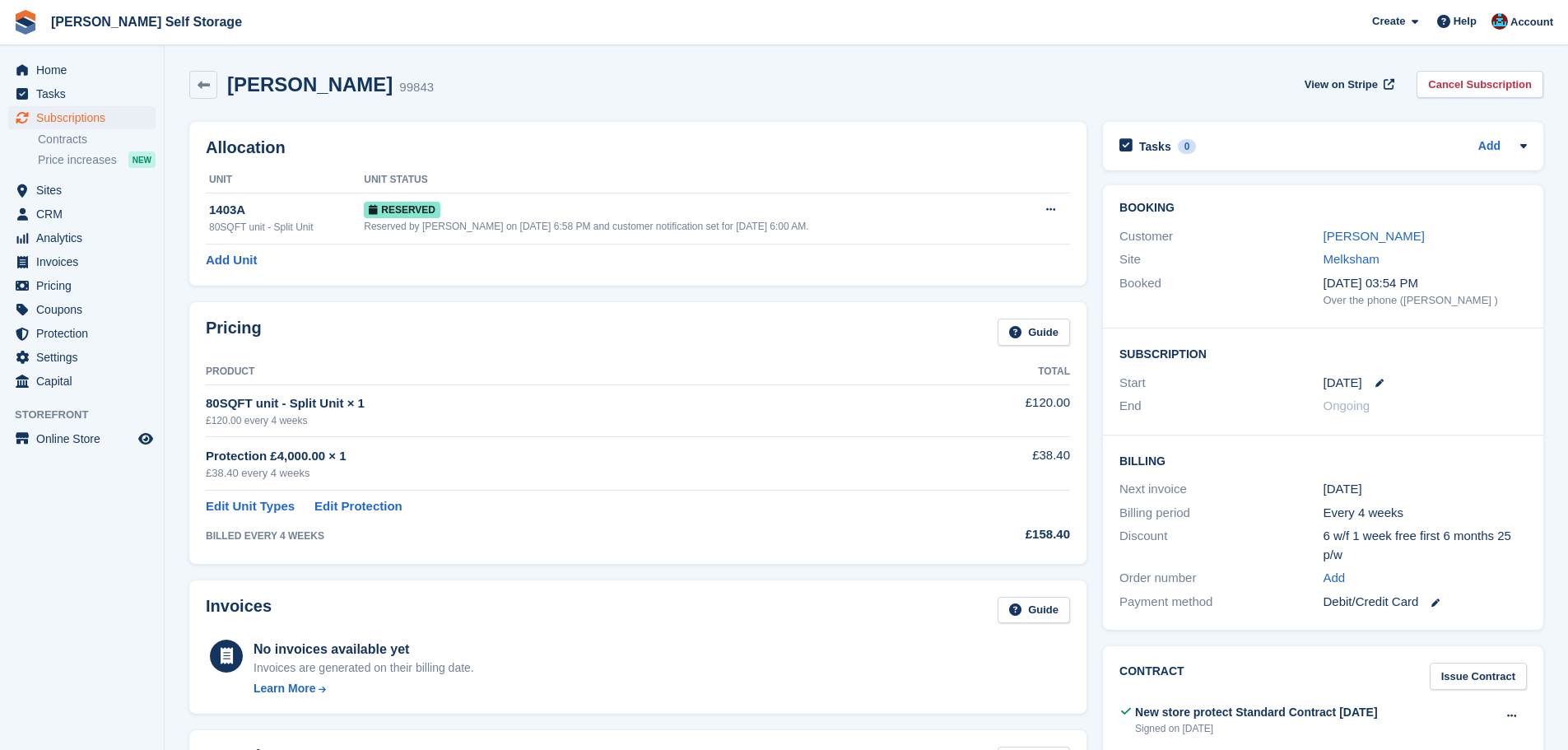
click at [591, 287] on div "Allocation Unit Unit Status 1403A 80SQFT unit - Split Unit Reserved Reserved by…" at bounding box center [638, 204] width 914 height 181
drag, startPoint x: 295, startPoint y: 147, endPoint x: 198, endPoint y: 149, distance: 97.0
click at [198, 149] on div "Allocation Unit Unit Status 1403A 80SQFT unit - Split Unit Reserved Reserved by…" at bounding box center [638, 204] width 897 height 164
click at [336, 134] on div "Allocation Unit Unit Status 1403A 80SQFT unit - Split Unit Reserved Reserved by…" at bounding box center [638, 204] width 897 height 164
drag, startPoint x: 230, startPoint y: 83, endPoint x: 327, endPoint y: 86, distance: 97.0
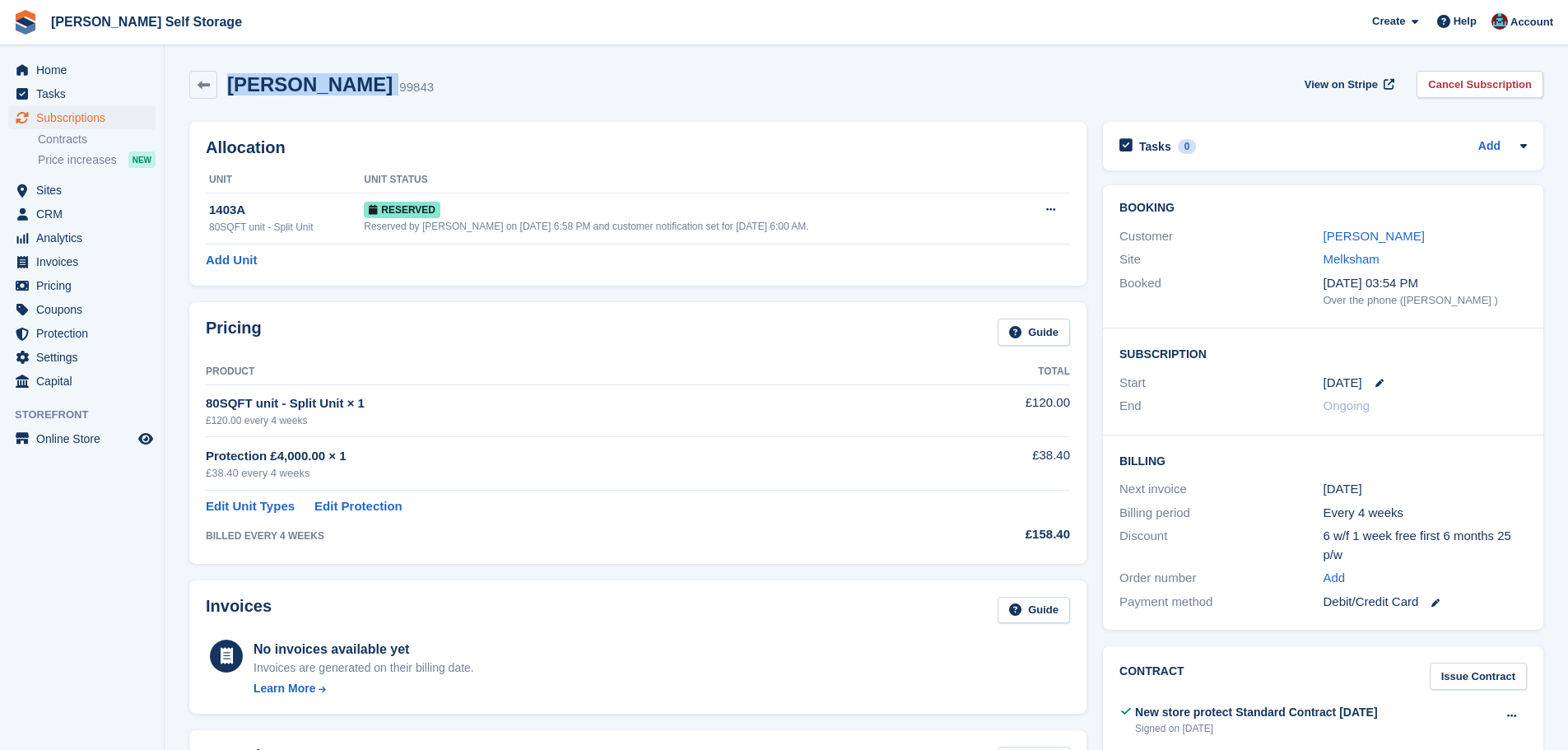
click at [327, 86] on div "John Willis 99843" at bounding box center [325, 86] width 216 height 24
click at [412, 135] on div "Allocation Unit Unit Status 1403A 80SQFT unit - Split Unit Reserved Reserved by…" at bounding box center [638, 204] width 897 height 164
click at [53, 187] on span "Sites" at bounding box center [85, 190] width 99 height 23
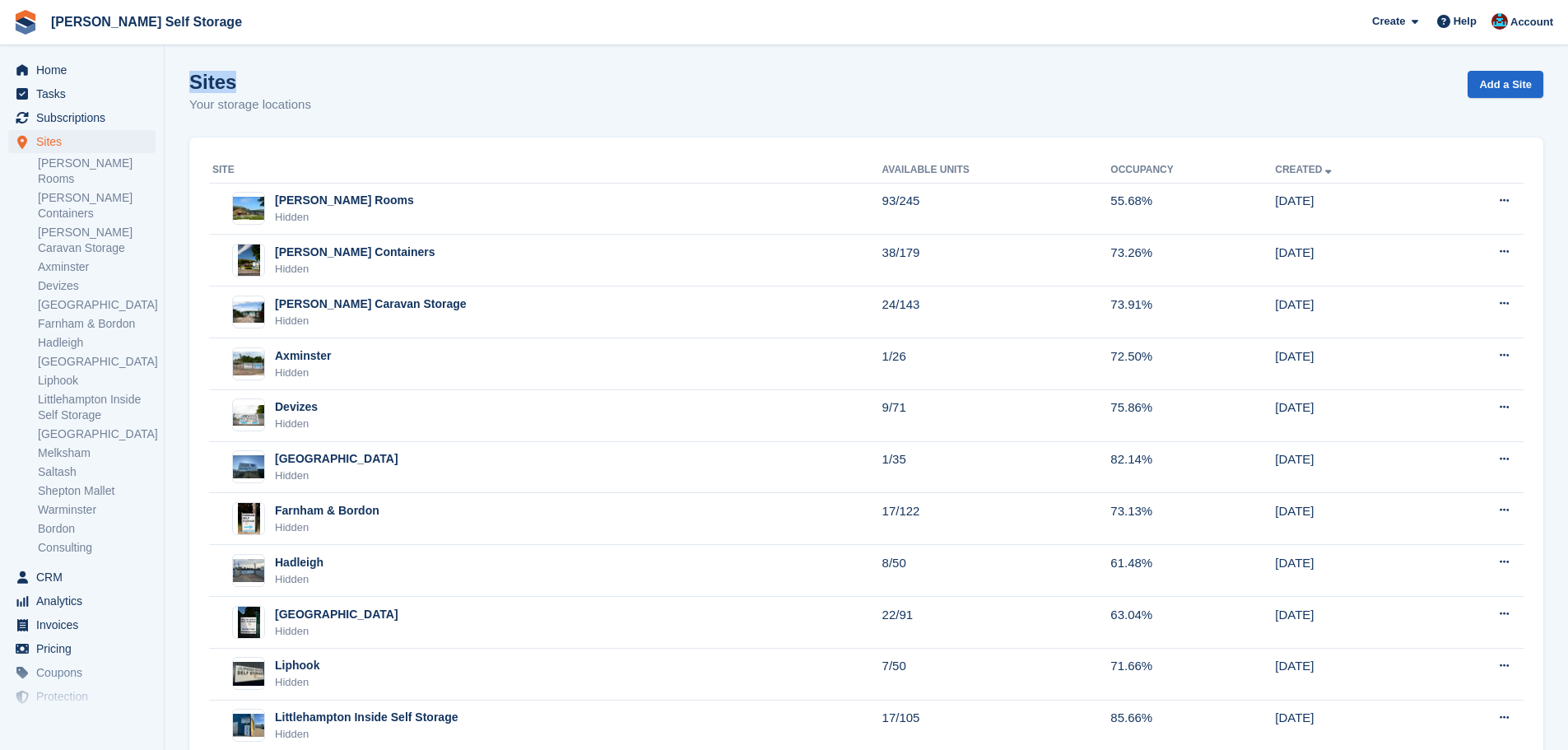
drag, startPoint x: 235, startPoint y: 86, endPoint x: 193, endPoint y: 84, distance: 42.0
click at [193, 84] on h1 "Sites" at bounding box center [250, 82] width 122 height 22
click at [474, 127] on div "Sites Your storage locations Add a Site" at bounding box center [865, 102] width 1353 height 64
click at [464, 140] on div "Site Available Units Occupancy Created Alton Rooms Hidden 93/245 55.68% 09 Feb …" at bounding box center [865, 632] width 1353 height 990
drag, startPoint x: 193, startPoint y: 82, endPoint x: 238, endPoint y: 85, distance: 45.1
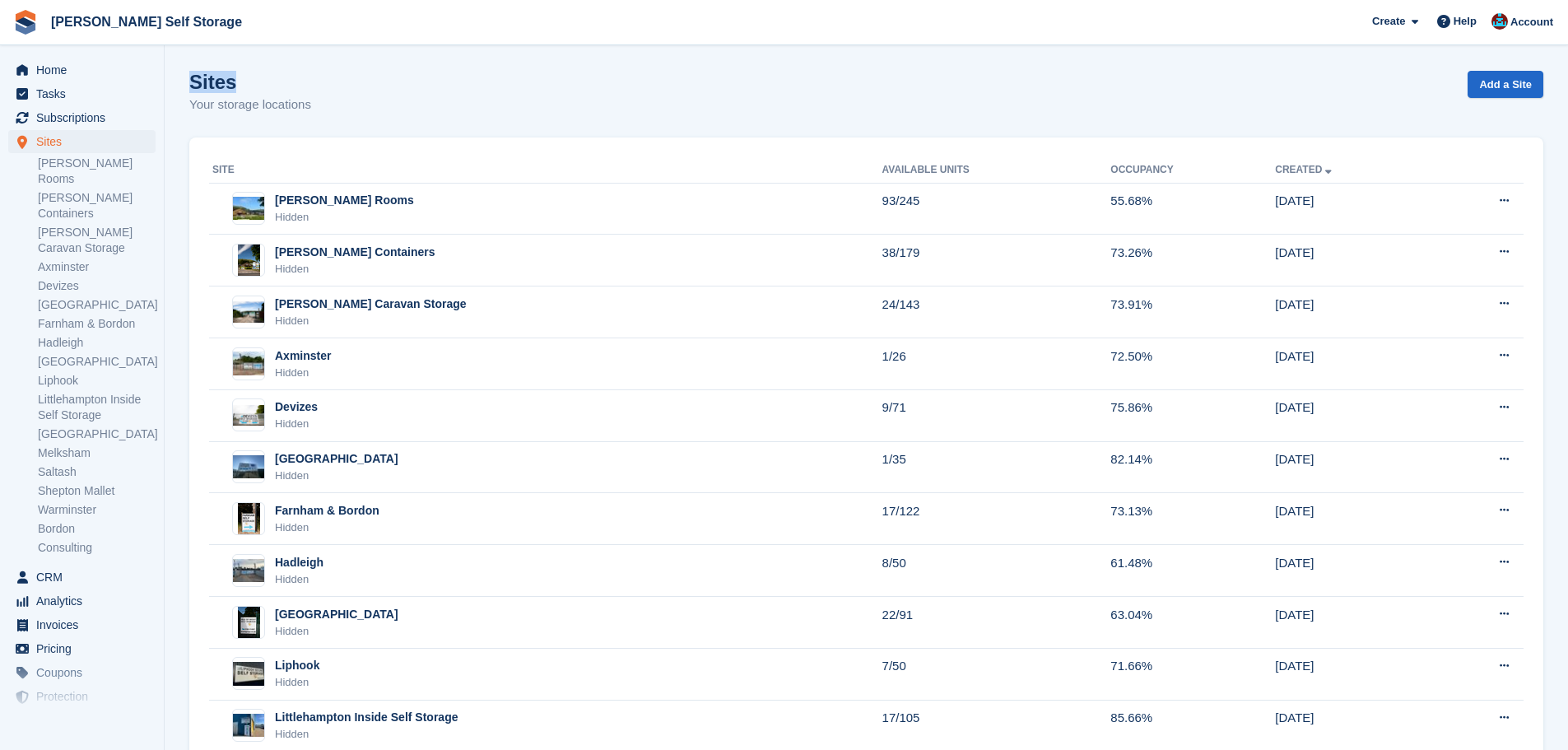
click at [238, 85] on h1 "Sites" at bounding box center [250, 82] width 122 height 22
click at [245, 82] on h1 "Sites" at bounding box center [250, 82] width 122 height 22
click at [385, 135] on section "Sites Your storage locations Add a Site Site Available Units Occupancy Created …" at bounding box center [866, 580] width 1403 height 1161
click at [387, 137] on div "Site Available Units Occupancy Created Alton Rooms Hidden 93/245 55.68% 09 Feb …" at bounding box center [865, 632] width 1353 height 990
drag, startPoint x: 189, startPoint y: 81, endPoint x: 258, endPoint y: 84, distance: 69.1
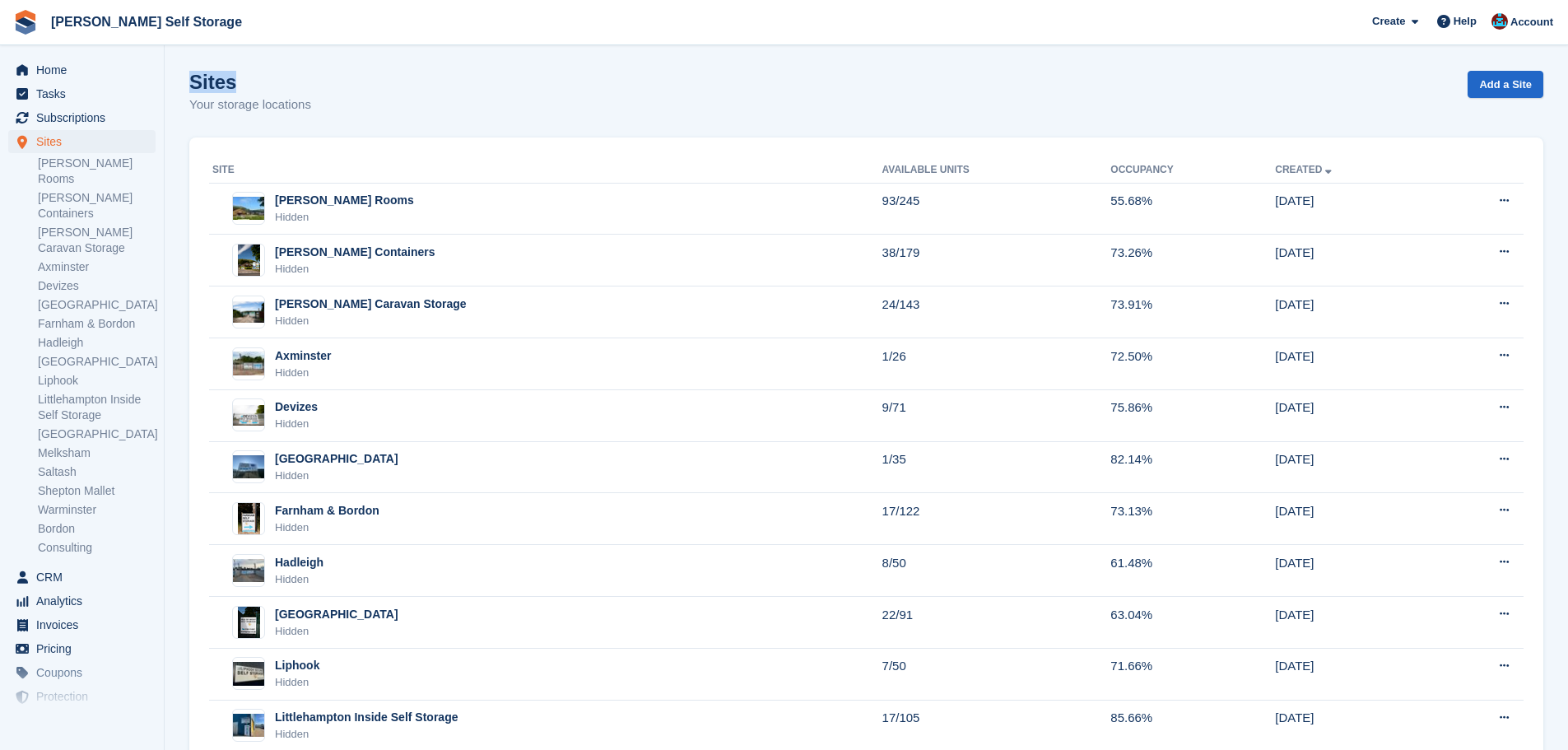
click at [254, 84] on section "Sites Your storage locations Add a Site Site Available Units Occupancy Created …" at bounding box center [866, 580] width 1403 height 1161
drag, startPoint x: 258, startPoint y: 84, endPoint x: 229, endPoint y: 88, distance: 29.3
click at [258, 84] on h1 "Sites" at bounding box center [250, 82] width 122 height 22
drag, startPoint x: 190, startPoint y: 101, endPoint x: 332, endPoint y: 109, distance: 142.2
click at [330, 109] on div "Sites Your storage locations Add a Site" at bounding box center [865, 102] width 1353 height 64
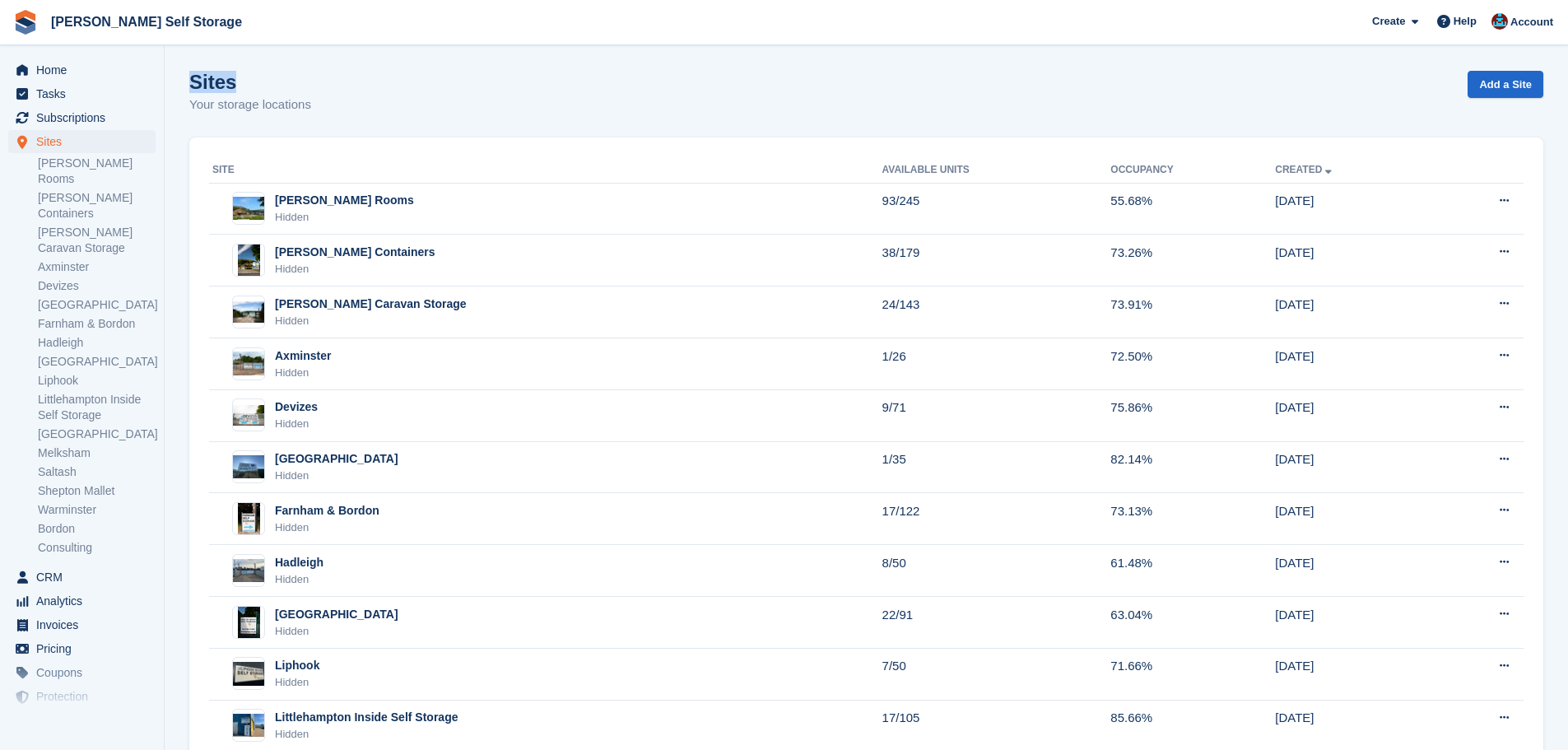
click at [354, 115] on div "Sites Your storage locations Add a Site" at bounding box center [865, 102] width 1353 height 64
click at [61, 373] on link "Liphook" at bounding box center [97, 381] width 118 height 16
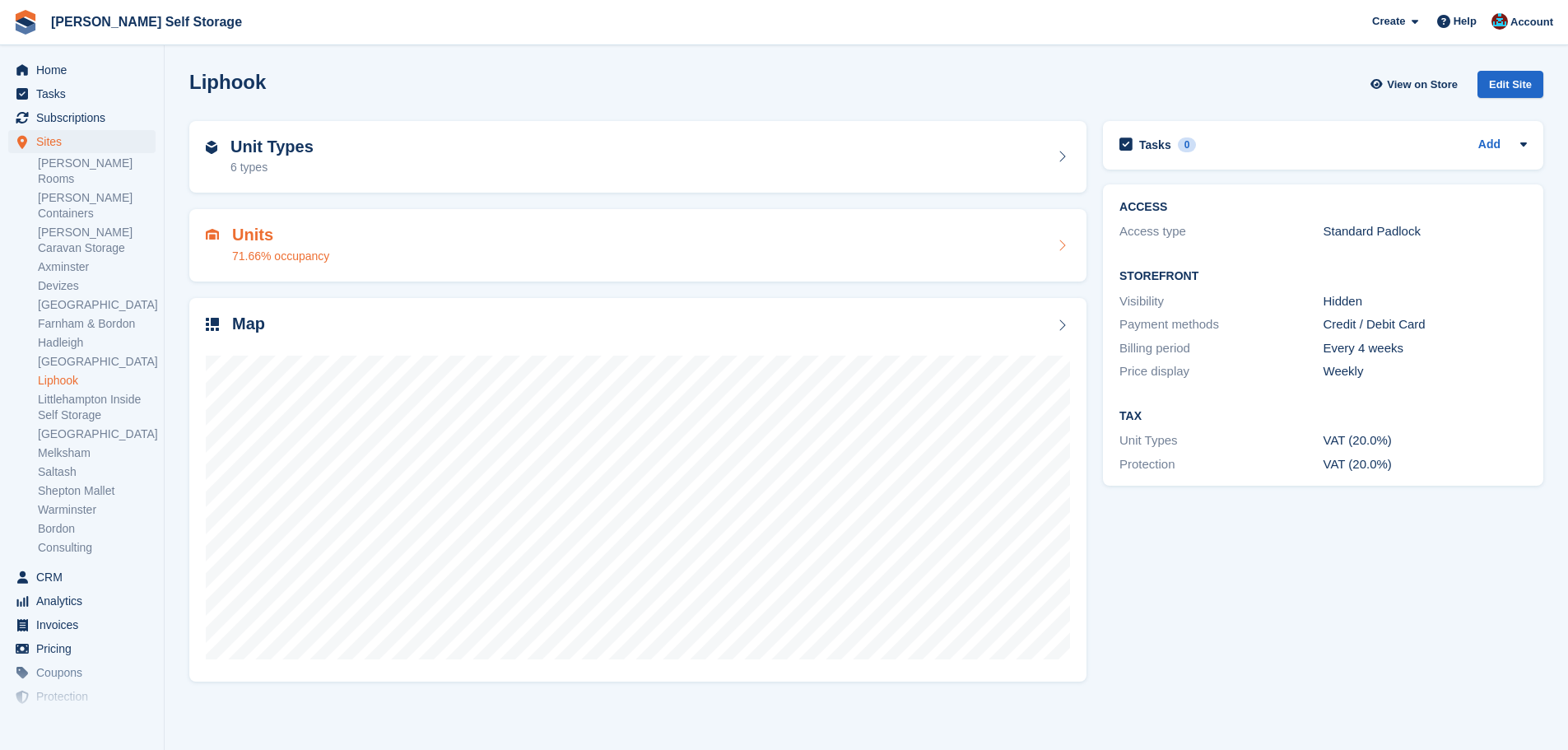
click at [280, 242] on h2 "Units" at bounding box center [280, 235] width 97 height 19
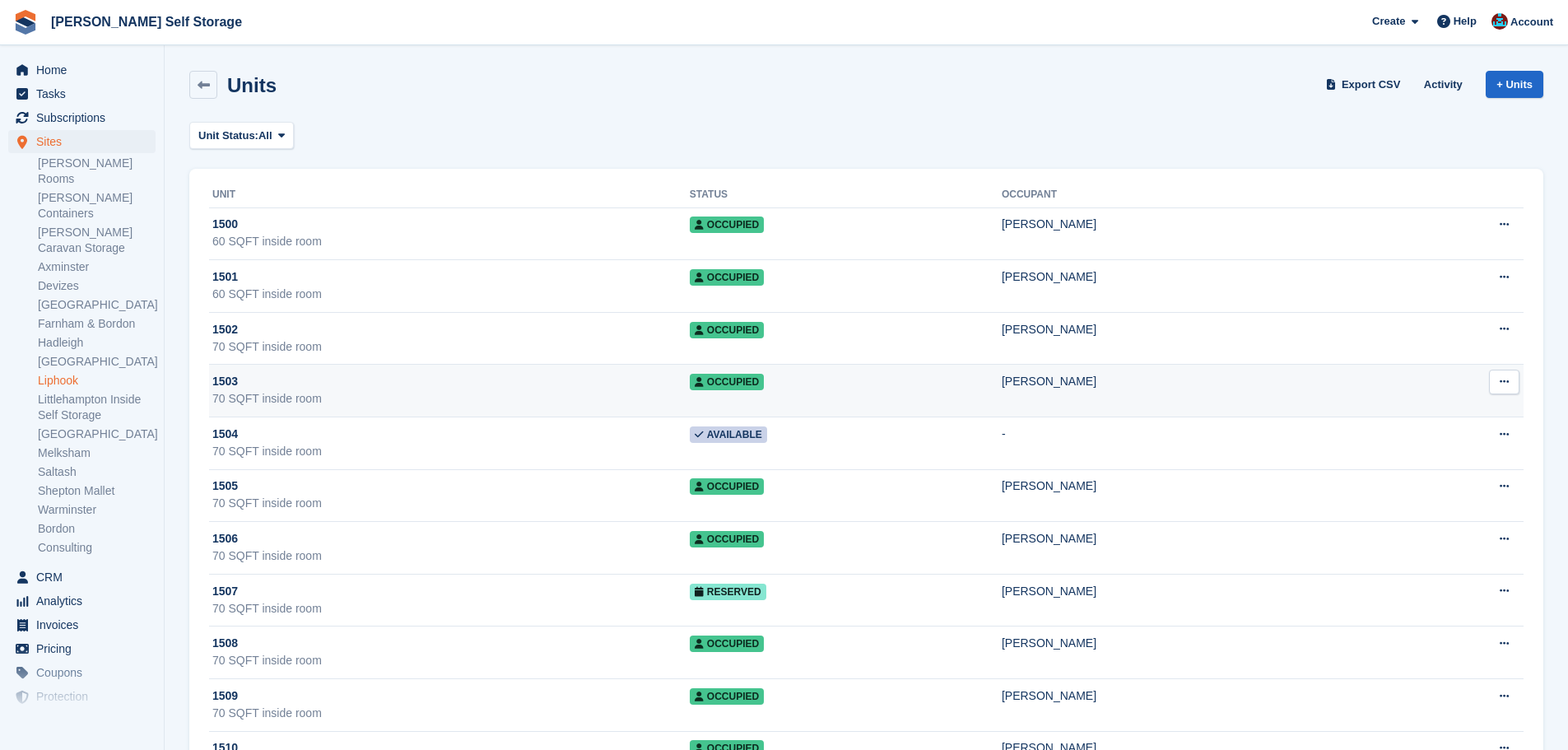
click at [634, 380] on div "1503" at bounding box center [451, 381] width 477 height 18
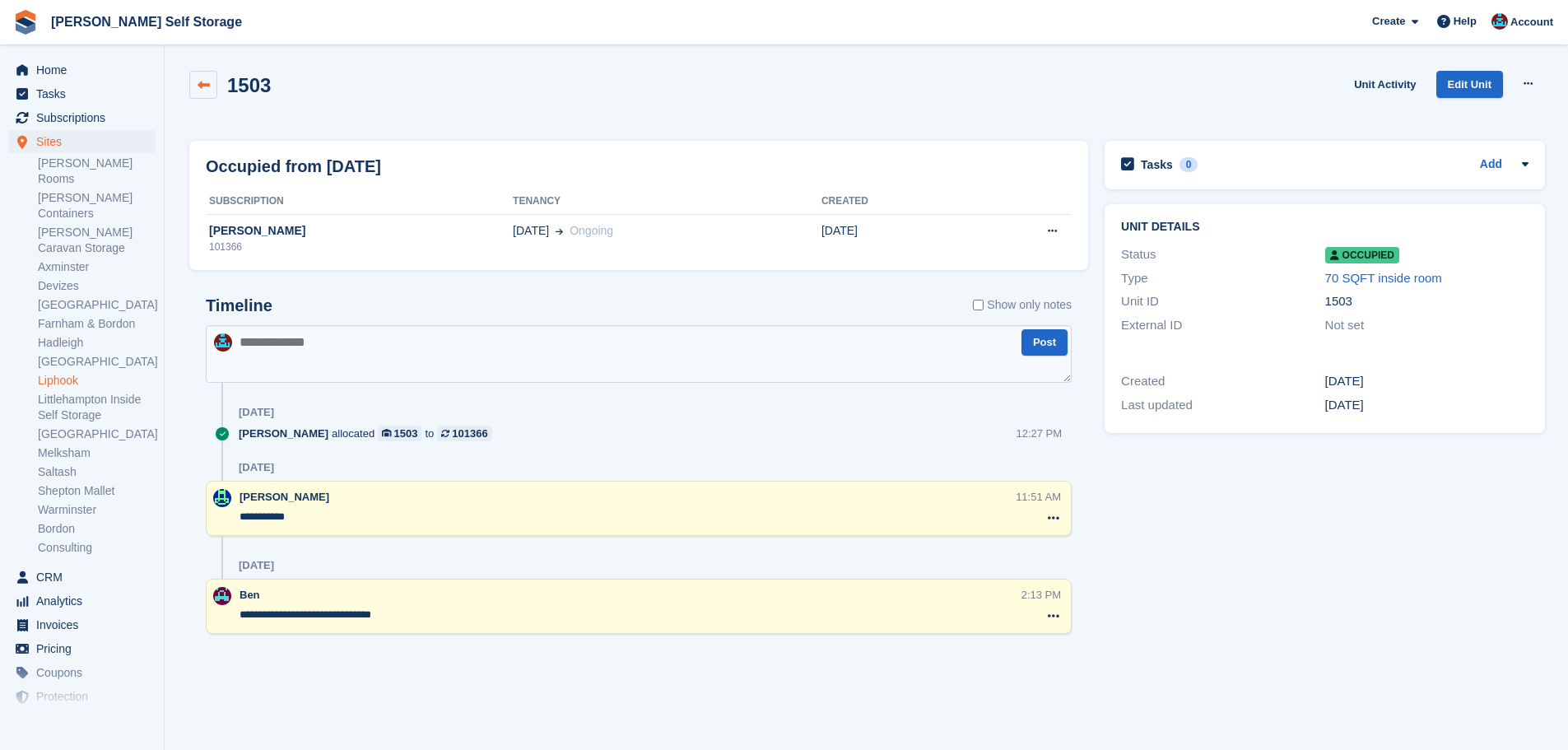
click at [205, 83] on icon at bounding box center [203, 85] width 12 height 12
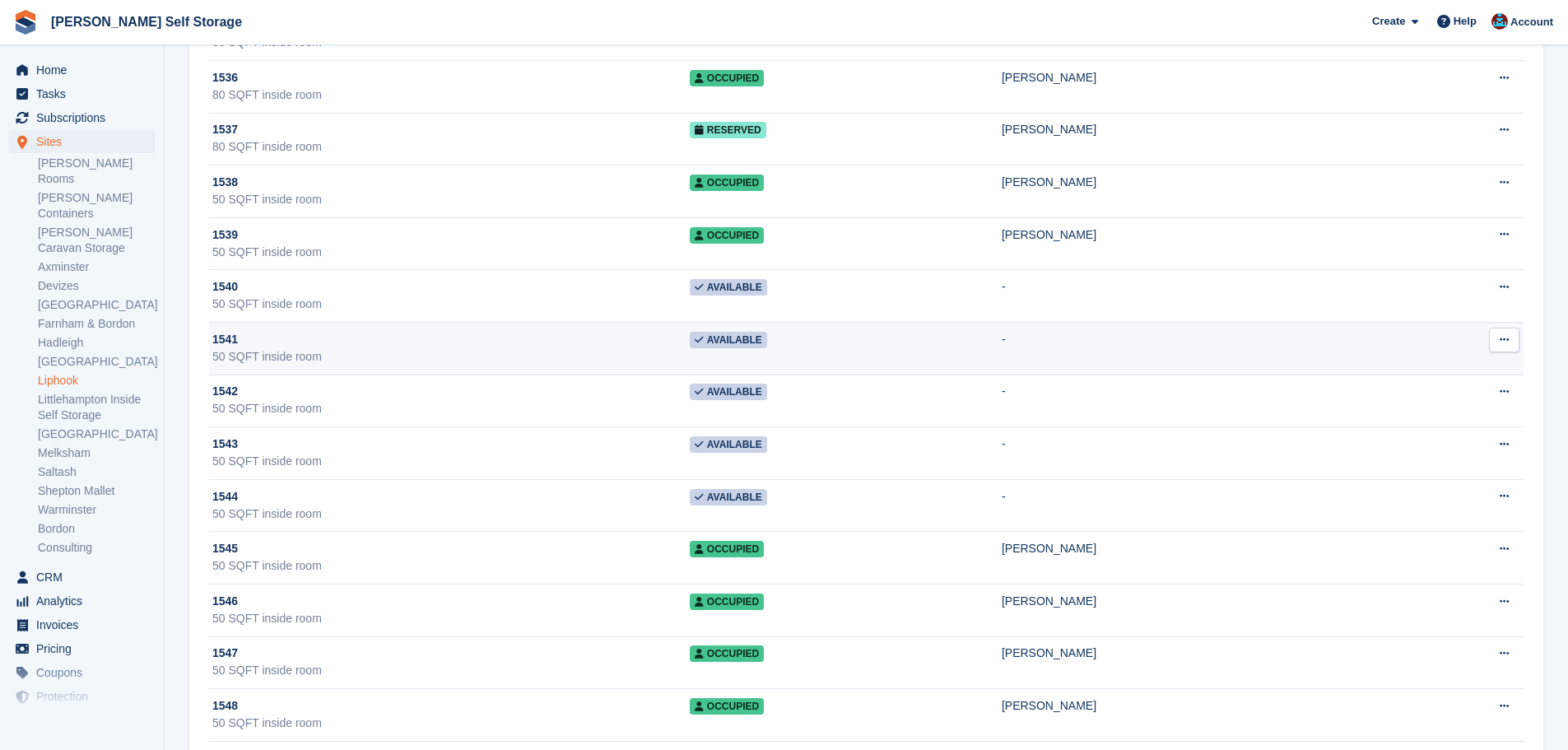
scroll to position [2057, 0]
